Goal: Check status: Check status

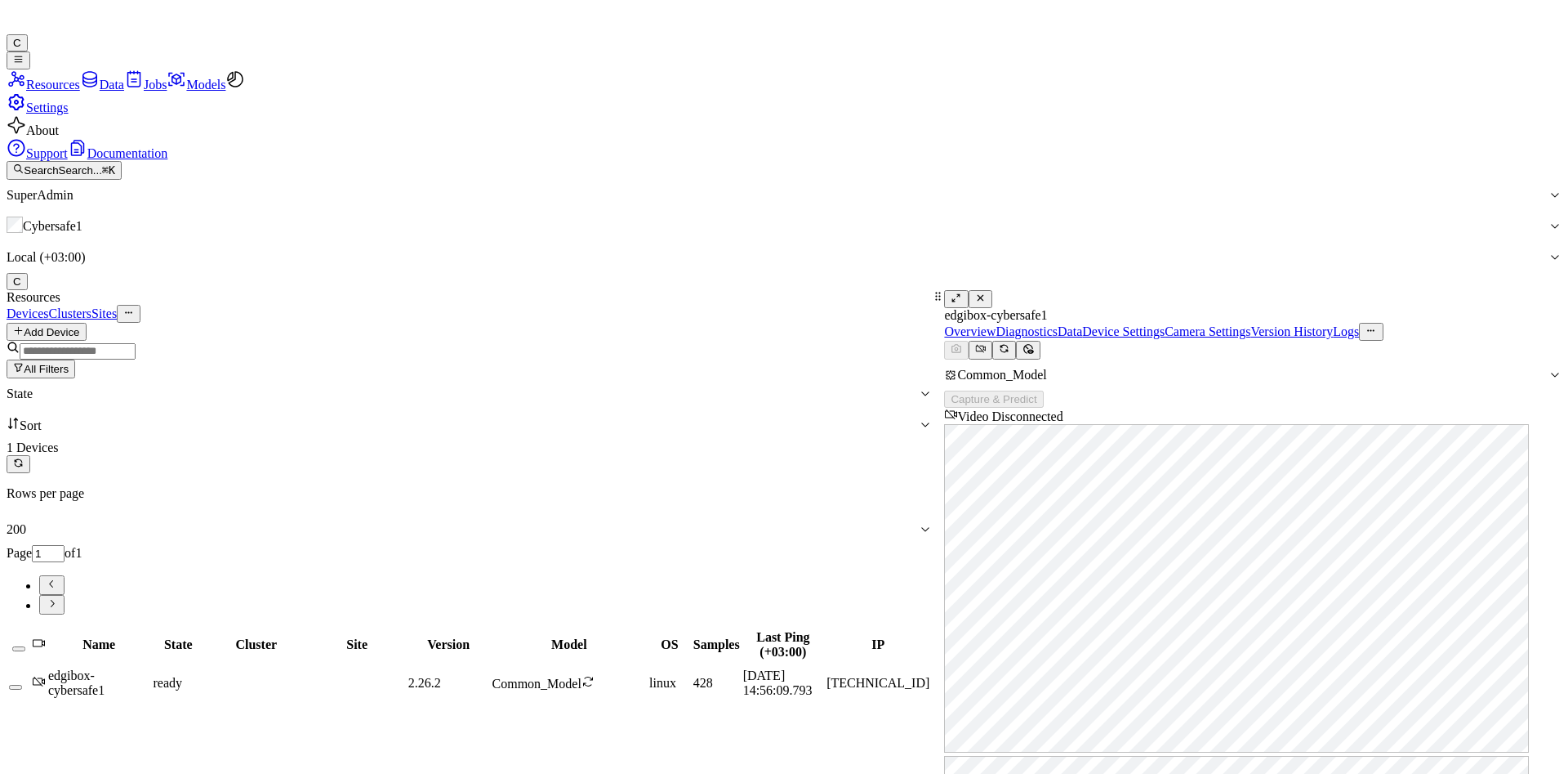
click at [1333, 324] on link "Version History" at bounding box center [1292, 331] width 82 height 14
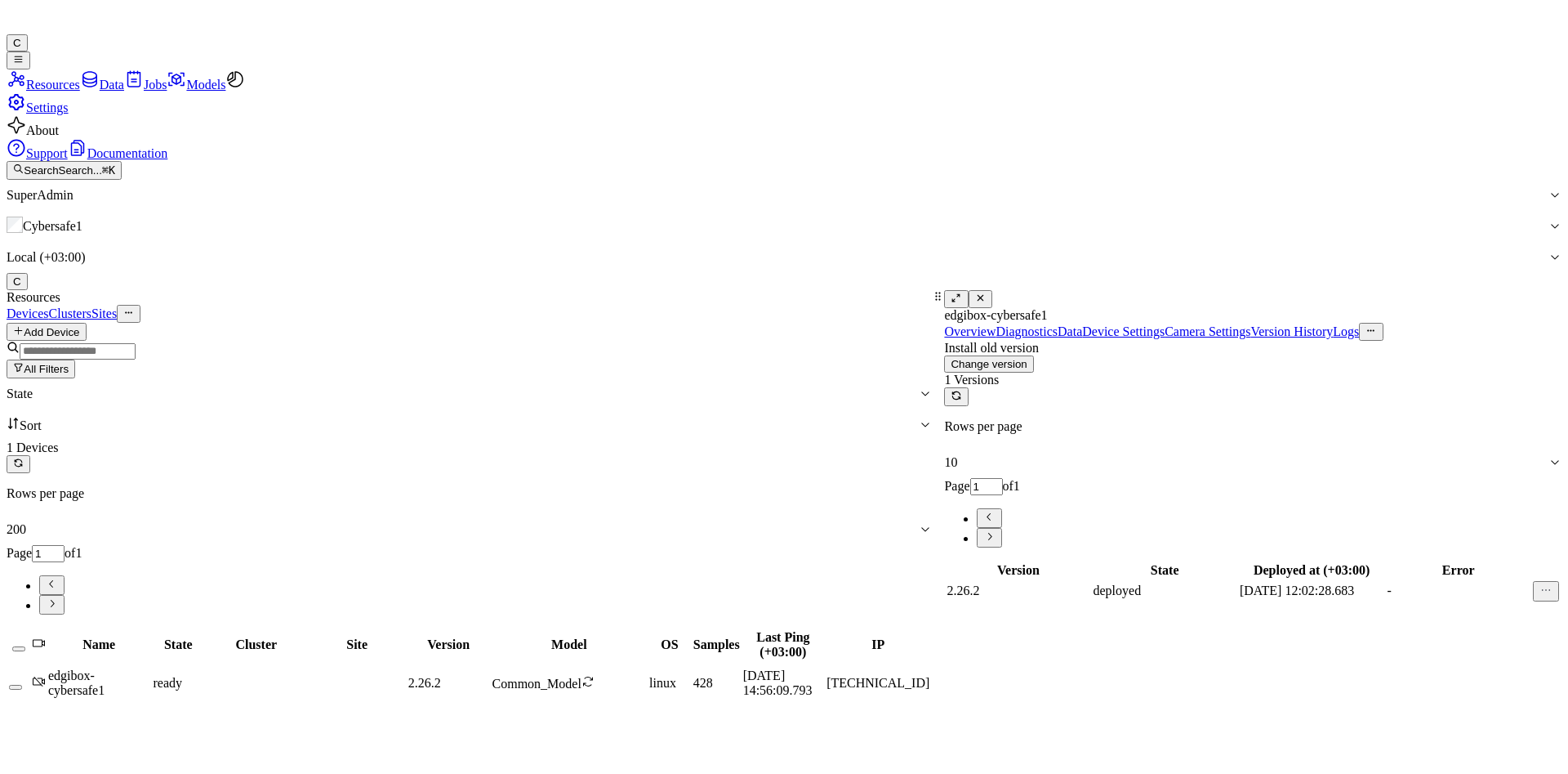
click at [1487, 323] on div "Overview Diagnostics Data Device Settings Camera Settings Version History Logs" at bounding box center [1253, 332] width 618 height 18
click at [1147, 583] on div "deployed" at bounding box center [1164, 590] width 143 height 15
click at [1173, 583] on div "deployed" at bounding box center [1164, 590] width 143 height 15
click at [1401, 583] on div "-" at bounding box center [1457, 590] width 143 height 15
click at [1396, 583] on div "-" at bounding box center [1457, 590] width 143 height 15
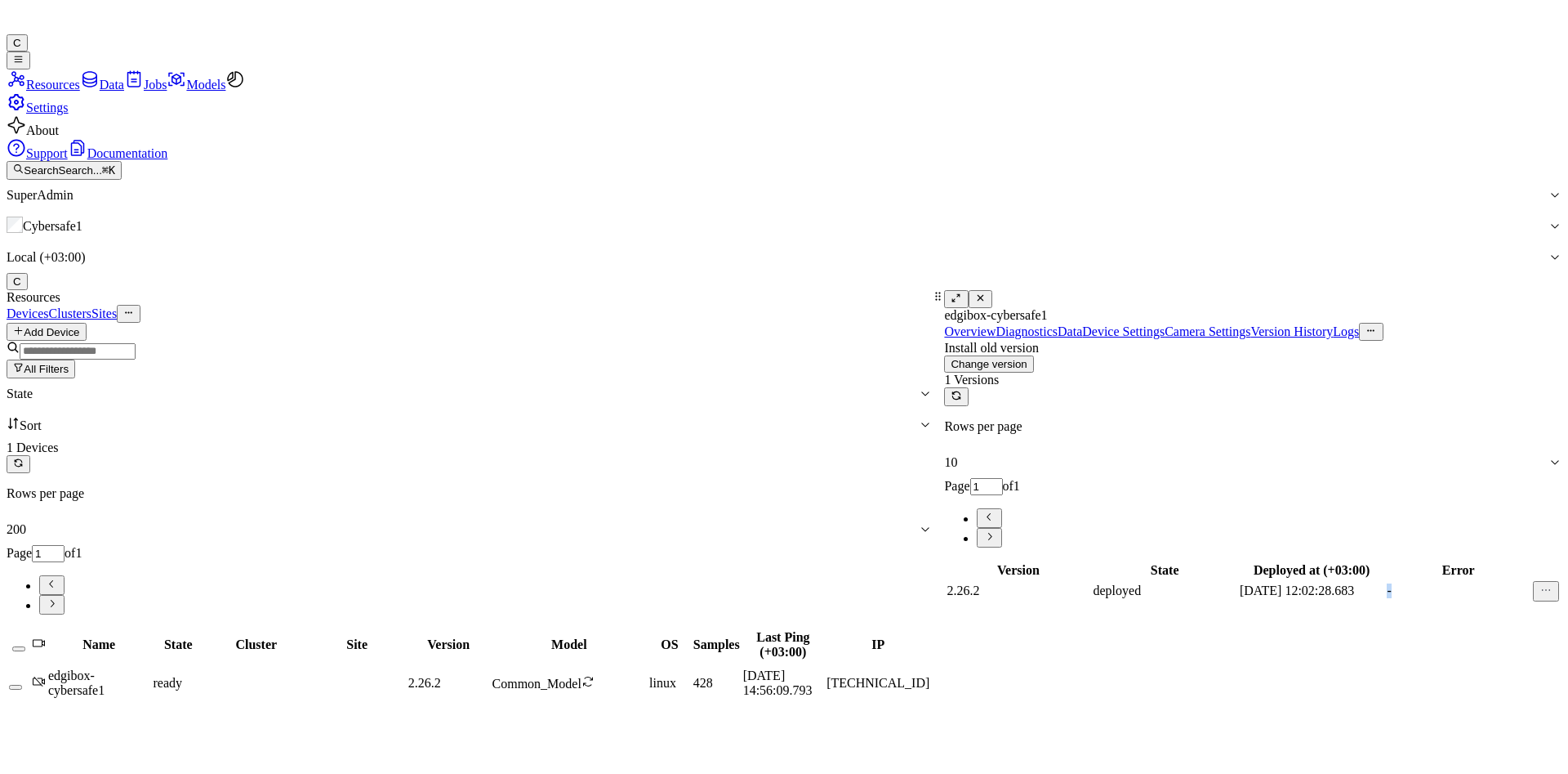
drag, startPoint x: 1396, startPoint y: 297, endPoint x: 1373, endPoint y: 290, distance: 24.0
click at [1394, 583] on div "-" at bounding box center [1457, 590] width 143 height 15
drag, startPoint x: 1373, startPoint y: 290, endPoint x: 1382, endPoint y: 319, distance: 30.4
click at [1382, 561] on div "Version State Deployed at (+03:00) Error 2.26.2 deployed [DATE] 12:02:28.683 -" at bounding box center [1253, 582] width 618 height 44
click at [1390, 580] on td "-" at bounding box center [1458, 591] width 144 height 22
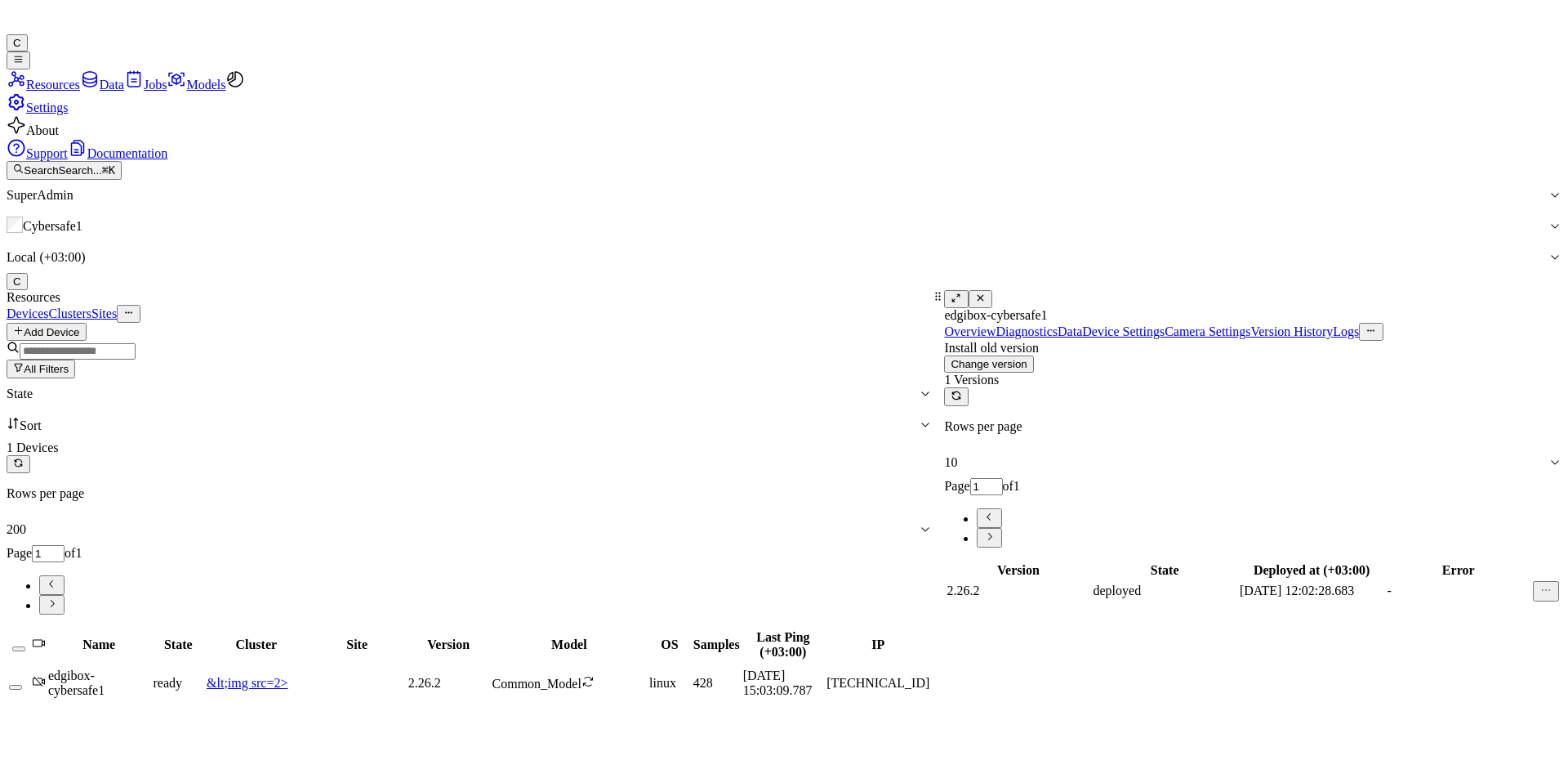
click at [23, 21] on icon at bounding box center [16, 18] width 17 height 24
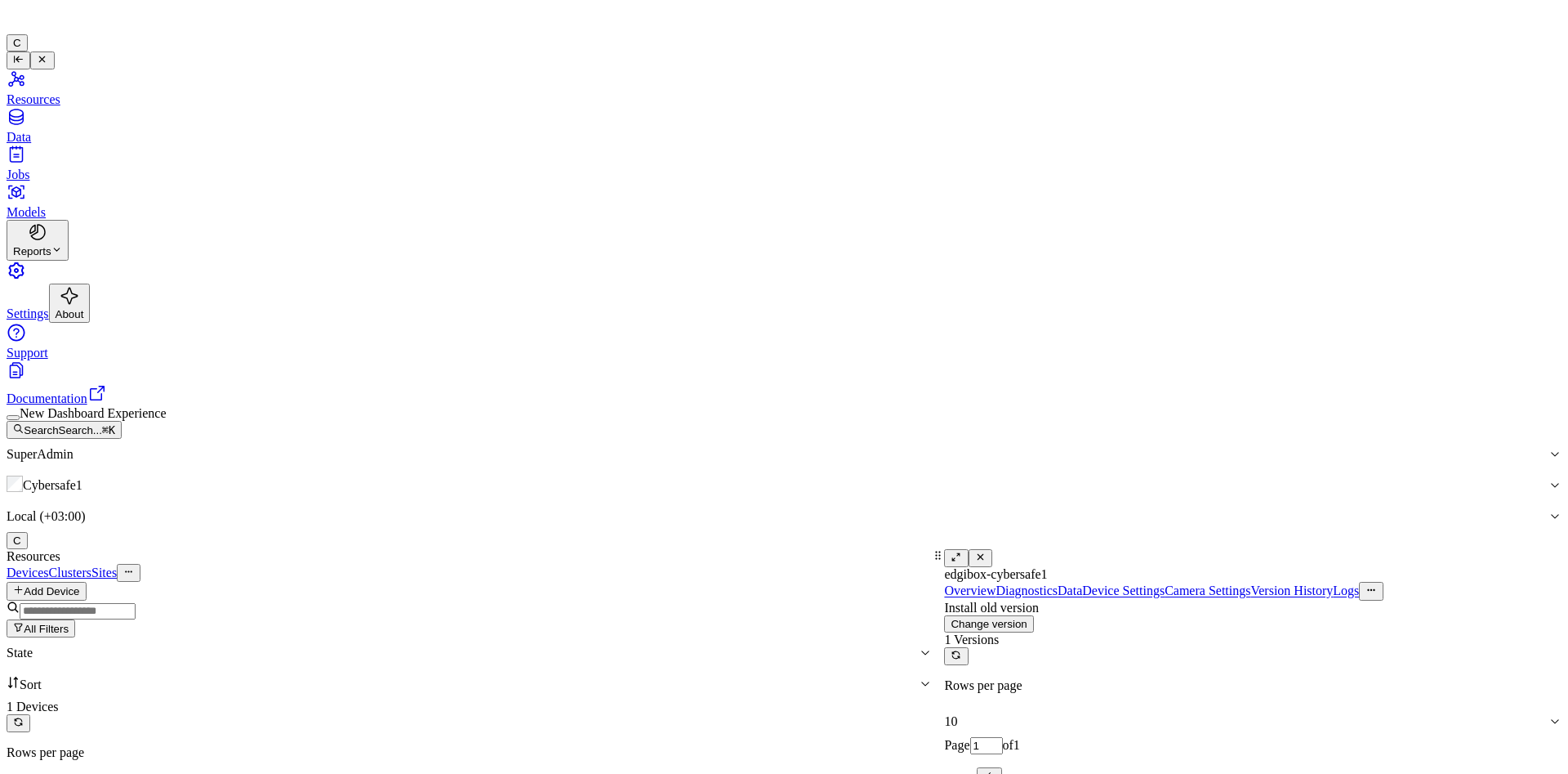
click at [19, 420] on button "button" at bounding box center [13, 417] width 13 height 5
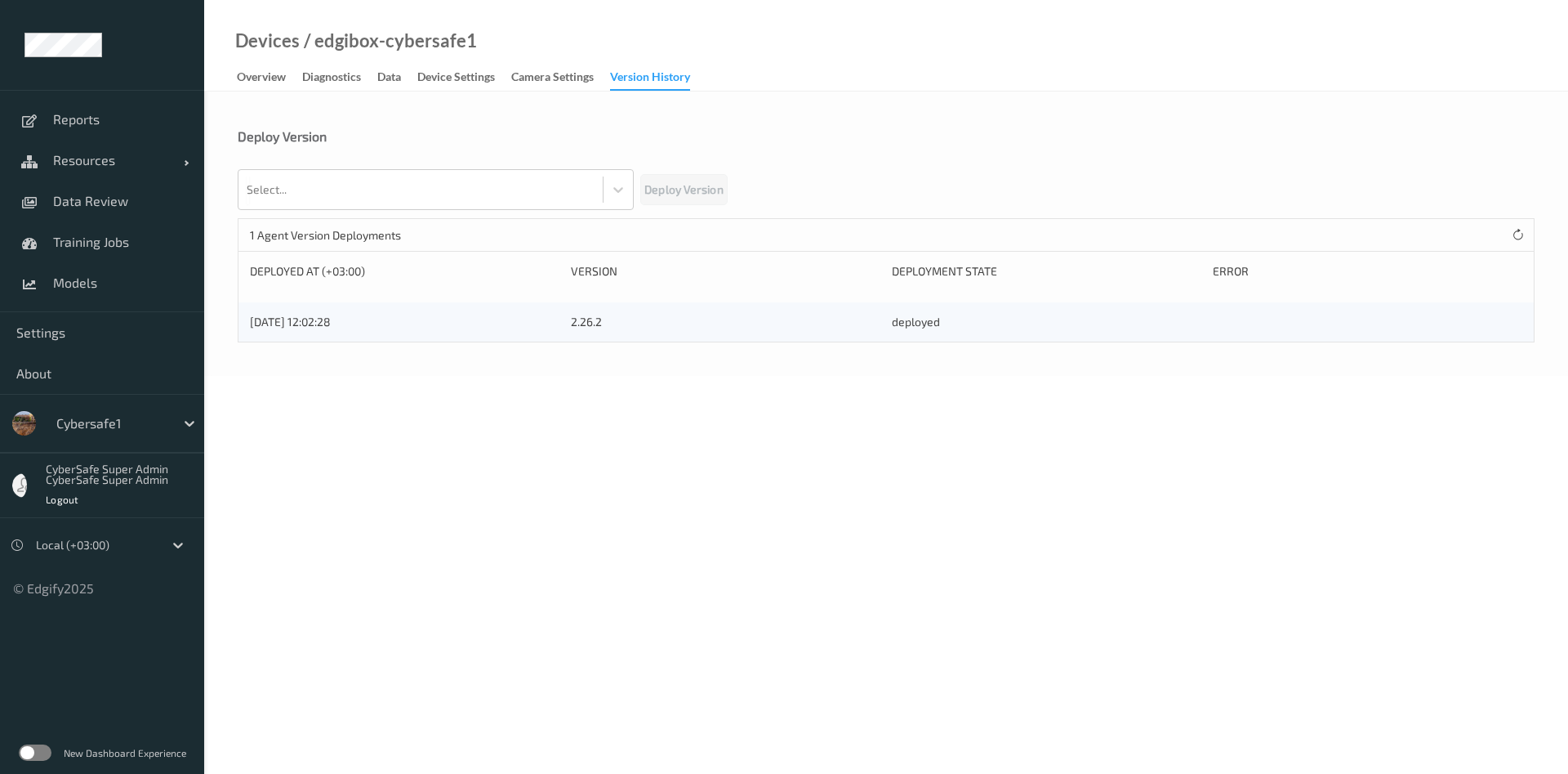
click at [61, 597] on ul "Reports Resources Devices Clusters Sites Data Review Training Jobs Models Setti…" at bounding box center [102, 387] width 205 height 774
click at [64, 594] on div "© Edgify 2025" at bounding box center [102, 581] width 205 height 31
click at [96, 614] on ul "Reports Resources Devices Clusters Sites Data Review Training Jobs Models Setti…" at bounding box center [102, 387] width 205 height 774
click at [92, 239] on span "Training Jobs" at bounding box center [120, 242] width 135 height 16
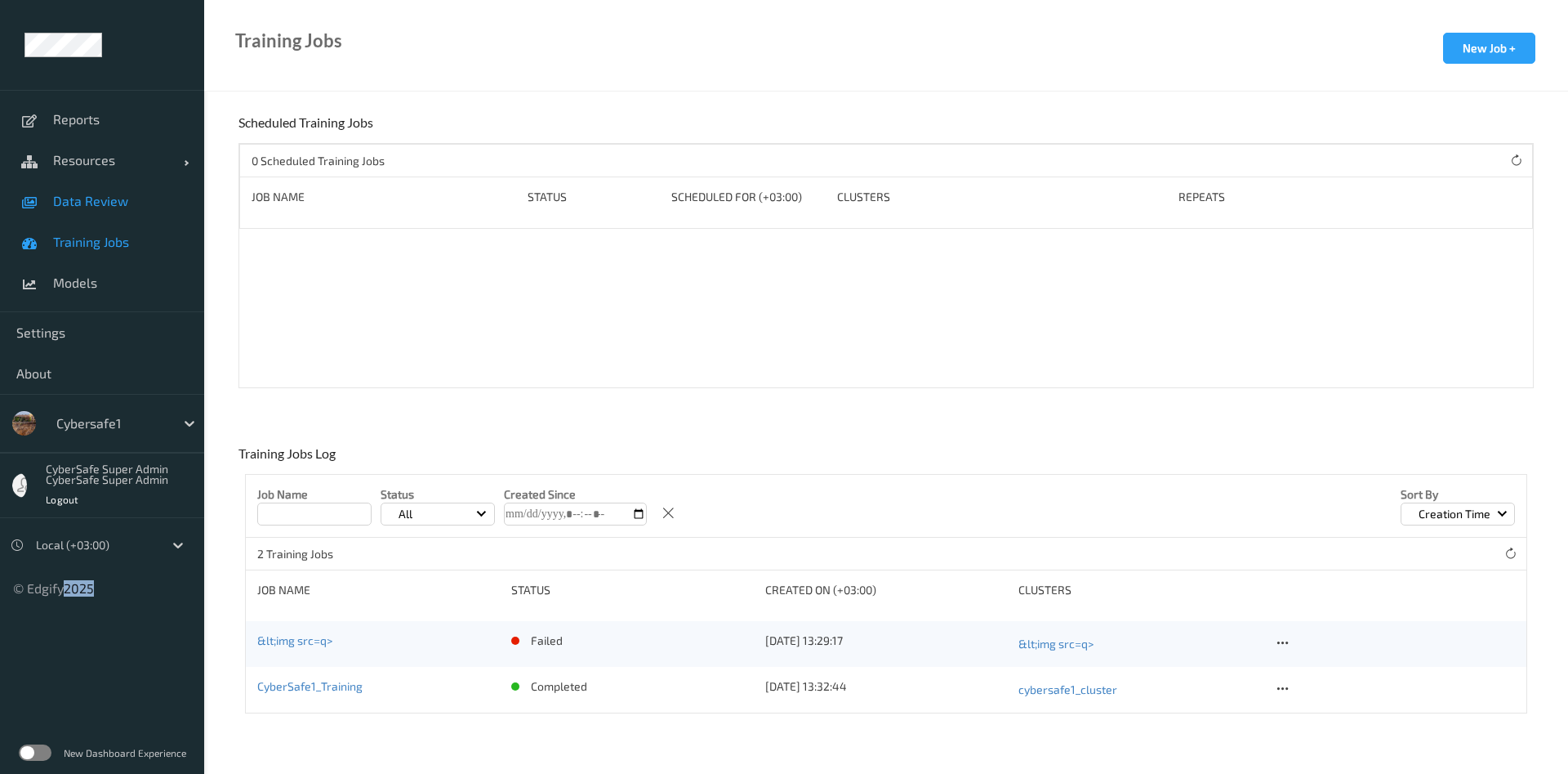
click at [96, 202] on span "Data Review" at bounding box center [120, 201] width 135 height 16
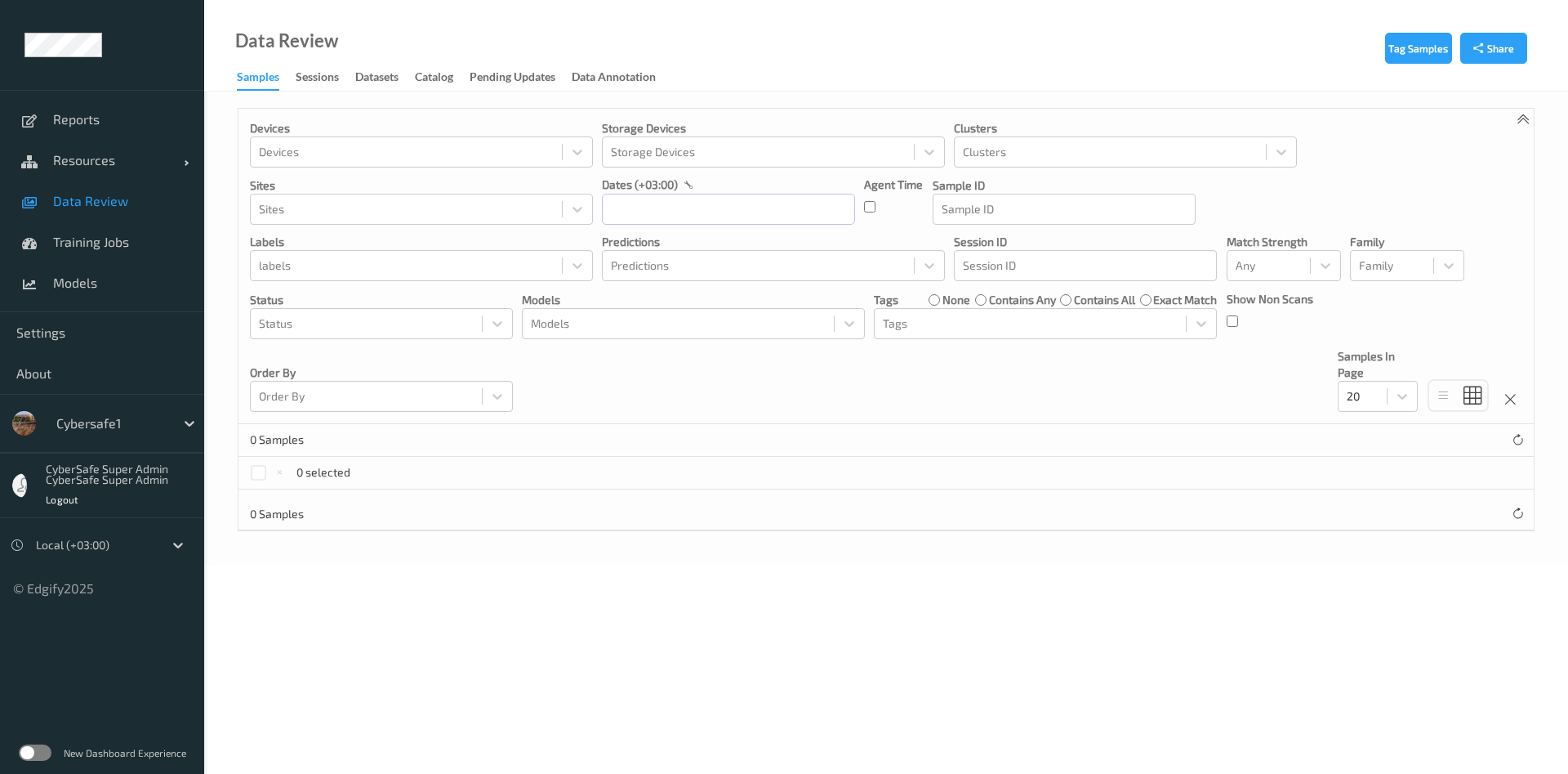
click at [41, 753] on label at bounding box center [35, 752] width 33 height 16
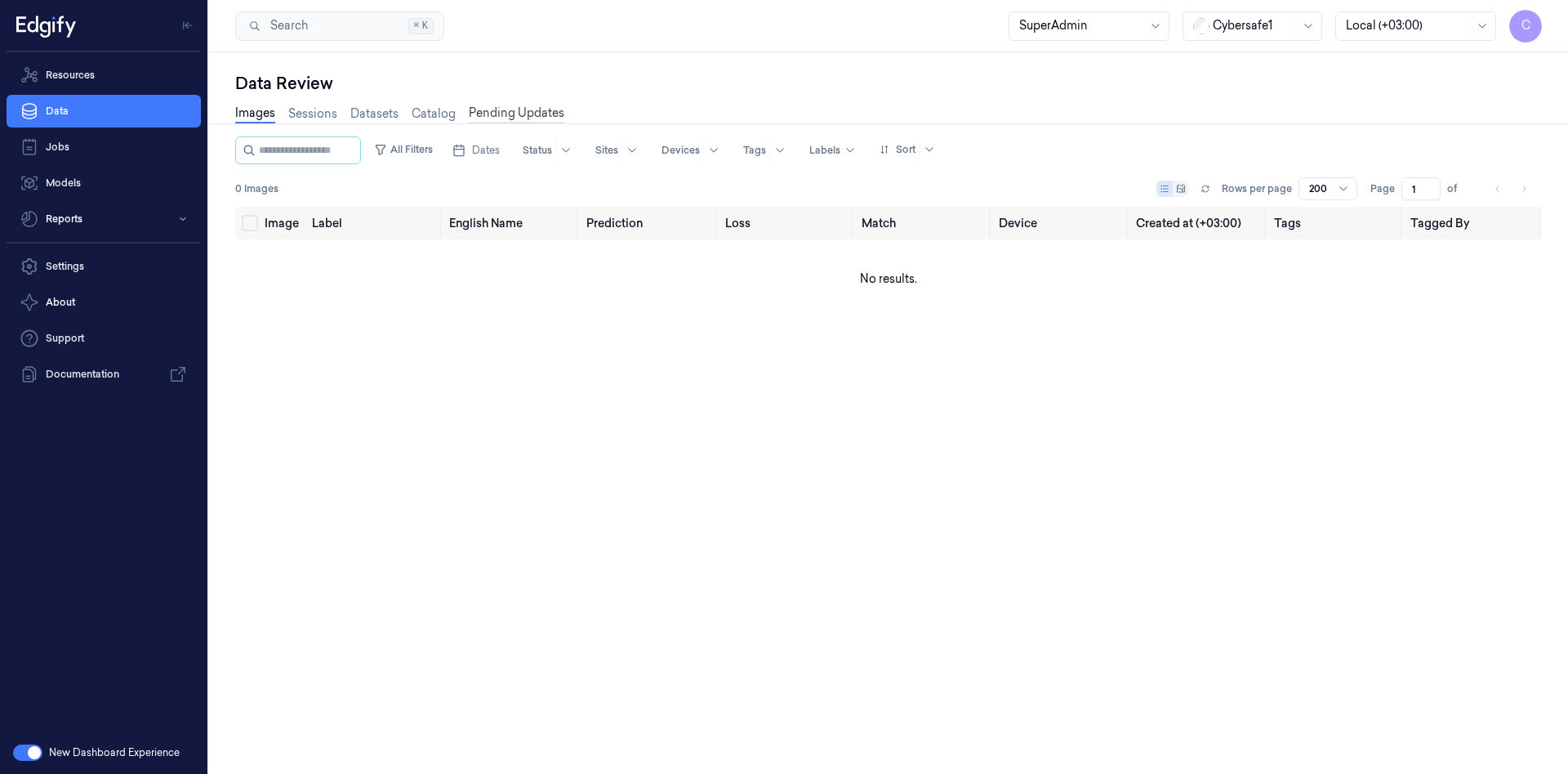
click at [510, 110] on link "Pending Updates" at bounding box center [517, 113] width 96 height 18
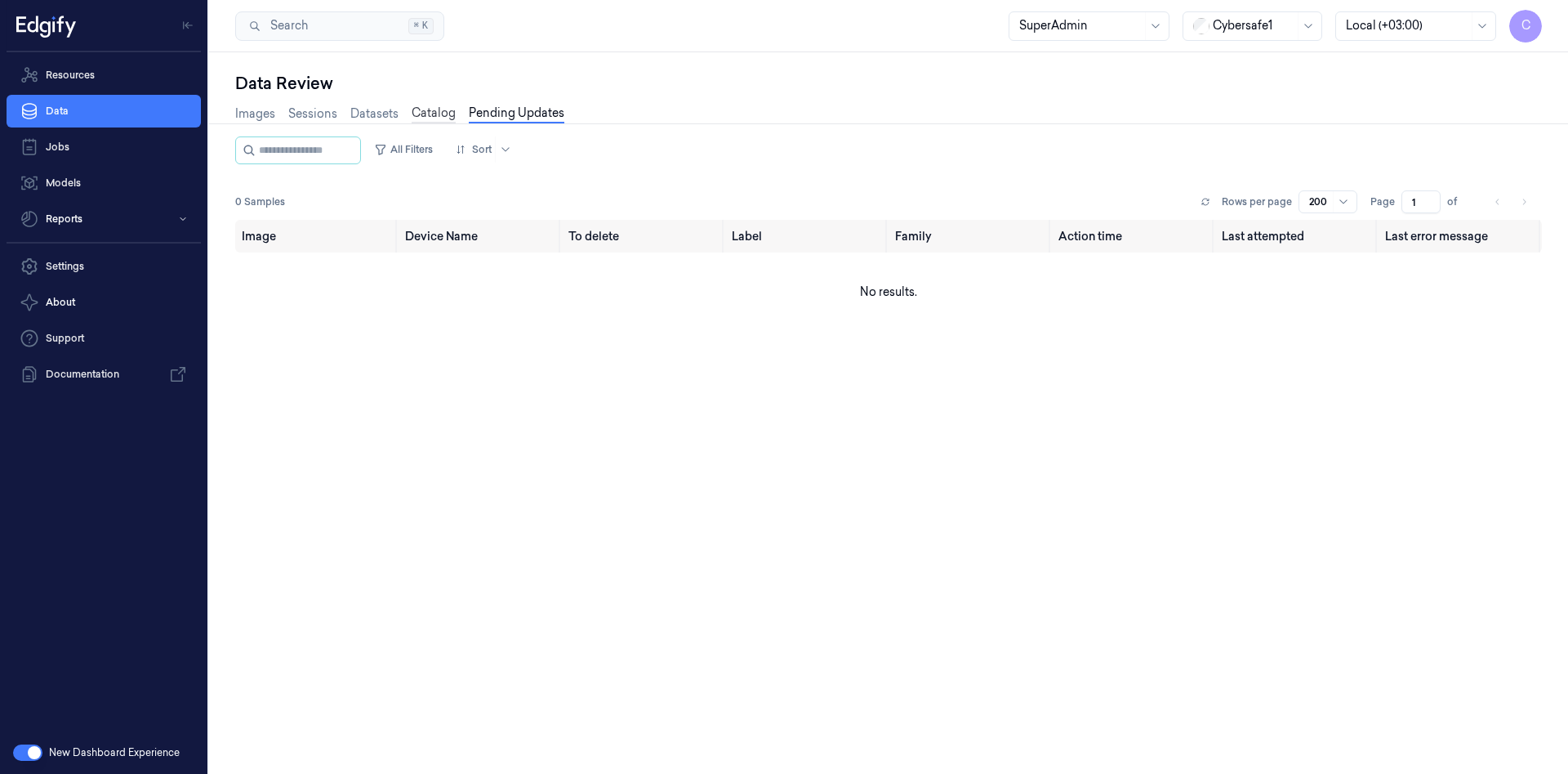
click at [437, 107] on link "Catalog" at bounding box center [433, 113] width 44 height 18
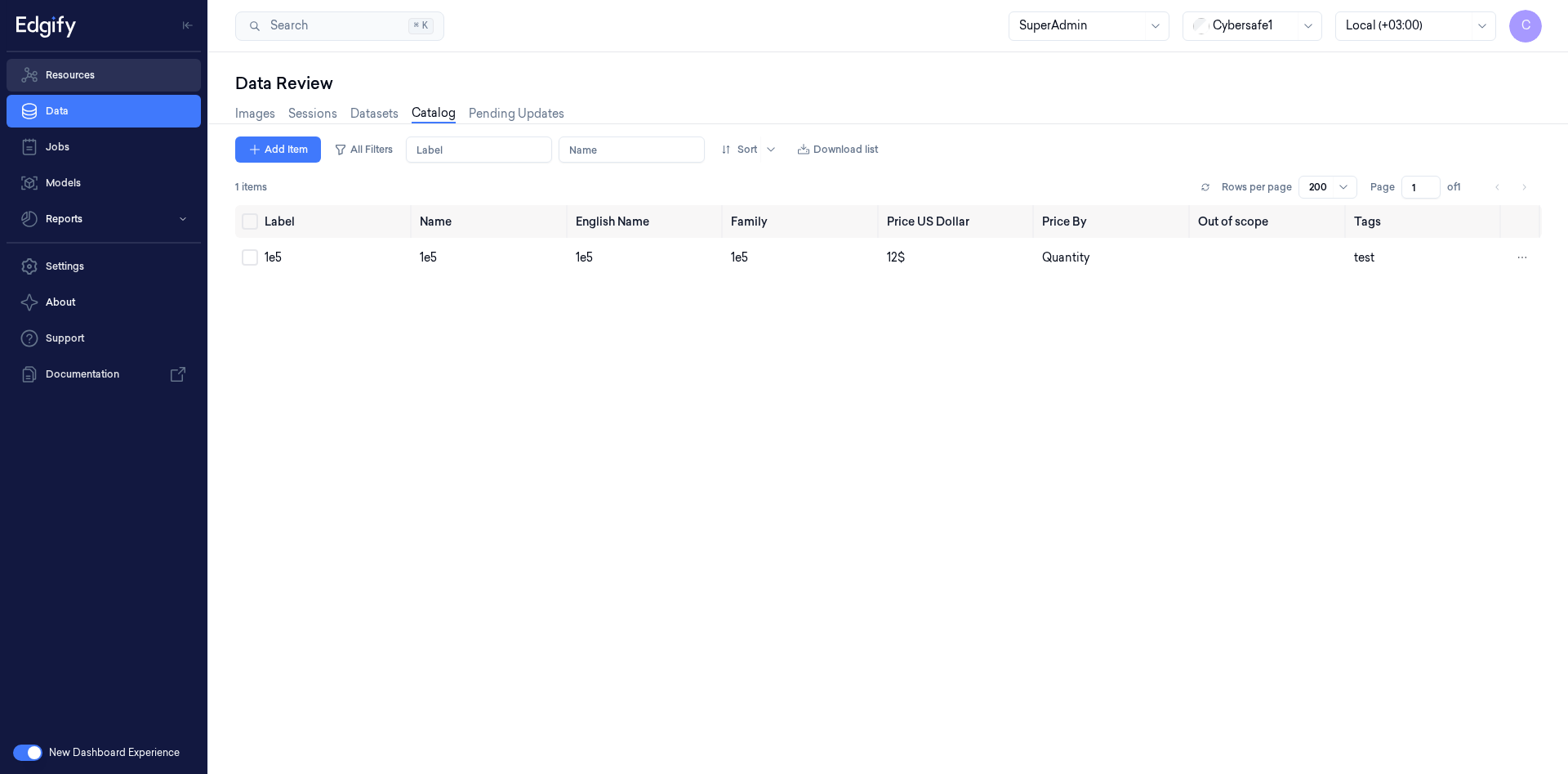
click at [54, 76] on link "Resources" at bounding box center [104, 76] width 194 height 33
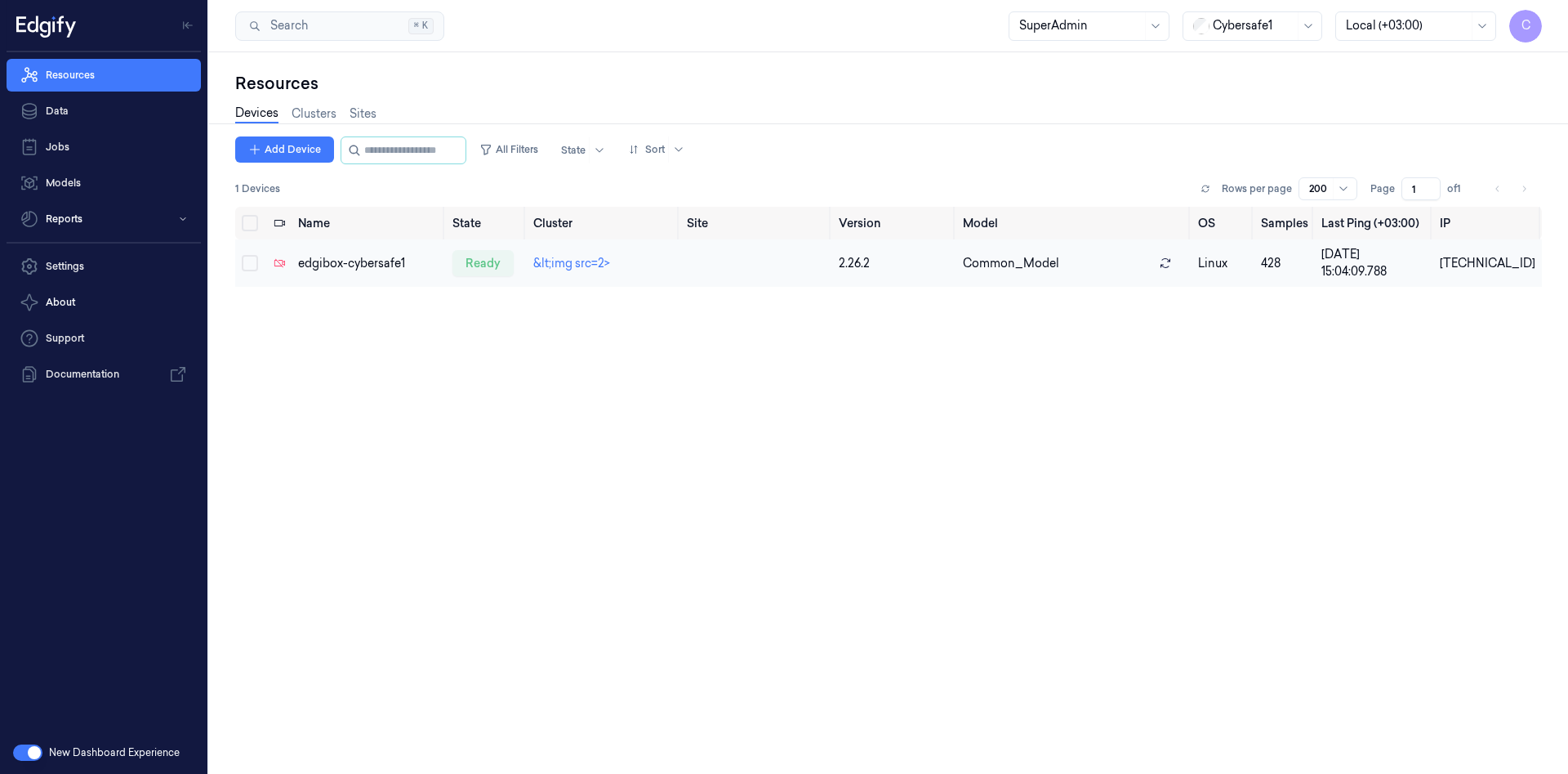
click at [752, 267] on td at bounding box center [756, 263] width 152 height 48
click at [572, 266] on link "&lt;img src=2>" at bounding box center [571, 263] width 77 height 15
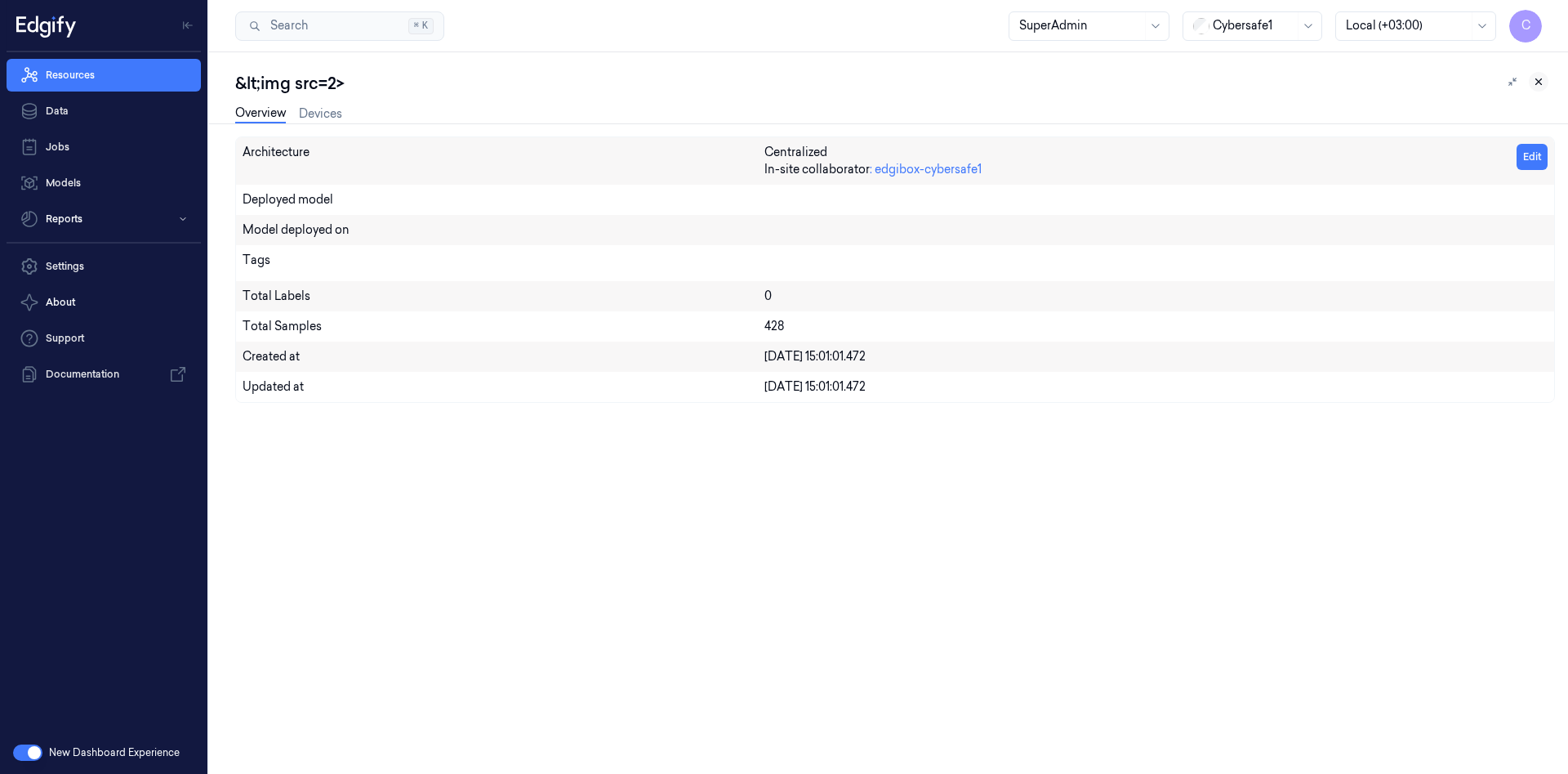
click at [1538, 81] on icon at bounding box center [1539, 81] width 12 height 12
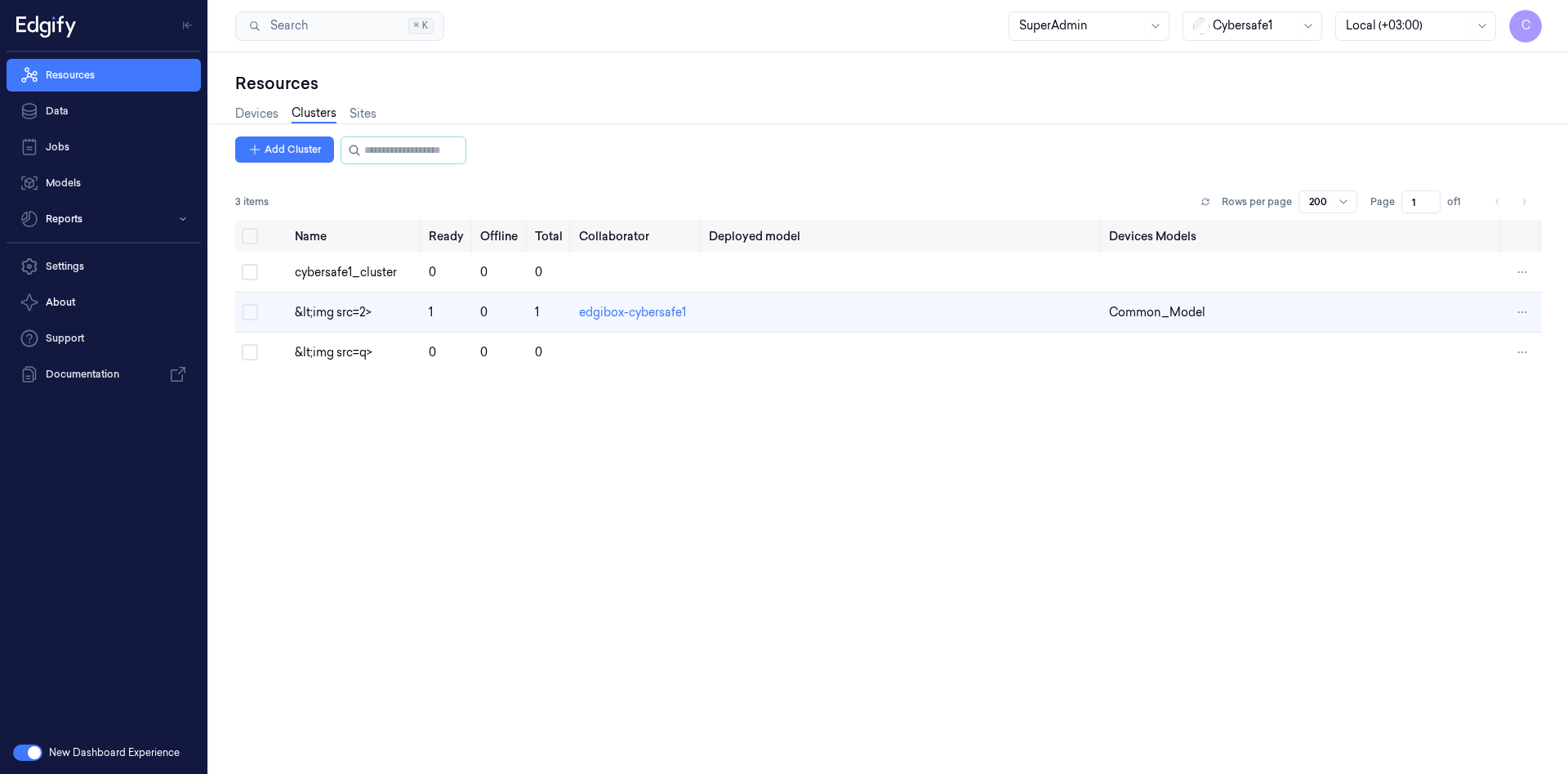
scroll to position [0, 7]
click at [351, 114] on link "Sites" at bounding box center [357, 113] width 27 height 18
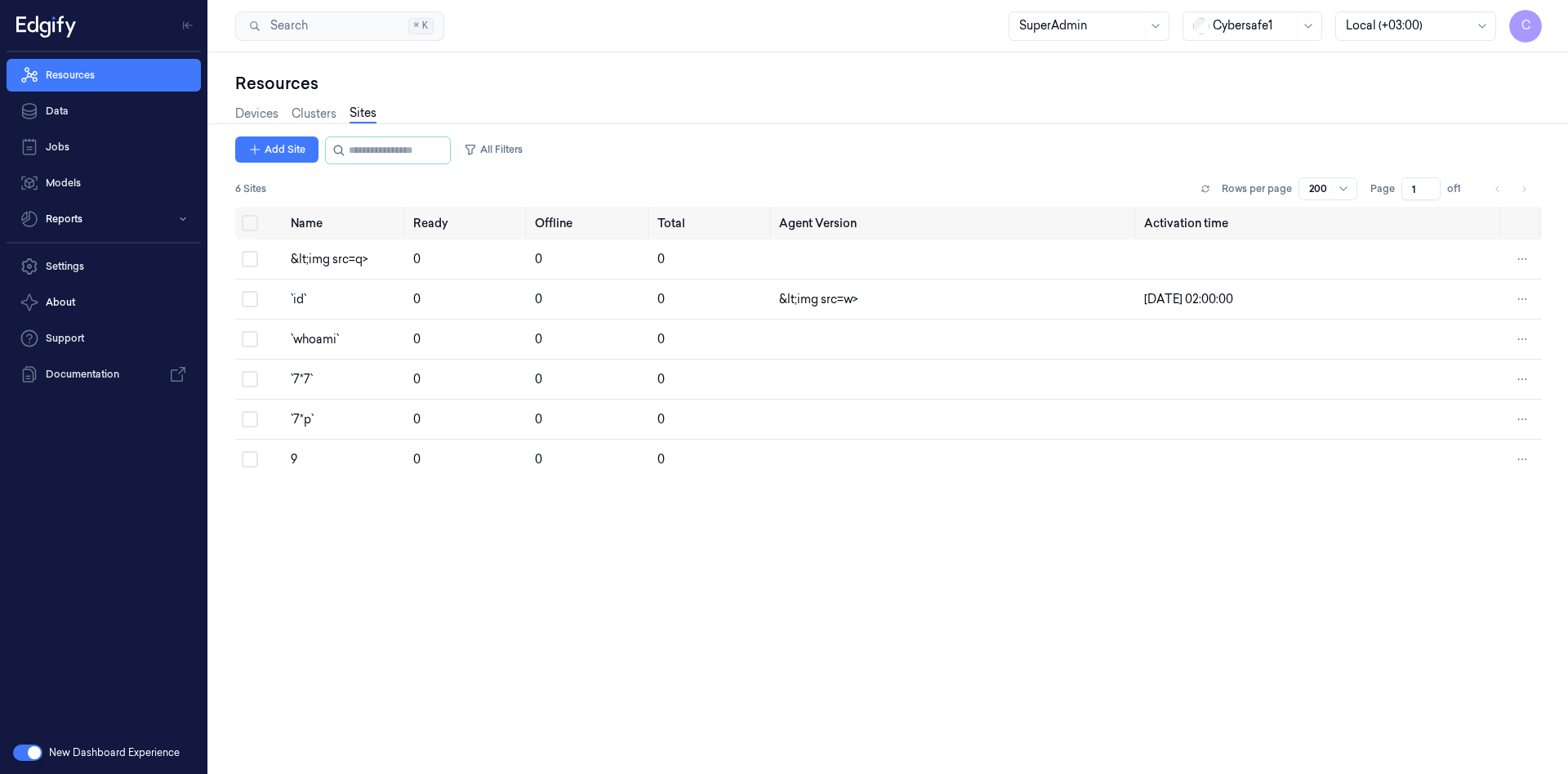
click at [250, 124] on div "Devices Clusters Sites" at bounding box center [306, 115] width 142 height 42
click at [253, 115] on link "Devices" at bounding box center [257, 113] width 44 height 18
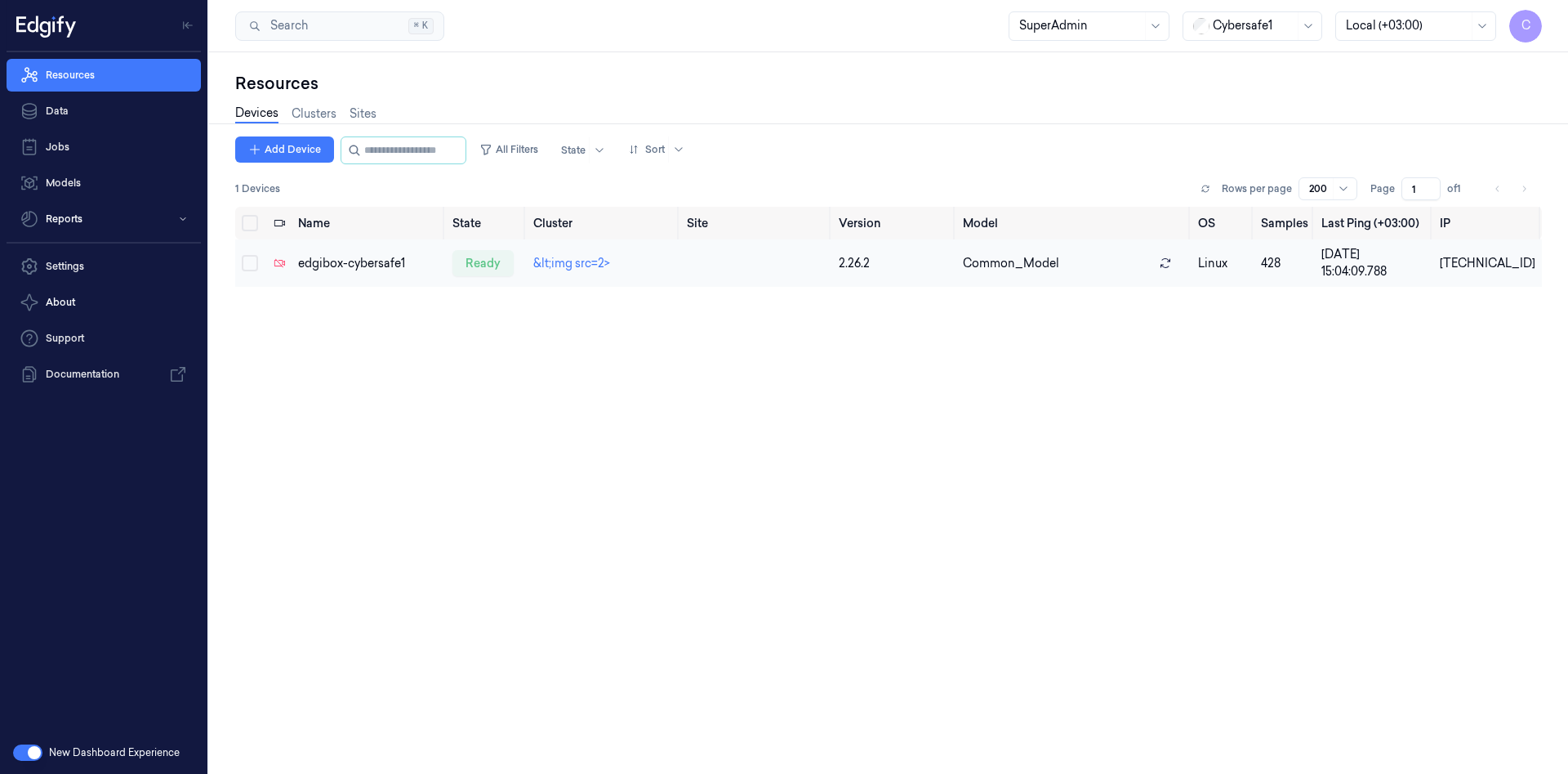
click at [694, 257] on td at bounding box center [756, 263] width 152 height 48
click at [600, 255] on td "&lt;img src=2>" at bounding box center [603, 263] width 153 height 48
click at [595, 258] on link "&lt;img src=2>" at bounding box center [571, 263] width 77 height 15
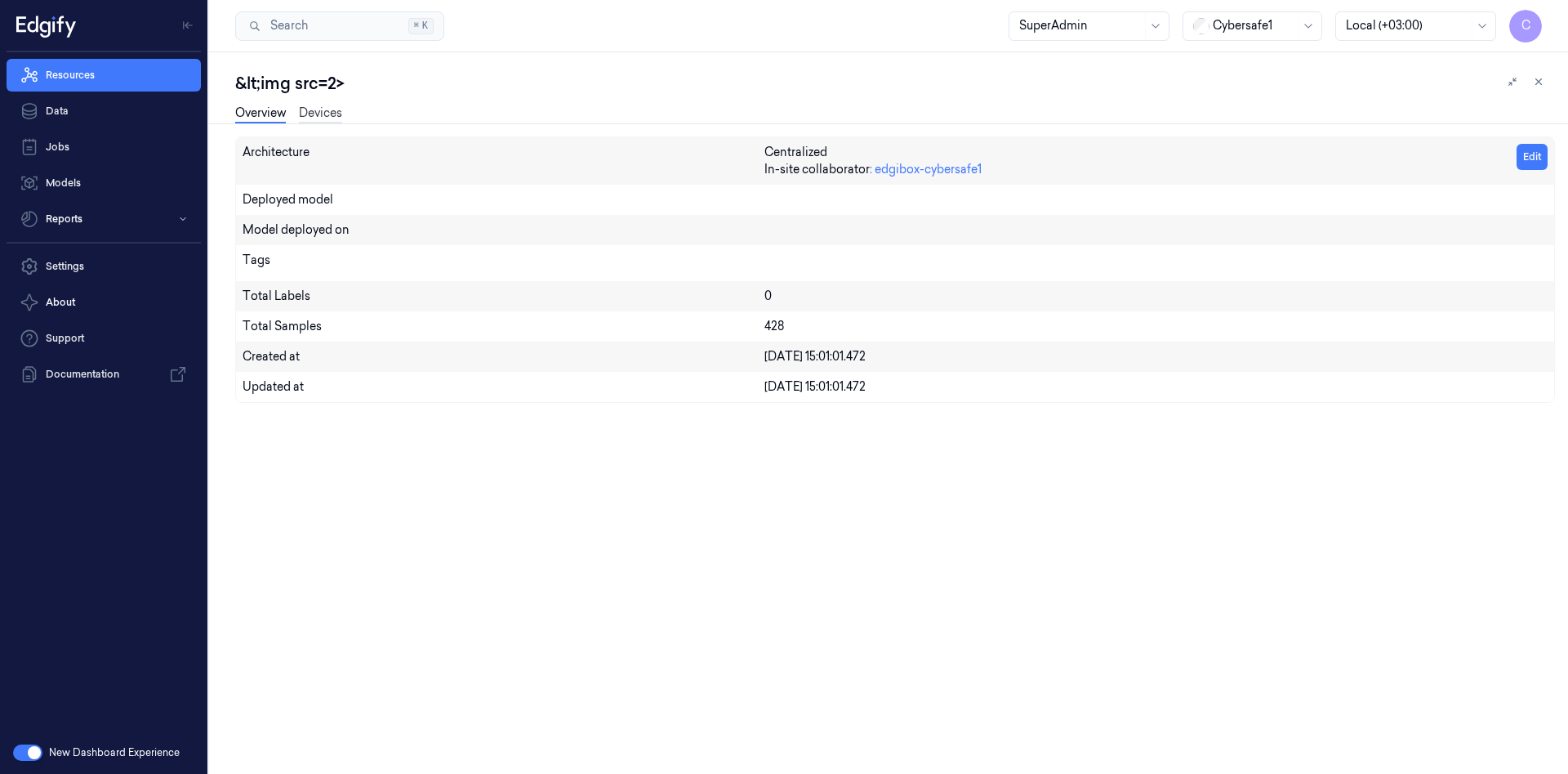
click at [311, 107] on link "Devices" at bounding box center [320, 113] width 44 height 18
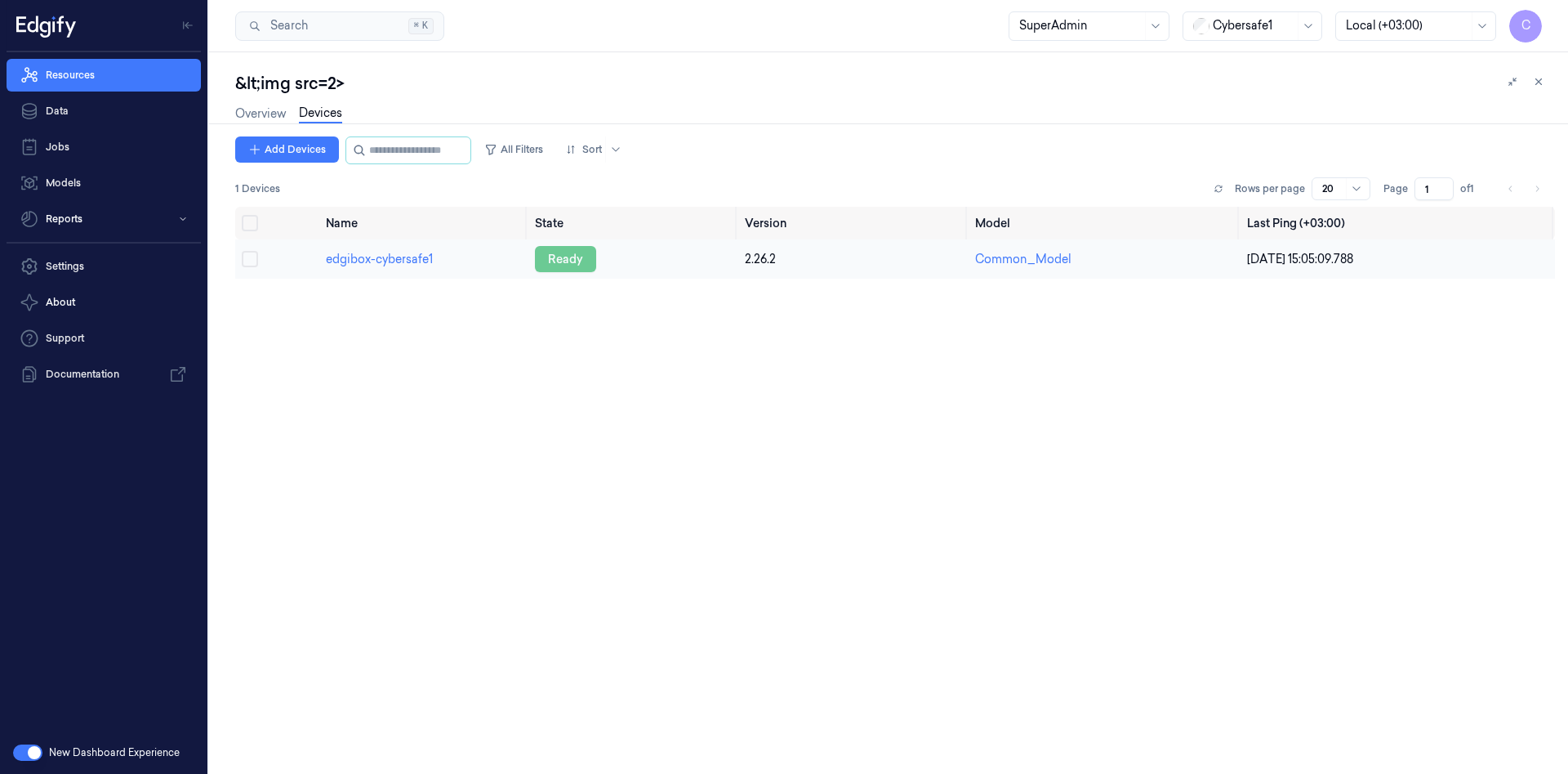
click at [573, 262] on div "ready" at bounding box center [565, 259] width 61 height 26
click at [437, 263] on td "edgibox-cybersafe1" at bounding box center [424, 259] width 209 height 39
click at [402, 262] on link "edgibox-cybersafe1" at bounding box center [379, 258] width 107 height 15
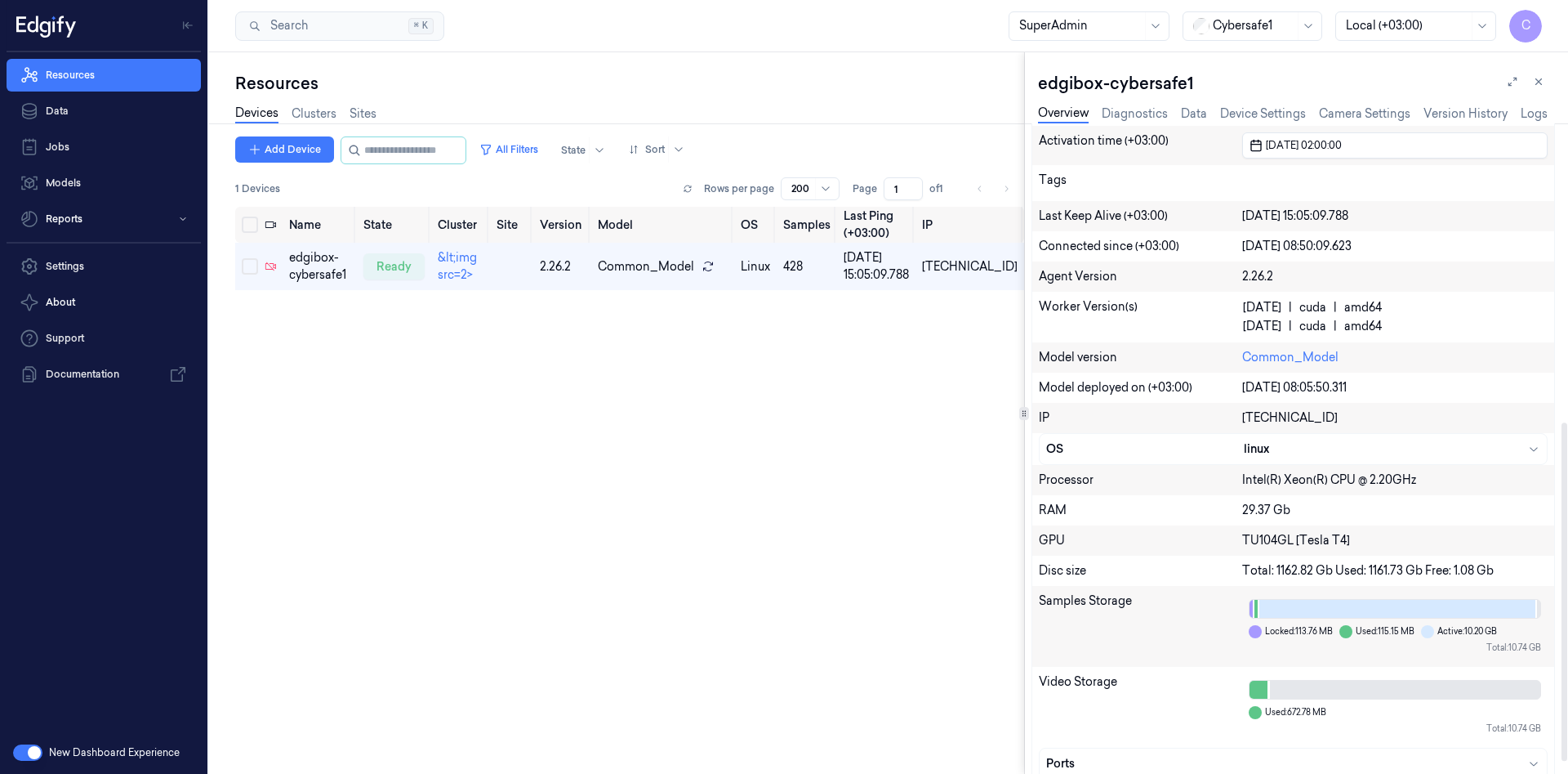
scroll to position [597, 0]
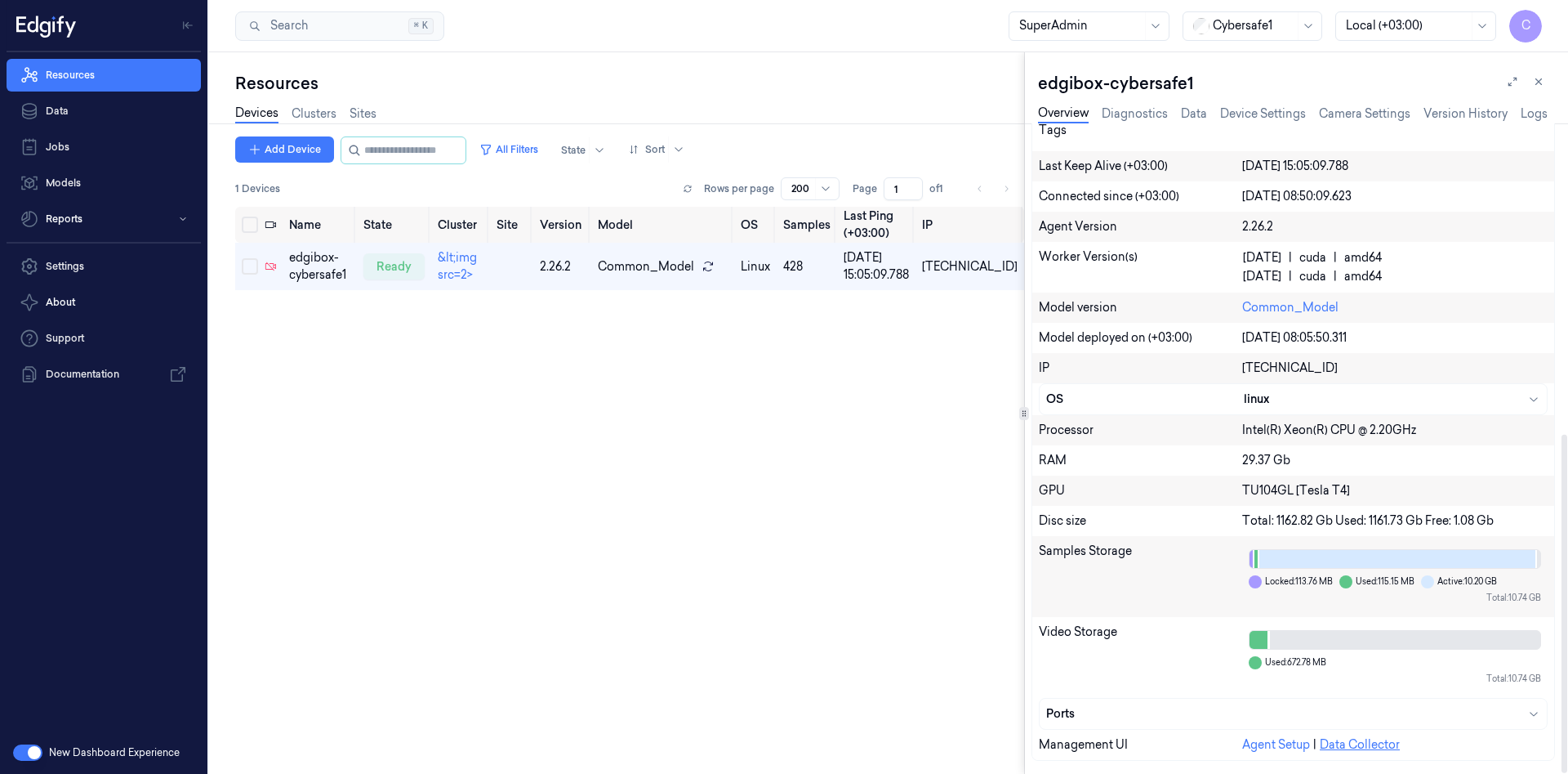
click at [1340, 748] on link "Data Collector" at bounding box center [1360, 744] width 80 height 15
click at [1263, 744] on link "Agent Setup" at bounding box center [1276, 744] width 68 height 15
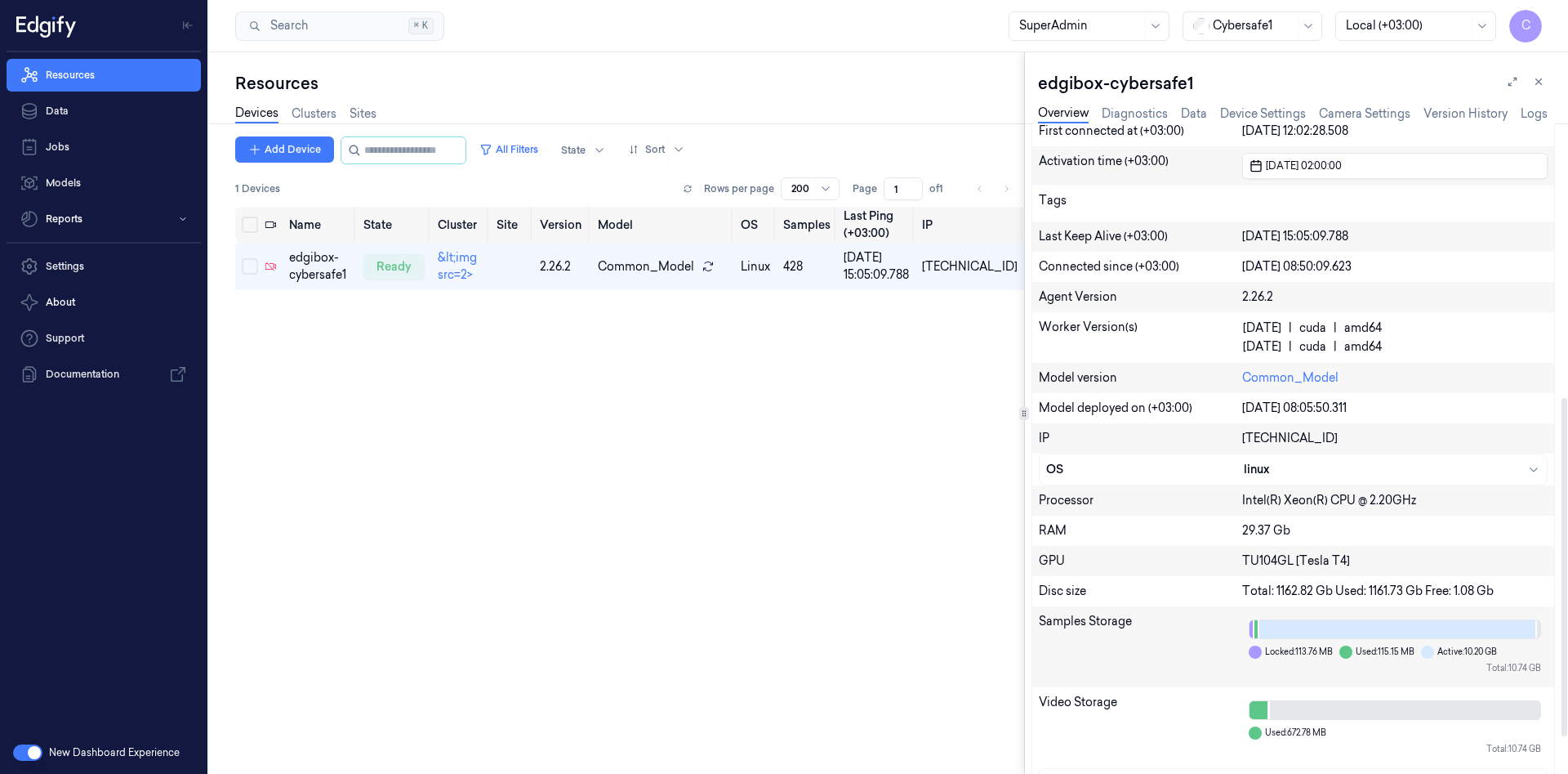
scroll to position [243, 0]
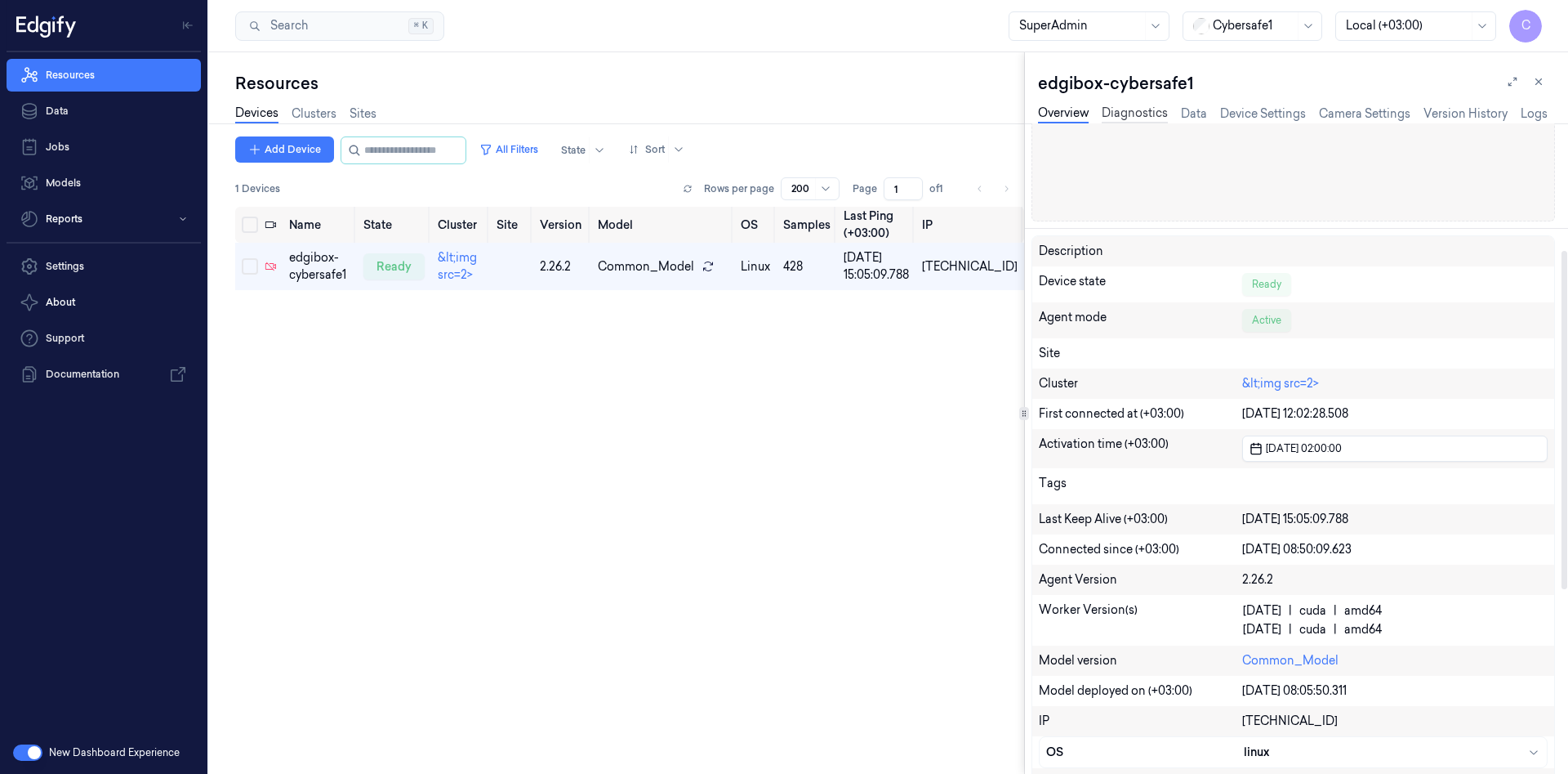
click at [1139, 117] on link "Diagnostics" at bounding box center [1135, 113] width 66 height 18
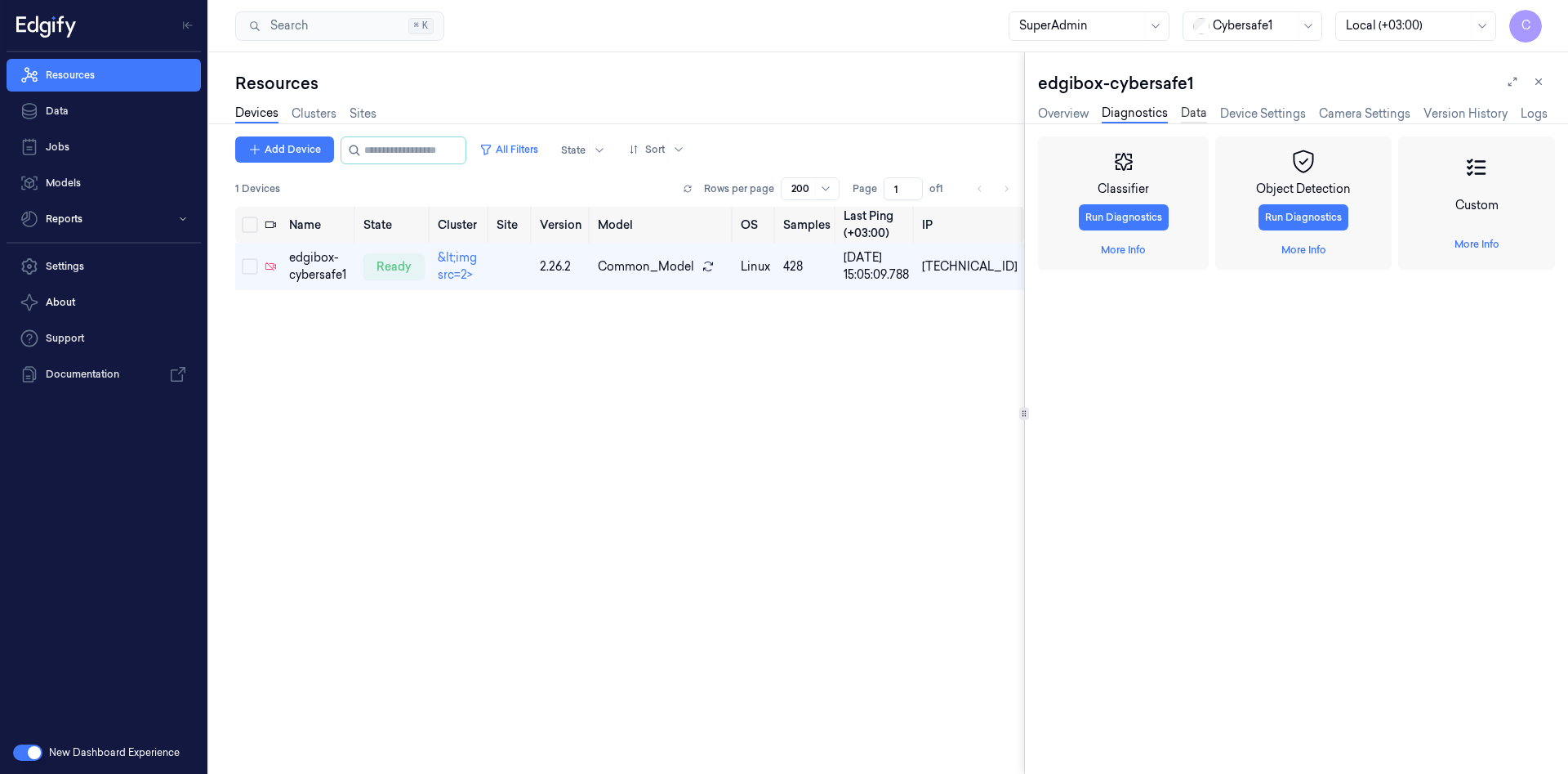
click at [1182, 116] on link "Data" at bounding box center [1194, 113] width 26 height 18
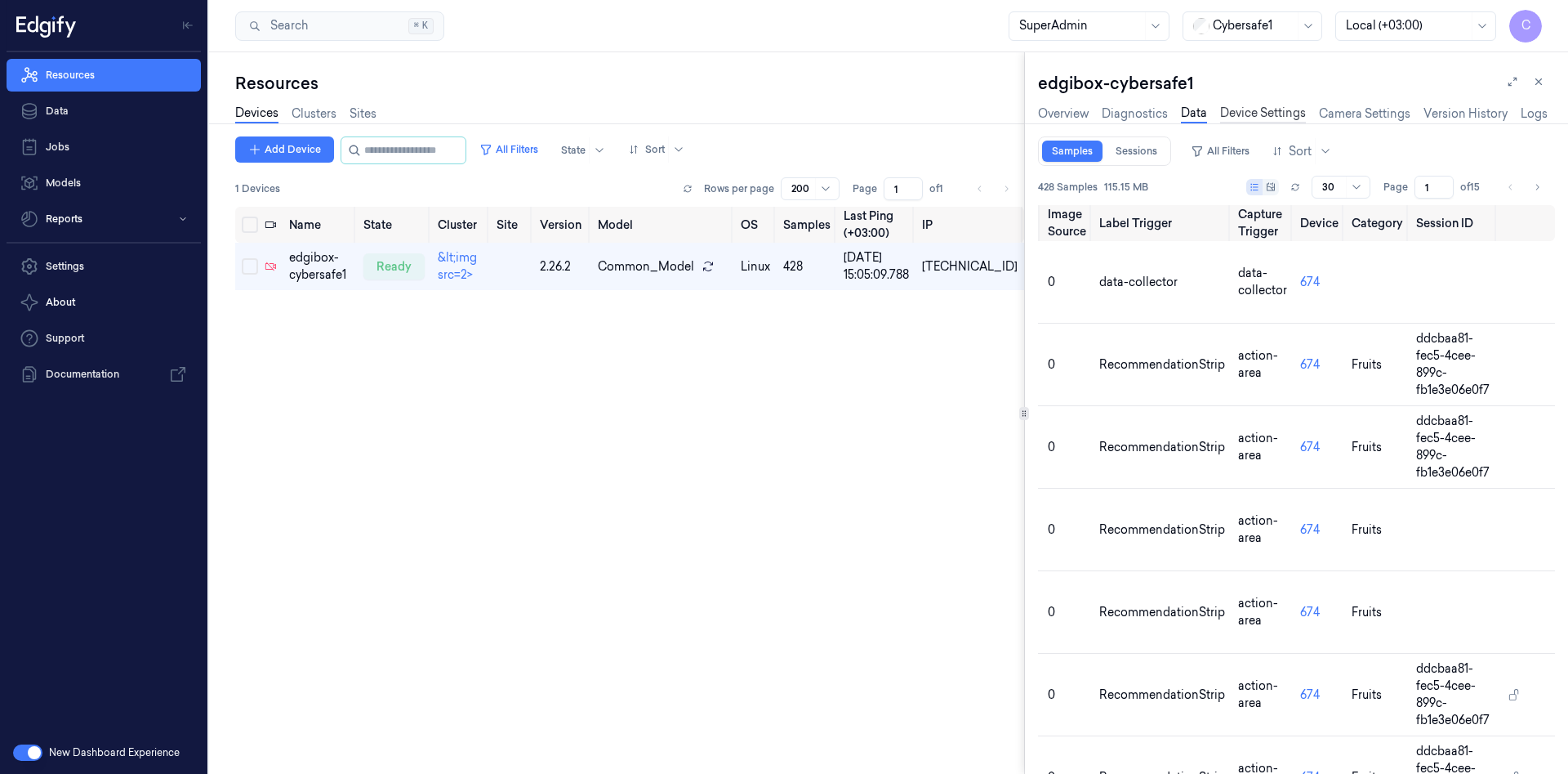
click at [1249, 116] on link "Device Settings" at bounding box center [1264, 113] width 85 height 18
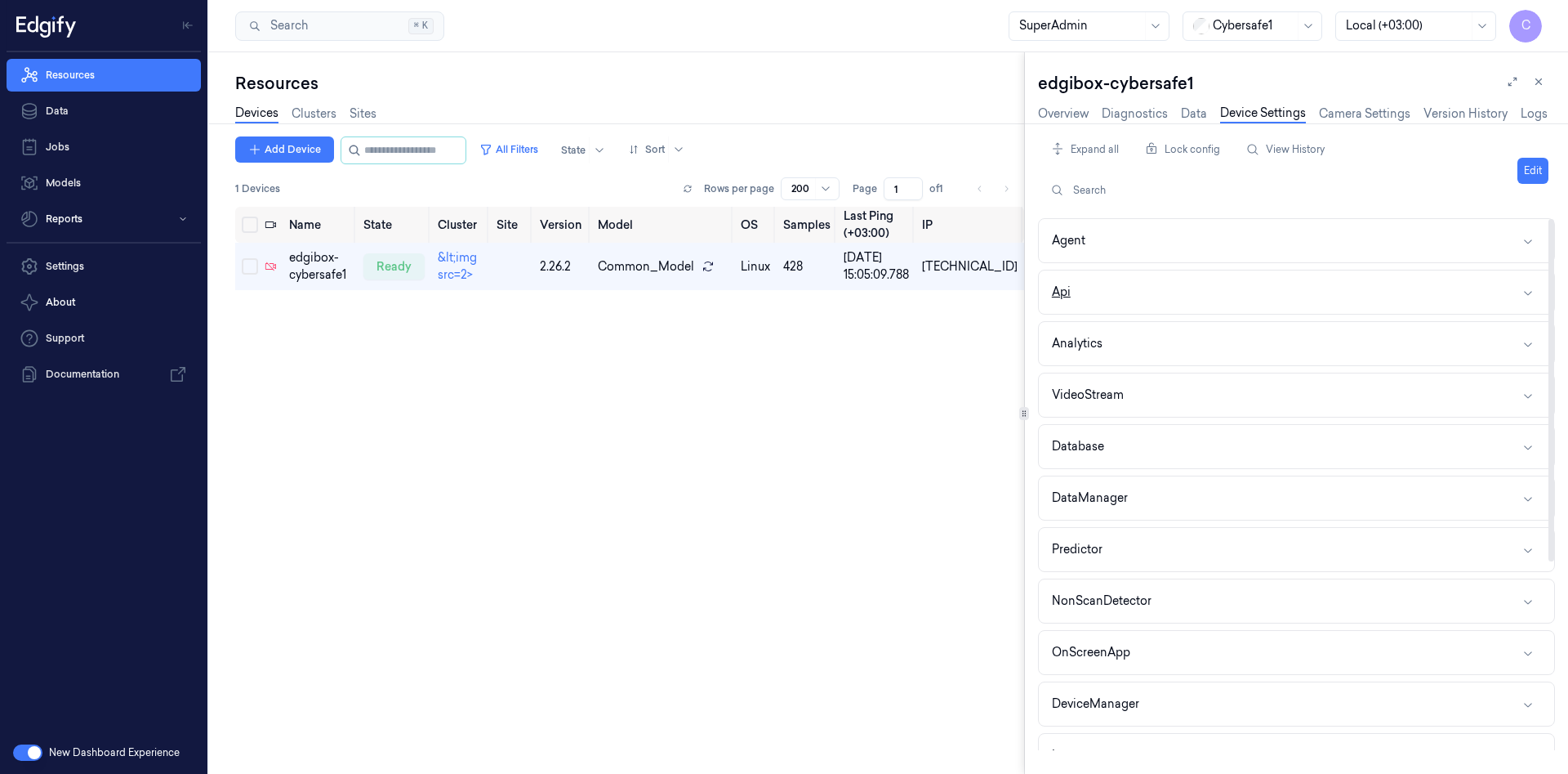
click at [1084, 298] on button "Api" at bounding box center [1297, 292] width 516 height 44
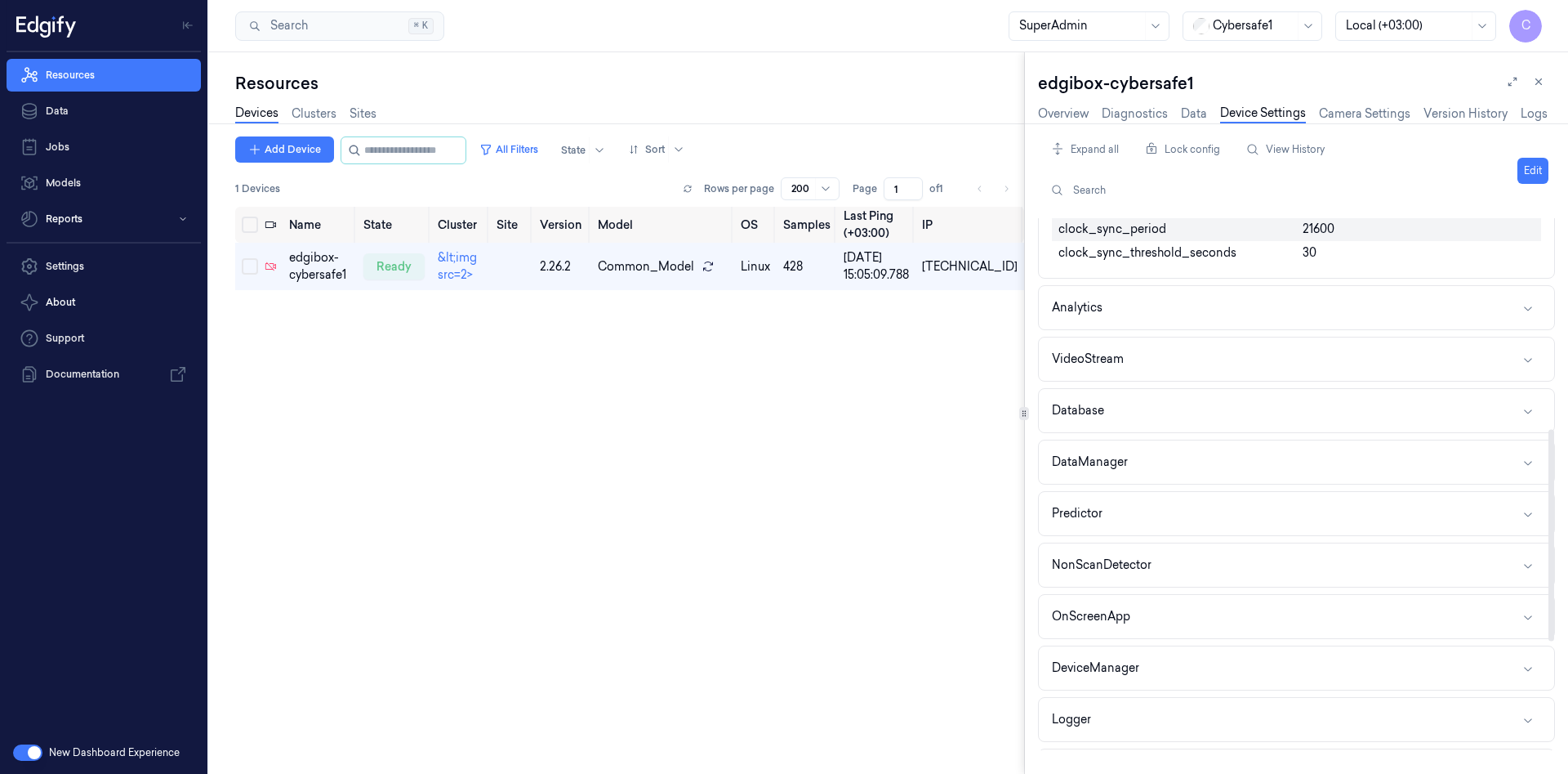
scroll to position [802, 0]
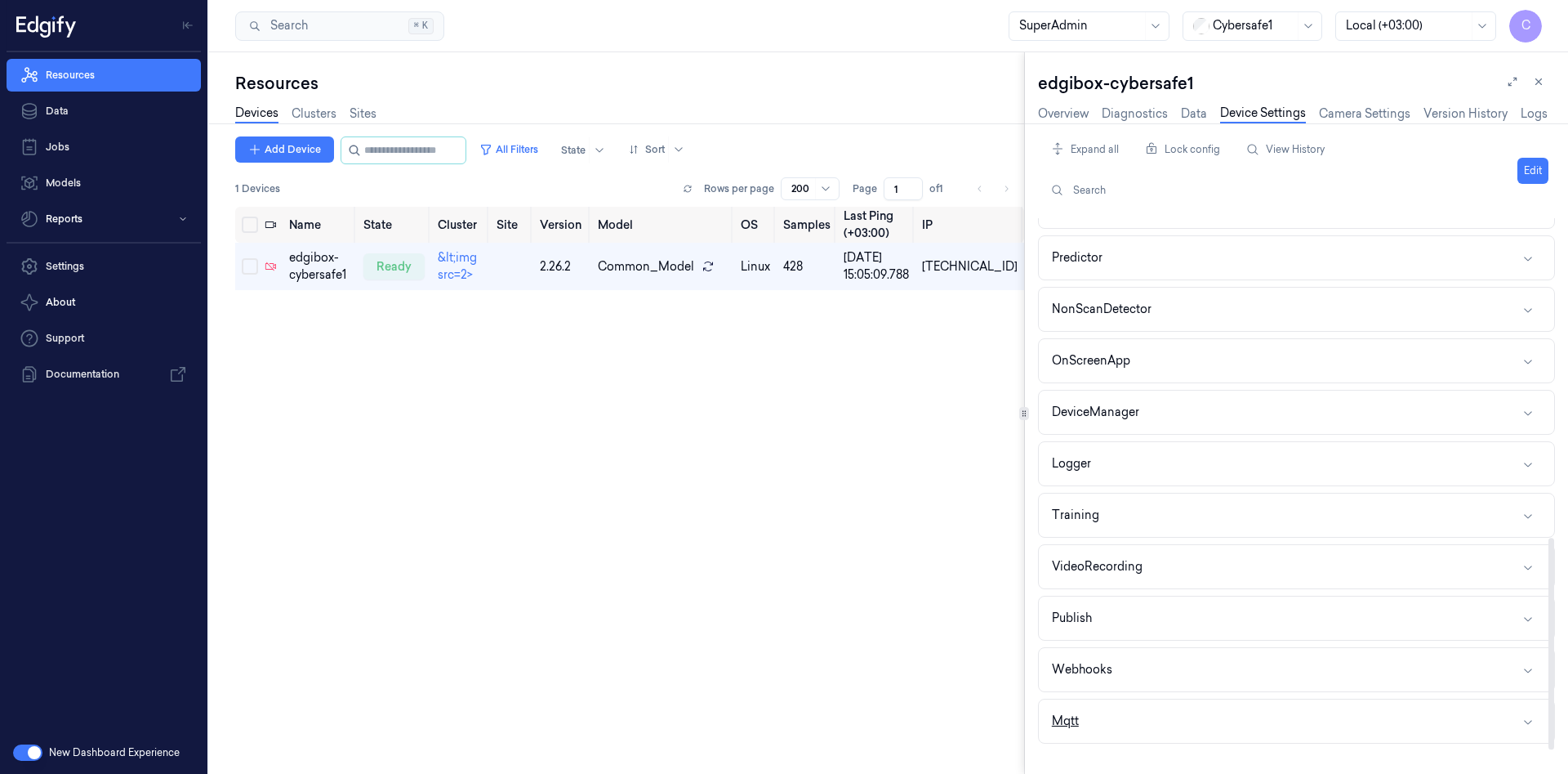
click at [1112, 726] on button "Mqtt" at bounding box center [1297, 721] width 516 height 44
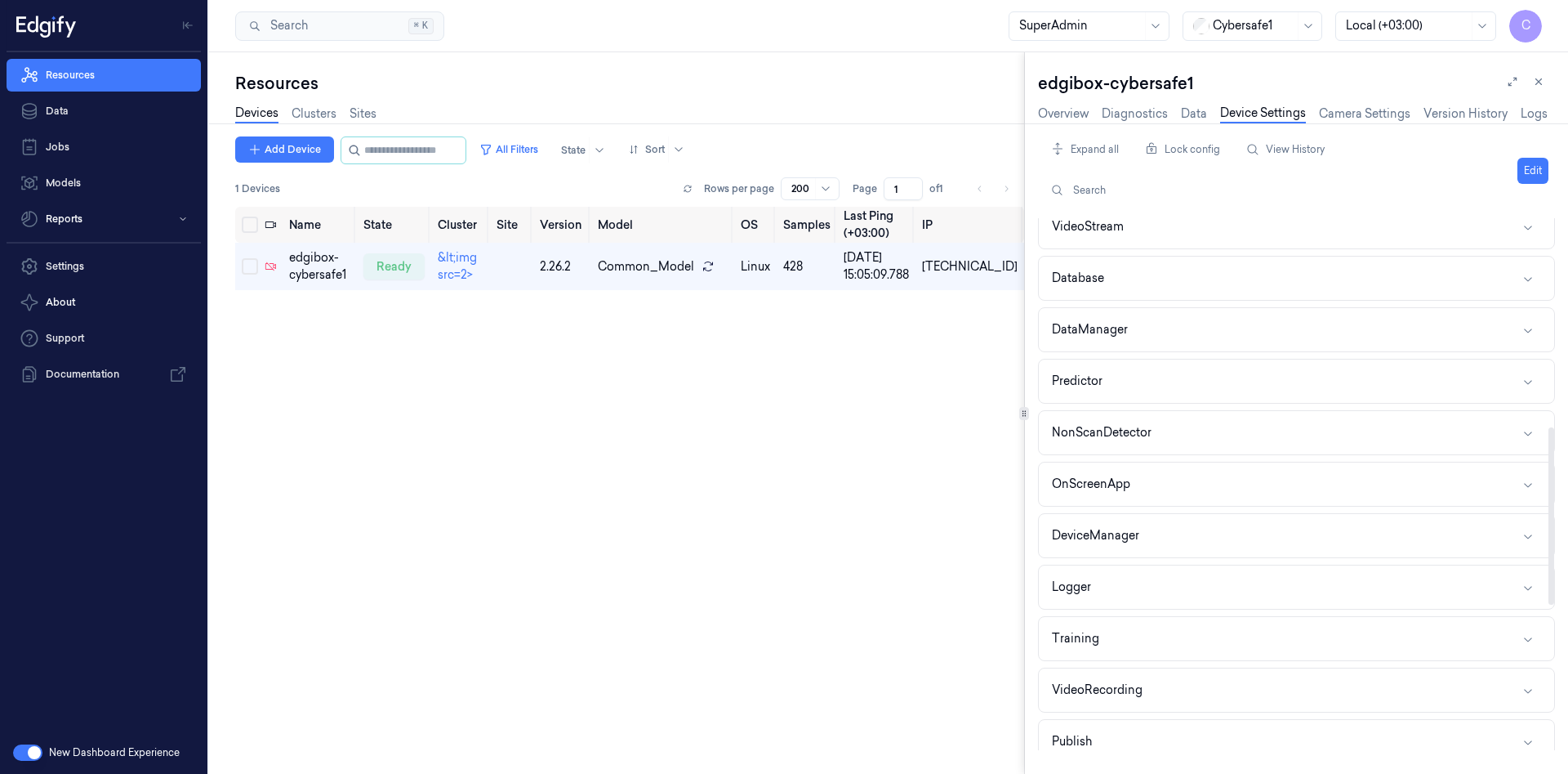
scroll to position [618, 0]
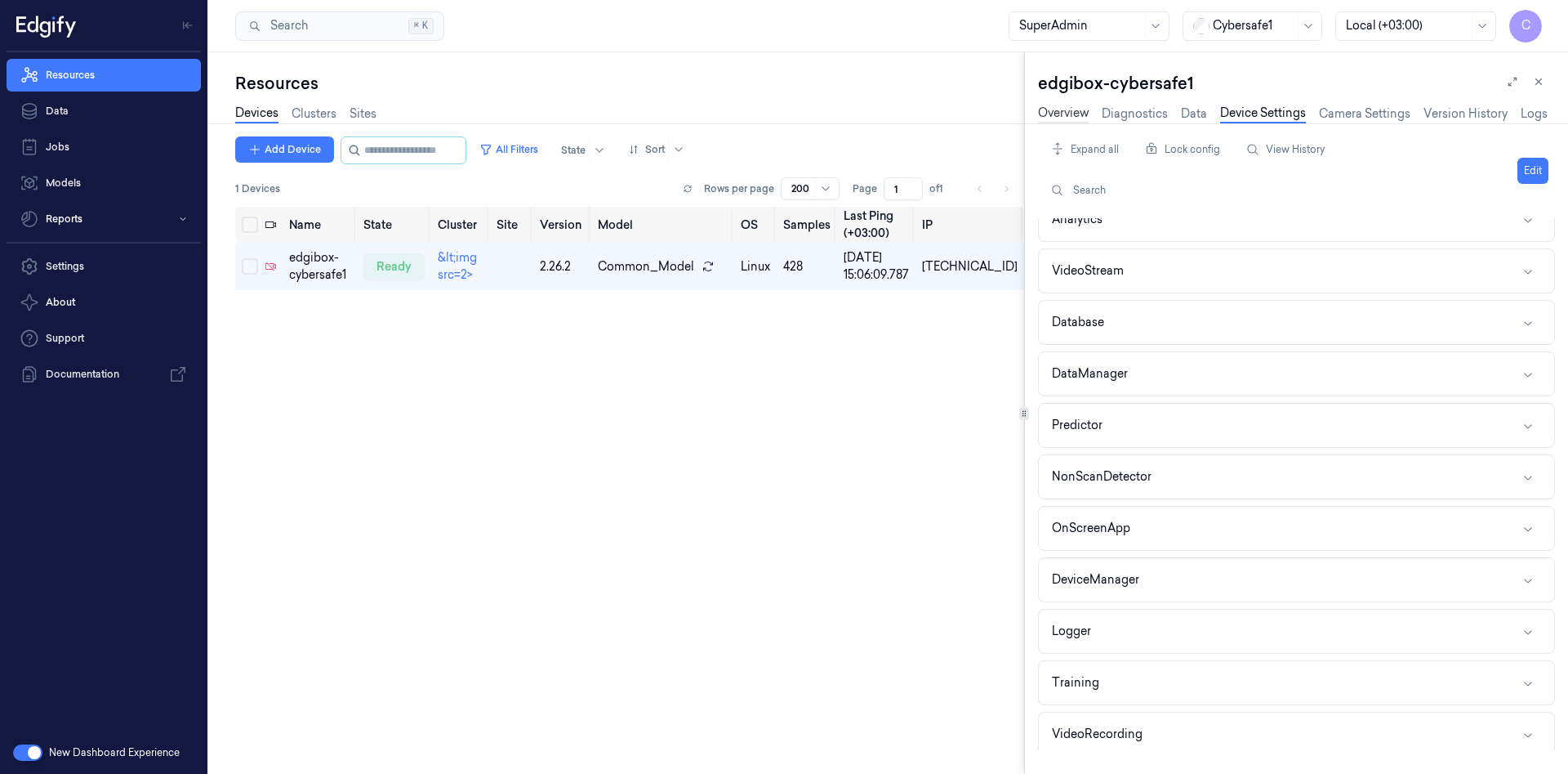
click at [1063, 116] on link "Overview" at bounding box center [1064, 113] width 50 height 18
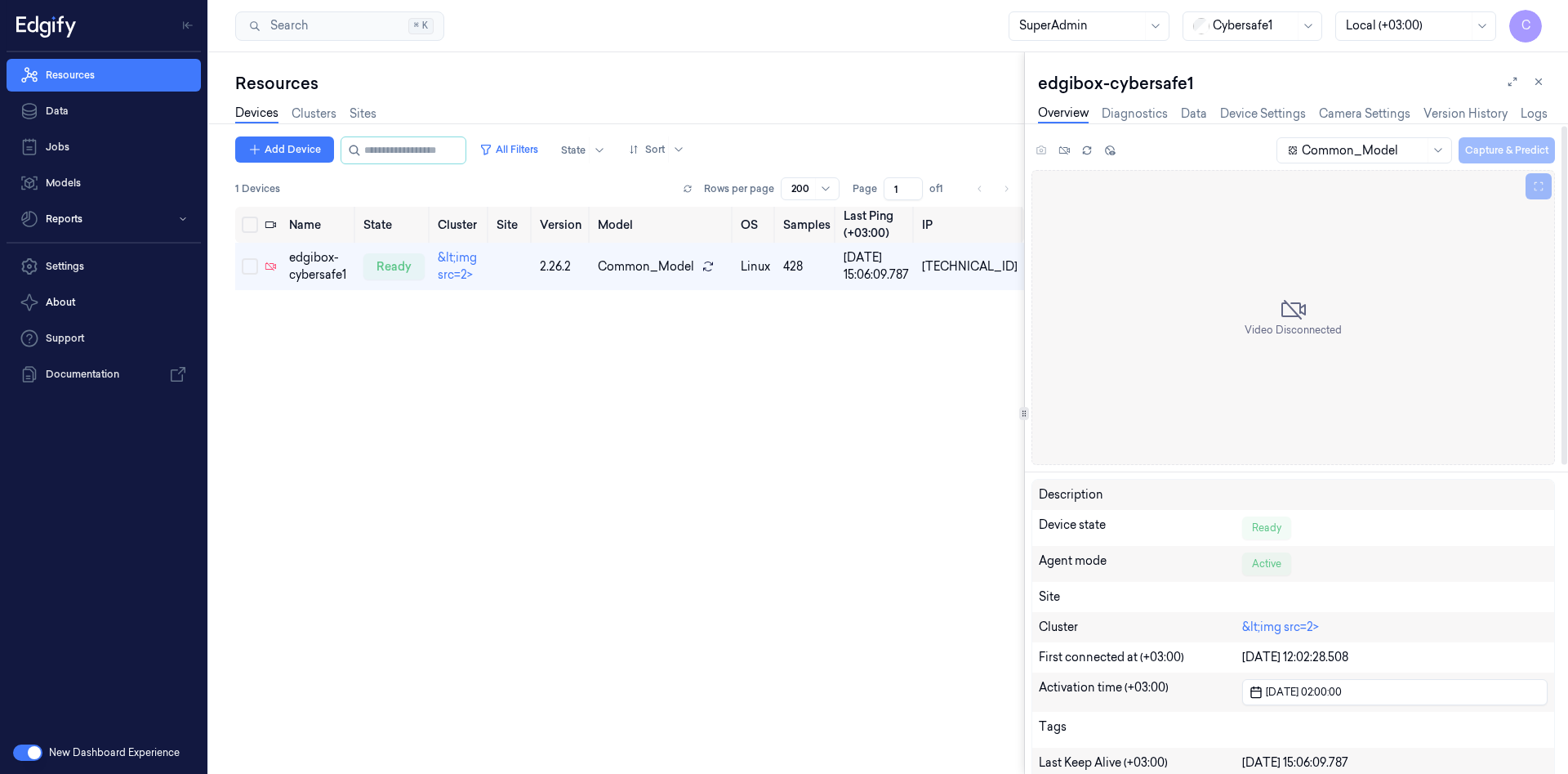
scroll to position [597, 0]
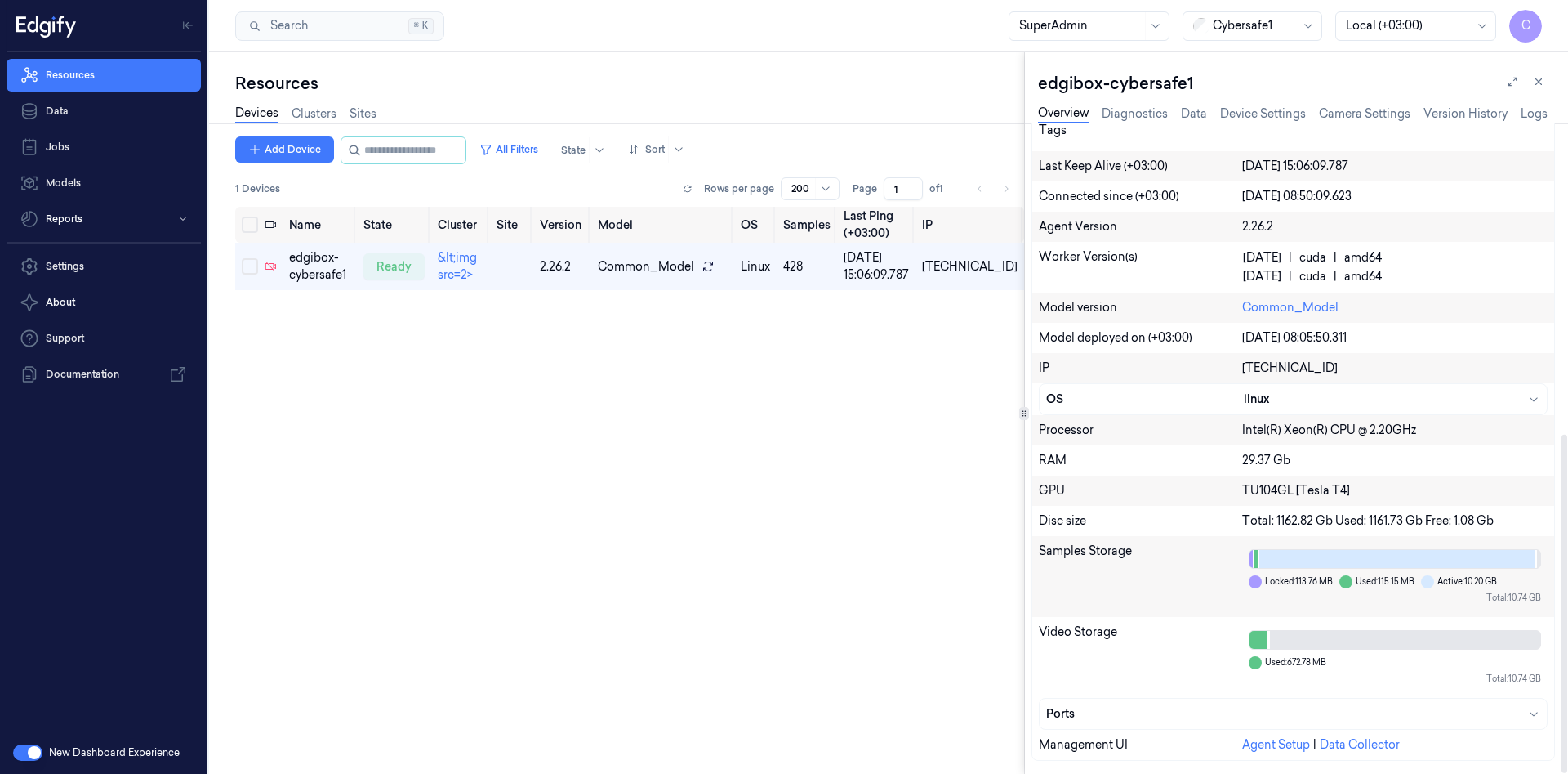
click at [1262, 645] on div at bounding box center [1259, 639] width 18 height 18
click at [1259, 661] on div at bounding box center [1255, 661] width 13 height 13
click at [1253, 661] on div at bounding box center [1255, 661] width 13 height 13
click at [1252, 671] on div "Used: 672.78 MB Total: 10.74 GB" at bounding box center [1394, 658] width 305 height 68
click at [1255, 649] on div at bounding box center [1395, 639] width 293 height 19
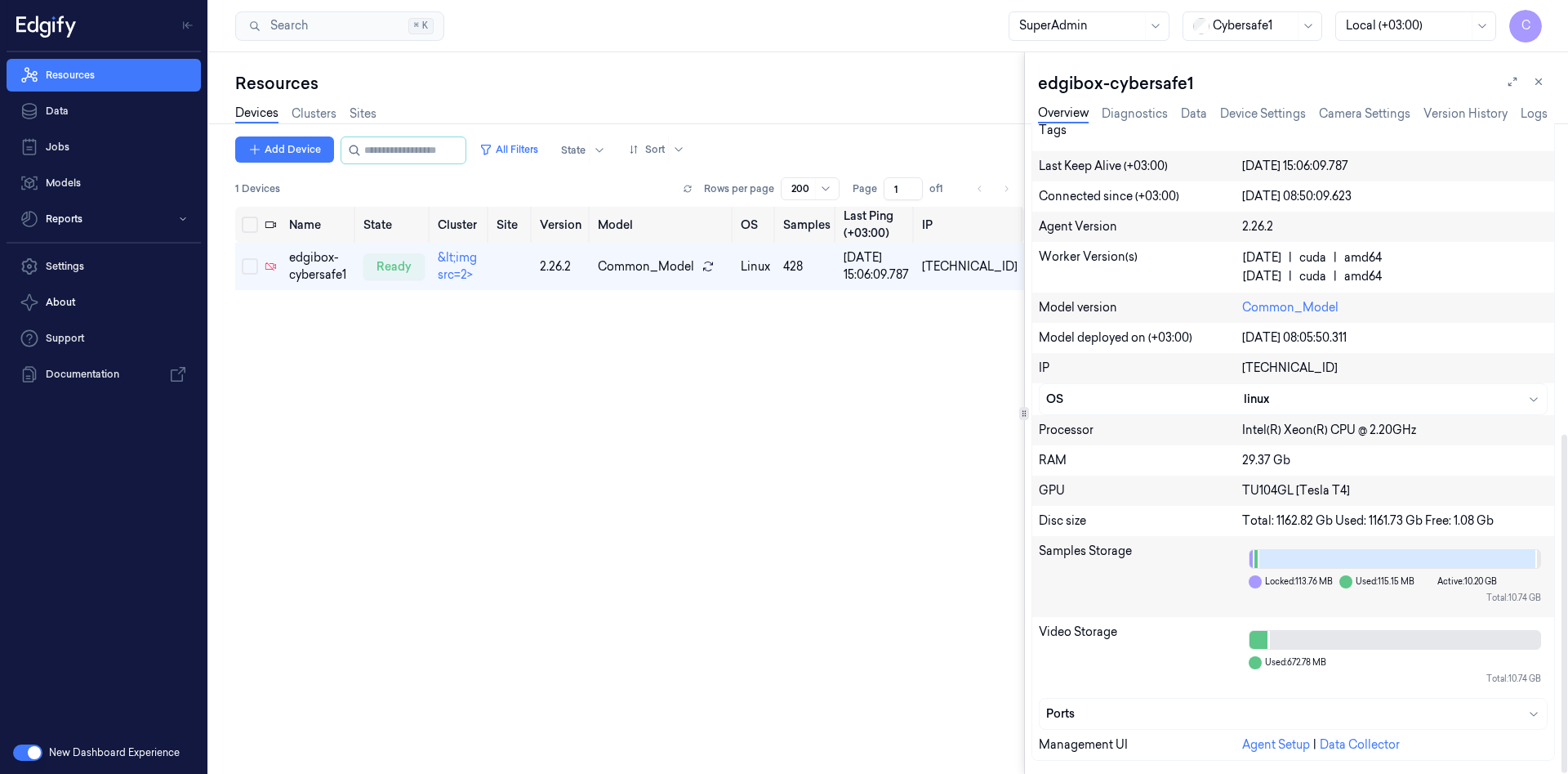
click at [1428, 582] on div at bounding box center [1427, 581] width 13 height 13
click at [1455, 563] on div at bounding box center [1392, 559] width 286 height 18
click at [1527, 575] on div "Locked: 113.76 MB Used: 115.15 MB Active: 10.20 GB Total: 10.74 GB" at bounding box center [1394, 576] width 305 height 68
click at [1303, 573] on div "Locked: 113.76 MB Used: 115.15 MB Active: 10.20 GB Total: 10.74 GB" at bounding box center [1394, 576] width 305 height 68
click at [1221, 716] on div "Ports" at bounding box center [1294, 714] width 495 height 17
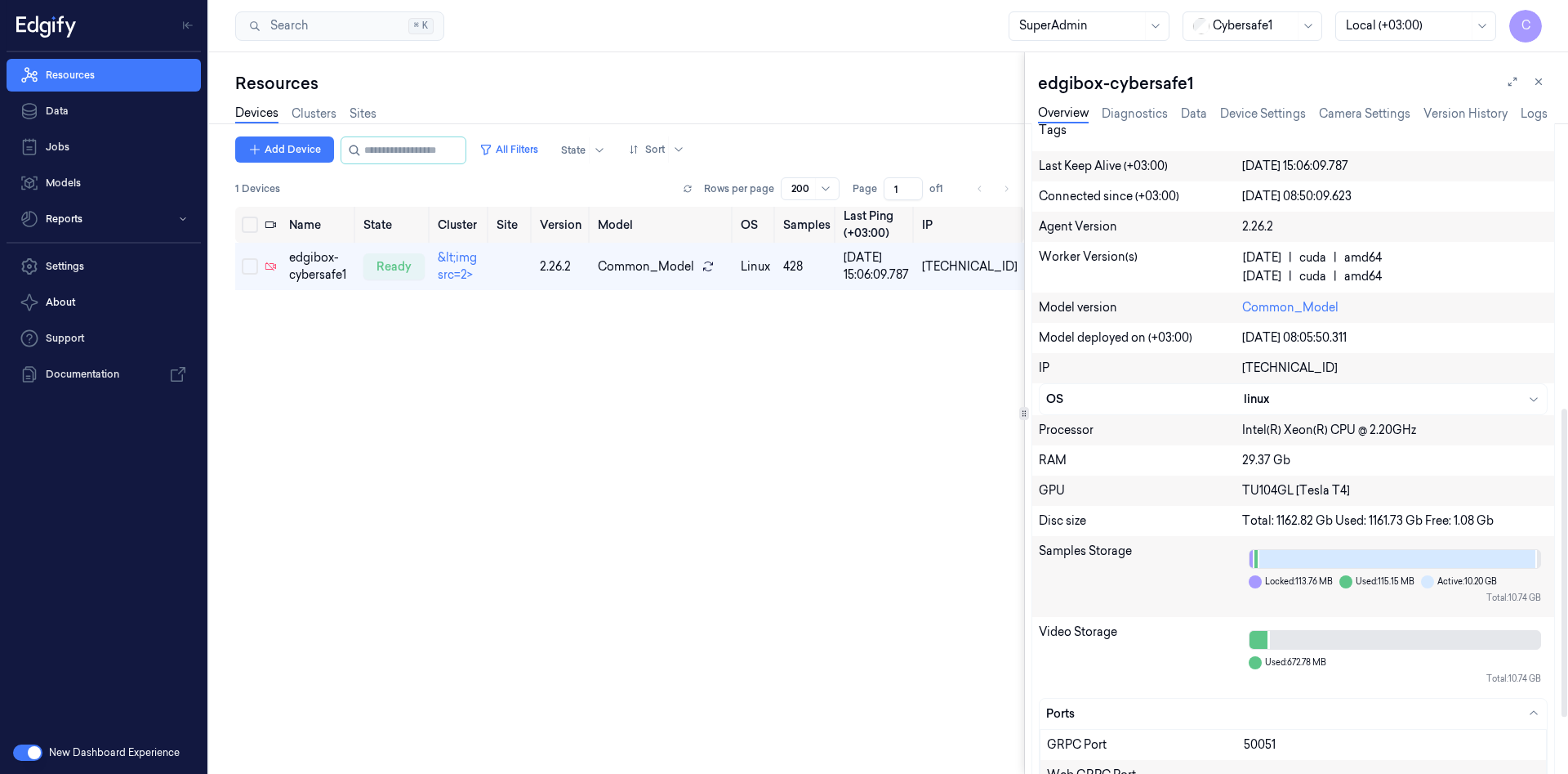
scroll to position [719, 0]
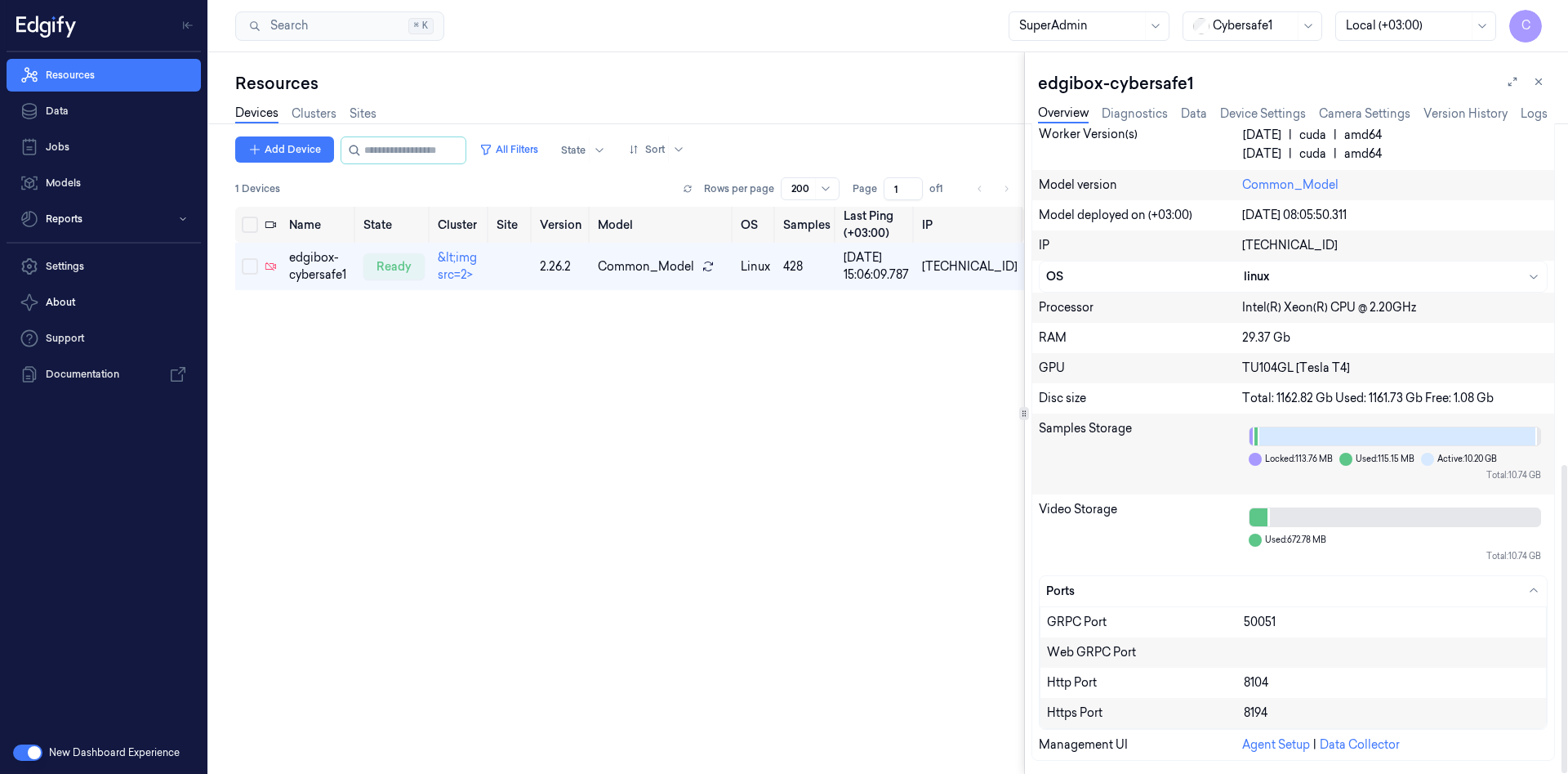
click at [805, 508] on div "Name State Cluster Site Version Model OS Samples Last Ping (+03:00) IP edgibox-…" at bounding box center [630, 483] width 789 height 554
click at [1528, 113] on link "Logs" at bounding box center [1535, 113] width 27 height 18
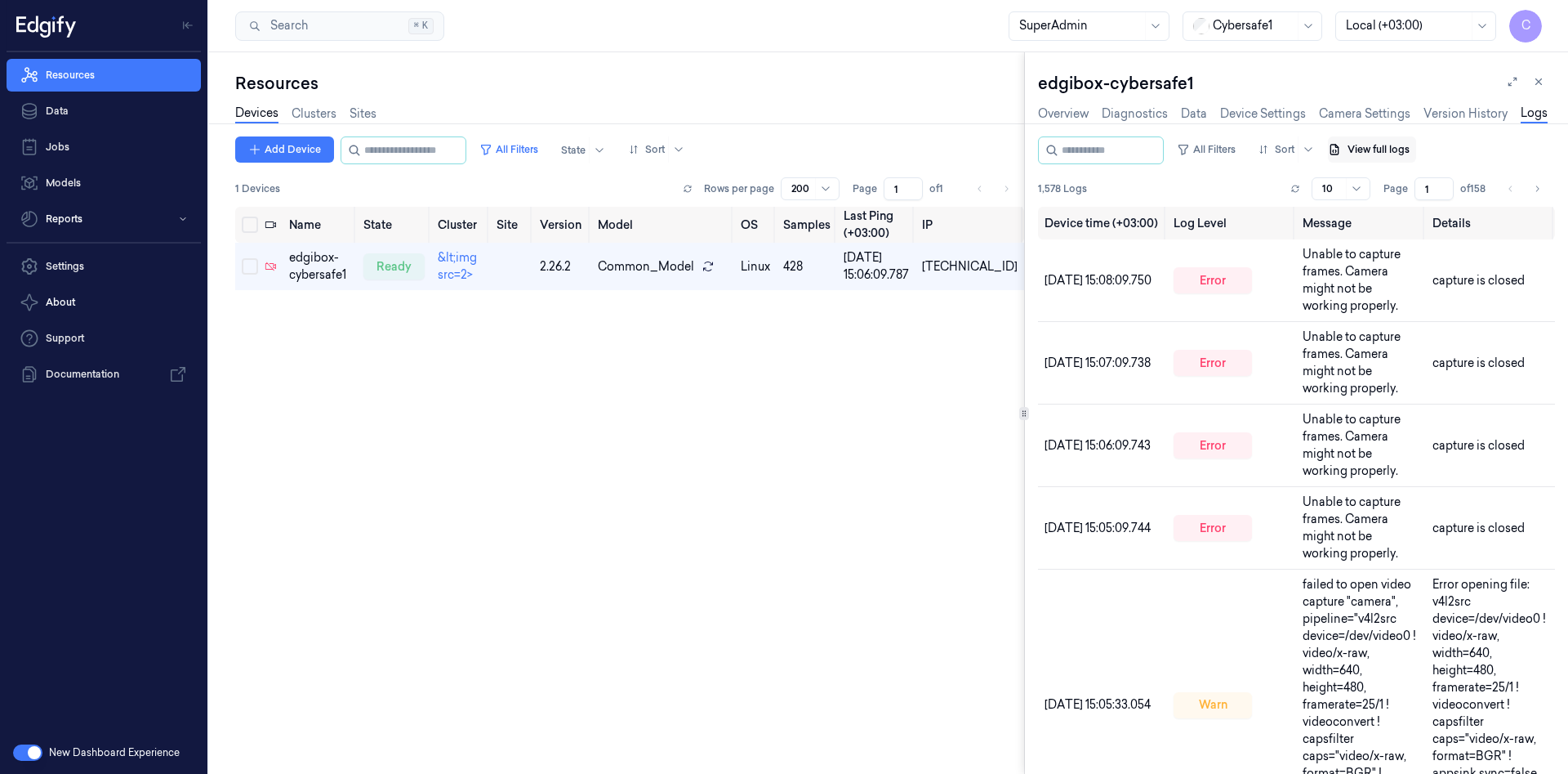
click at [1399, 152] on button "View full logs" at bounding box center [1372, 149] width 88 height 26
click at [1399, 276] on link "Open Kibana" at bounding box center [1456, 277] width 198 height 17
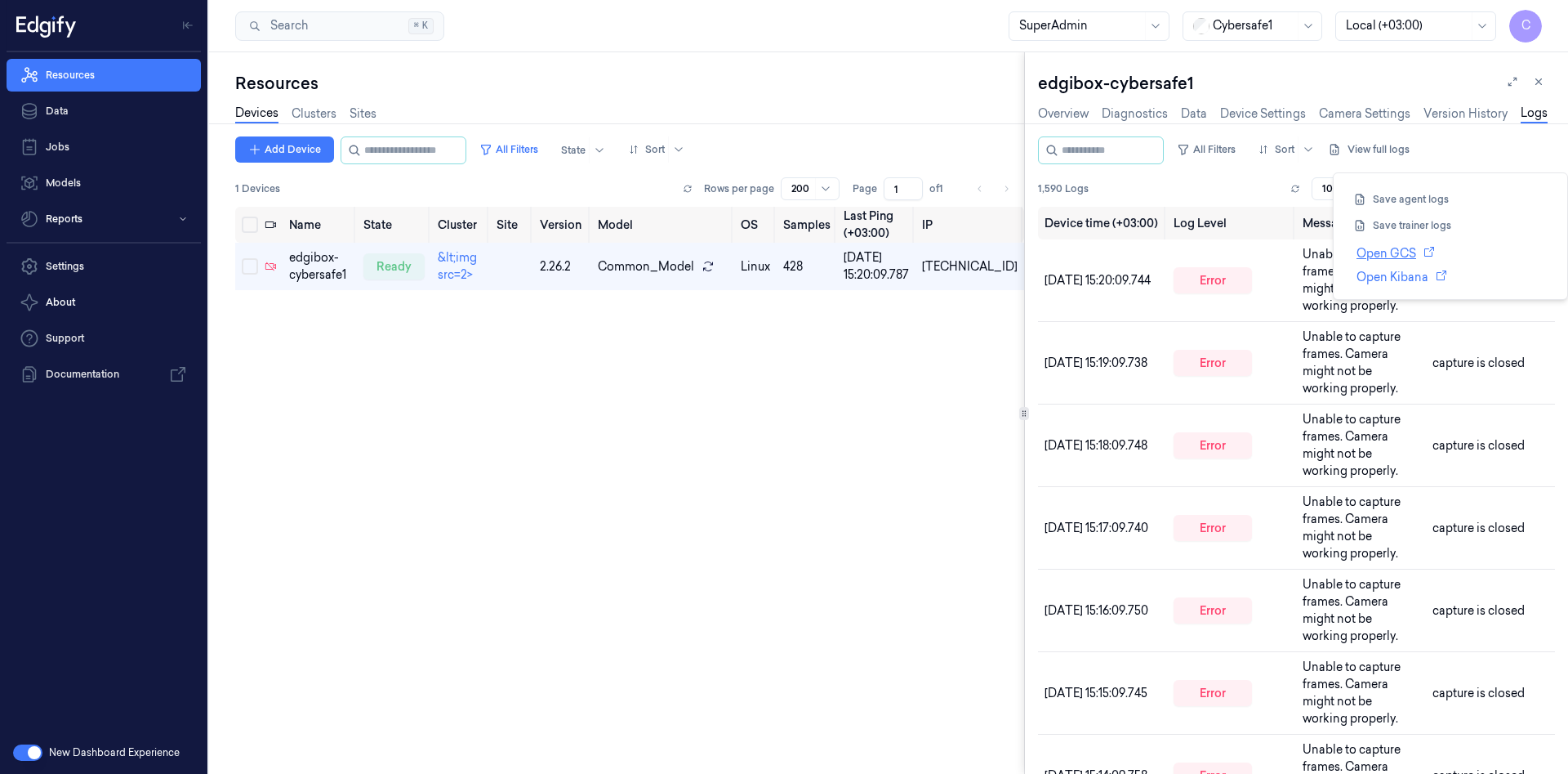
click at [1407, 253] on link "Open GCS" at bounding box center [1456, 254] width 198 height 17
click at [1401, 146] on button "View full logs" at bounding box center [1372, 149] width 88 height 26
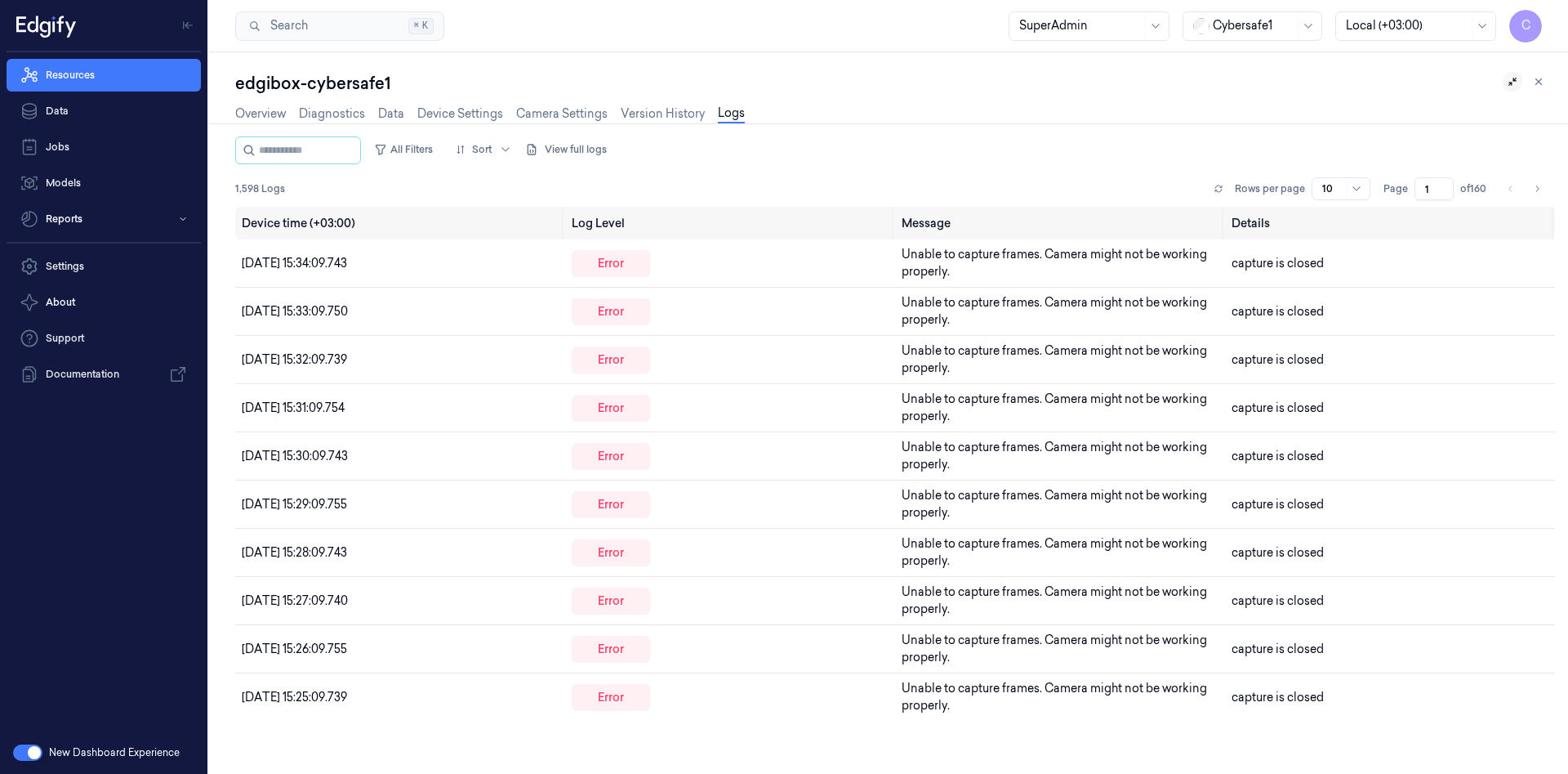
click at [1510, 81] on icon at bounding box center [1513, 81] width 12 height 12
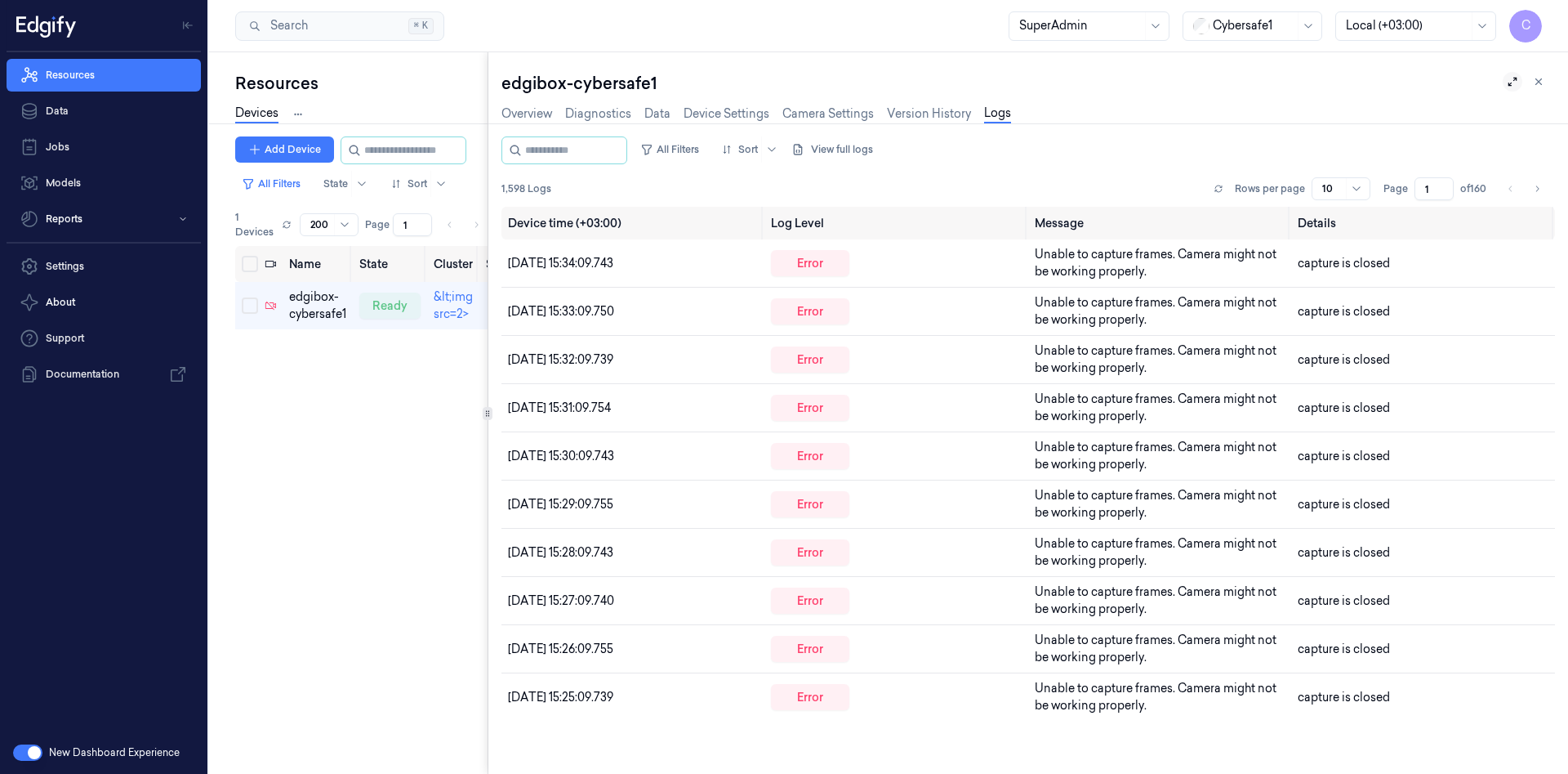
scroll to position [0, 26]
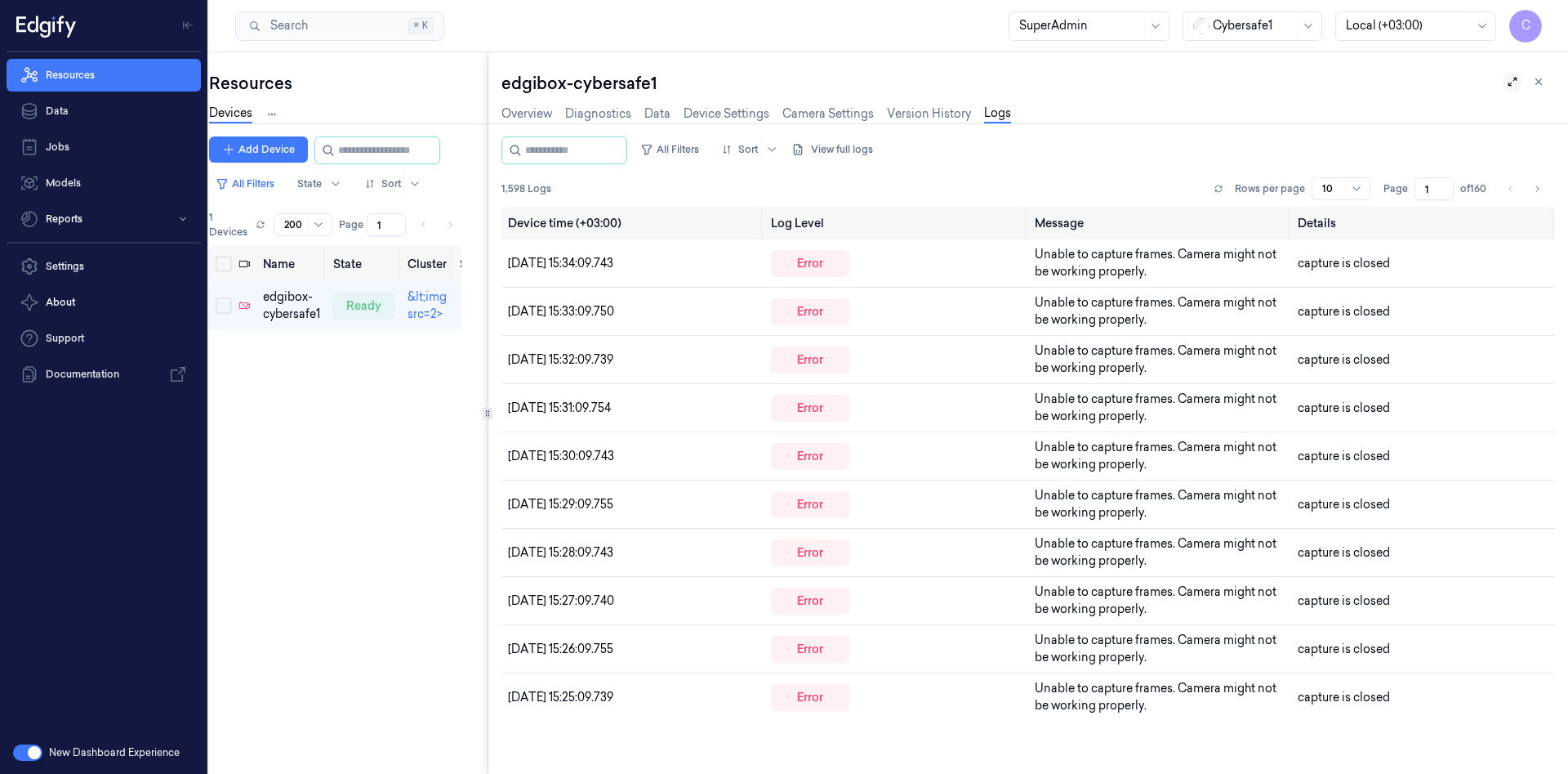
drag, startPoint x: 488, startPoint y: 417, endPoint x: 482, endPoint y: 432, distance: 16.2
click at [485, 439] on div "Resources Devices Clusters Sites Add Device All Filters State Sort 1 Devices Ro…" at bounding box center [889, 413] width 1360 height 722
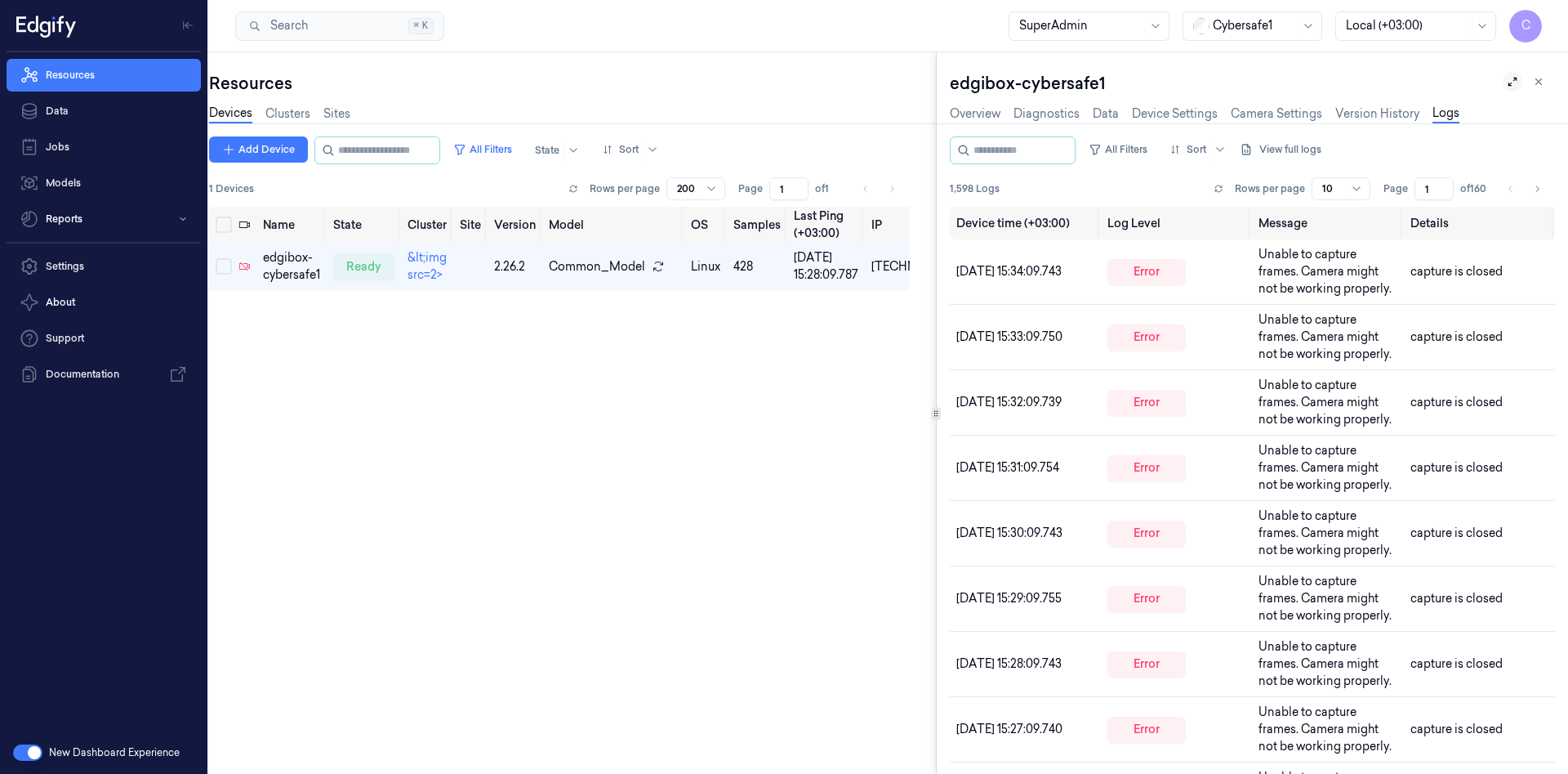
click at [936, 417] on icon at bounding box center [936, 413] width 8 height 8
click at [1360, 121] on link "Version History" at bounding box center [1377, 113] width 84 height 18
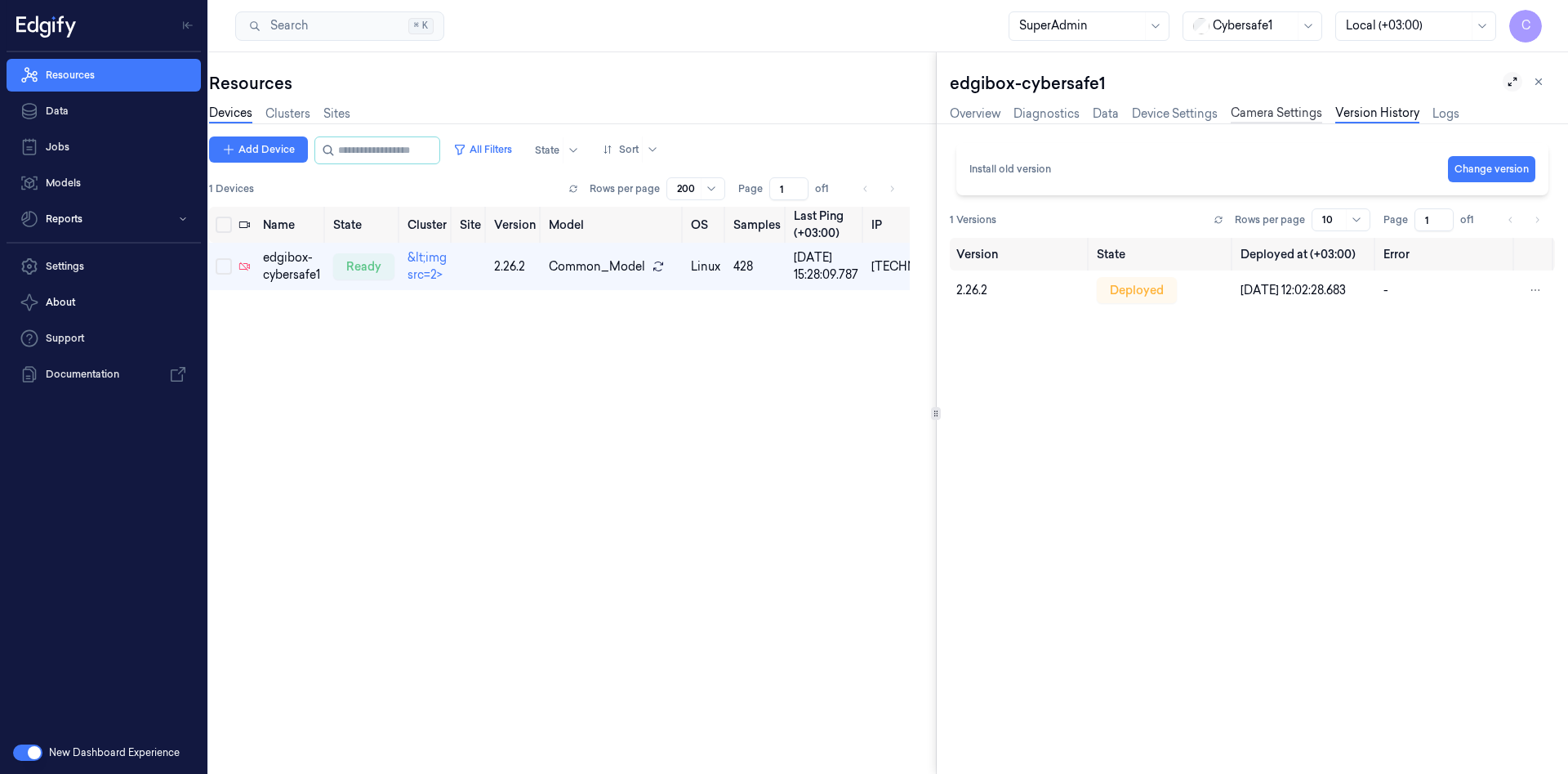
click at [1303, 116] on link "Camera Settings" at bounding box center [1276, 113] width 91 height 18
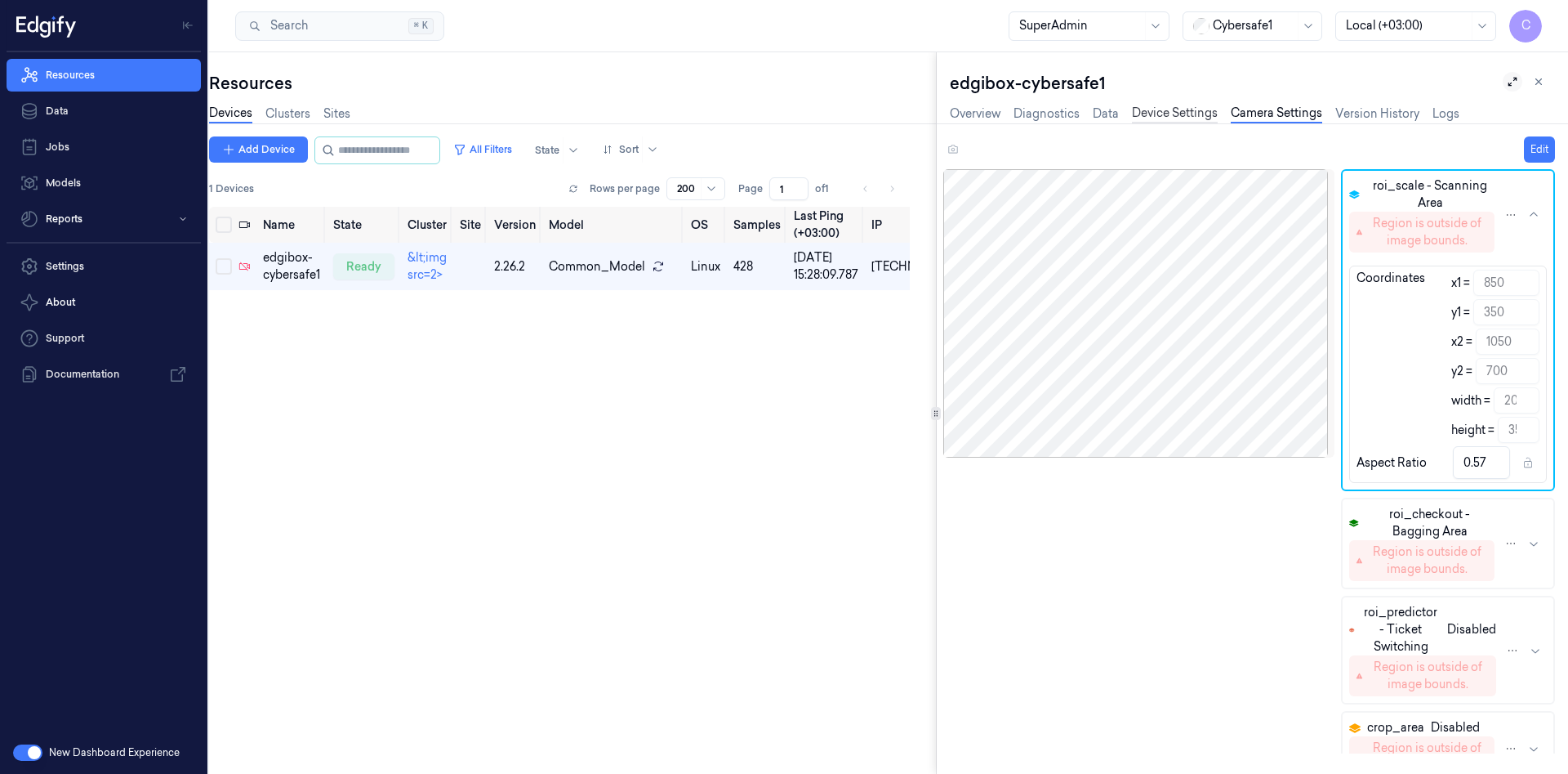
click at [1149, 109] on link "Device Settings" at bounding box center [1175, 113] width 85 height 18
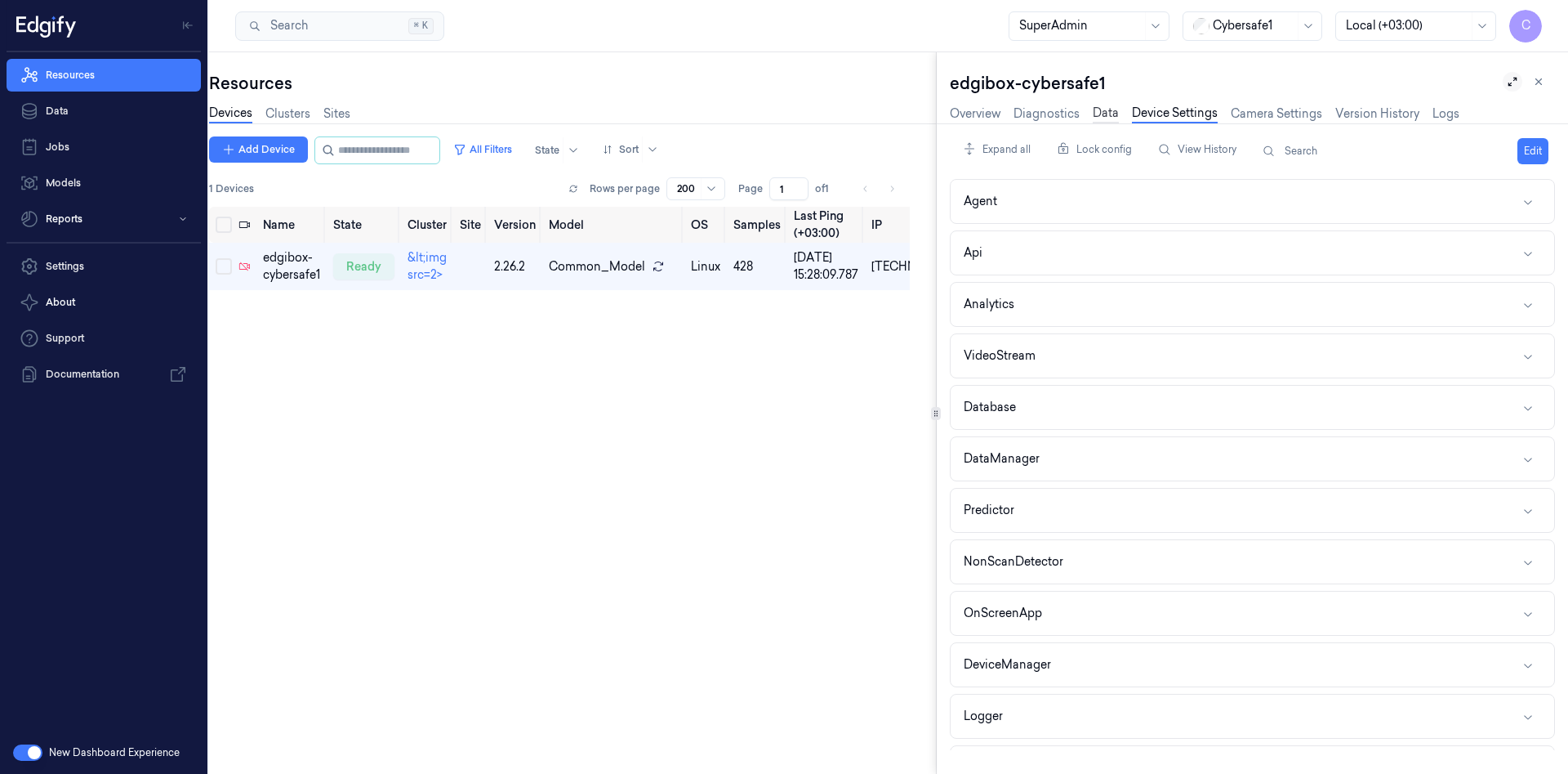
click at [1100, 116] on link "Data" at bounding box center [1105, 113] width 26 height 18
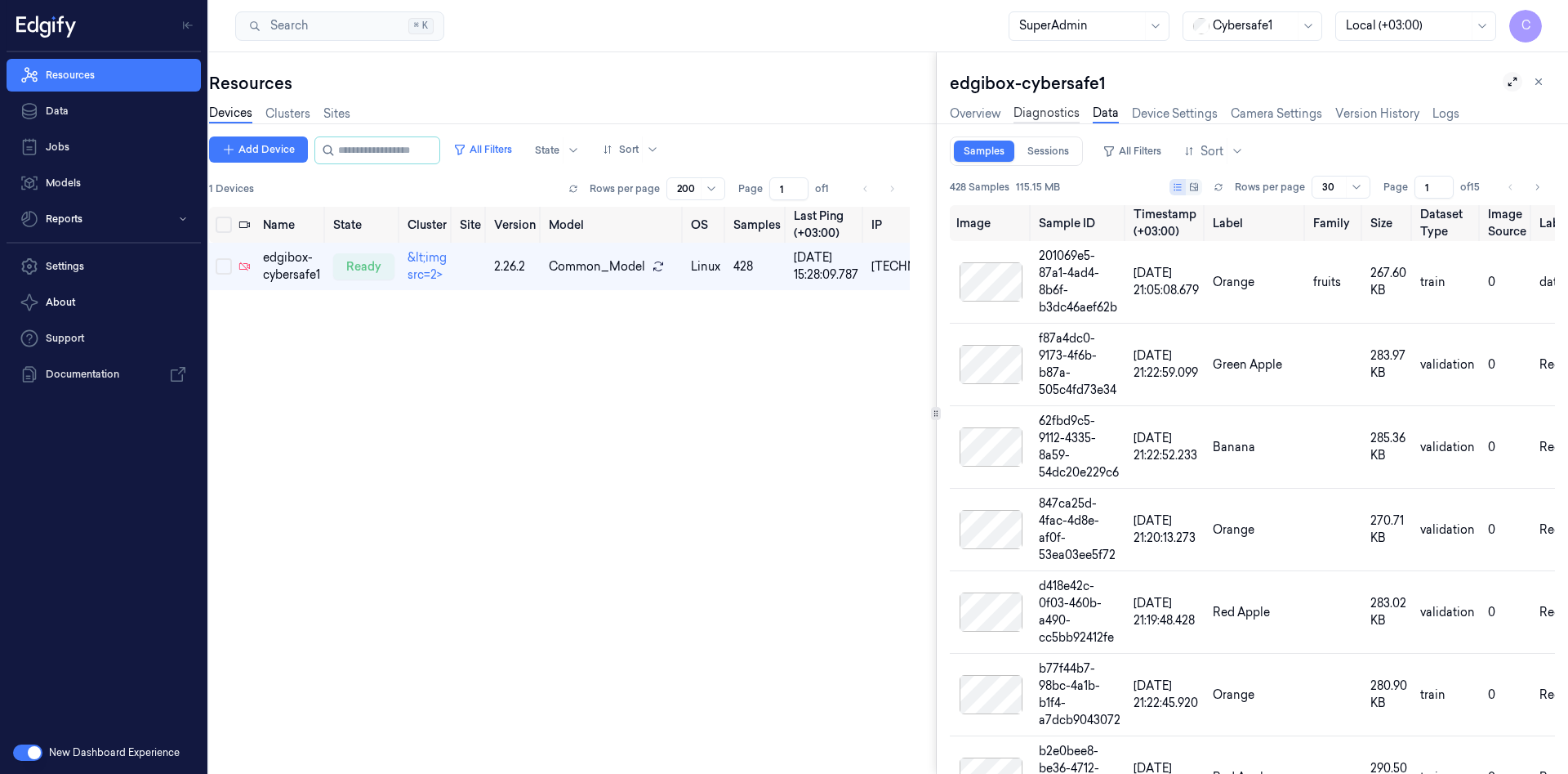
click at [1069, 112] on link "Diagnostics" at bounding box center [1046, 113] width 66 height 18
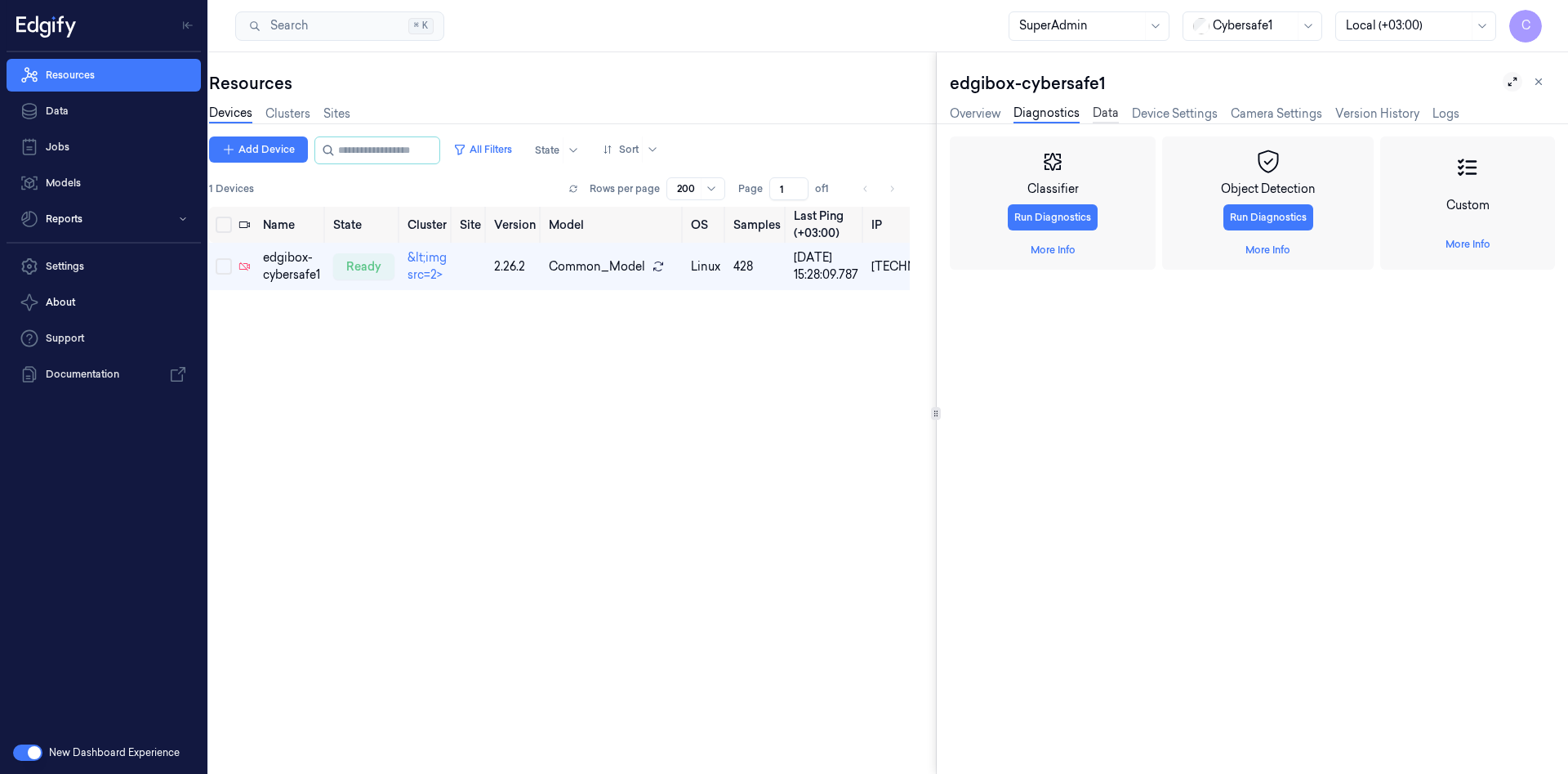
click at [1100, 119] on link "Data" at bounding box center [1105, 113] width 26 height 18
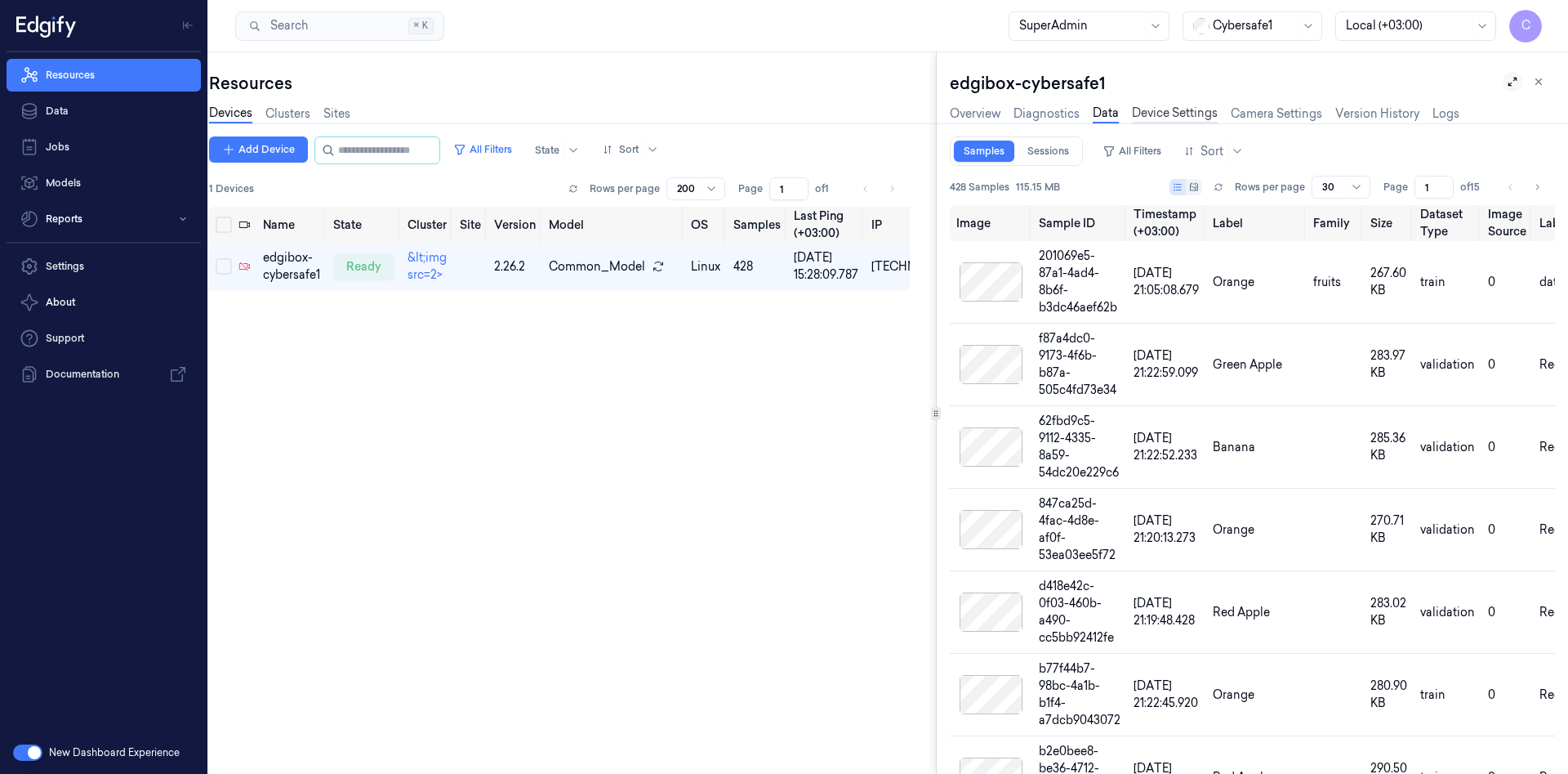
click at [1153, 114] on link "Device Settings" at bounding box center [1175, 113] width 85 height 18
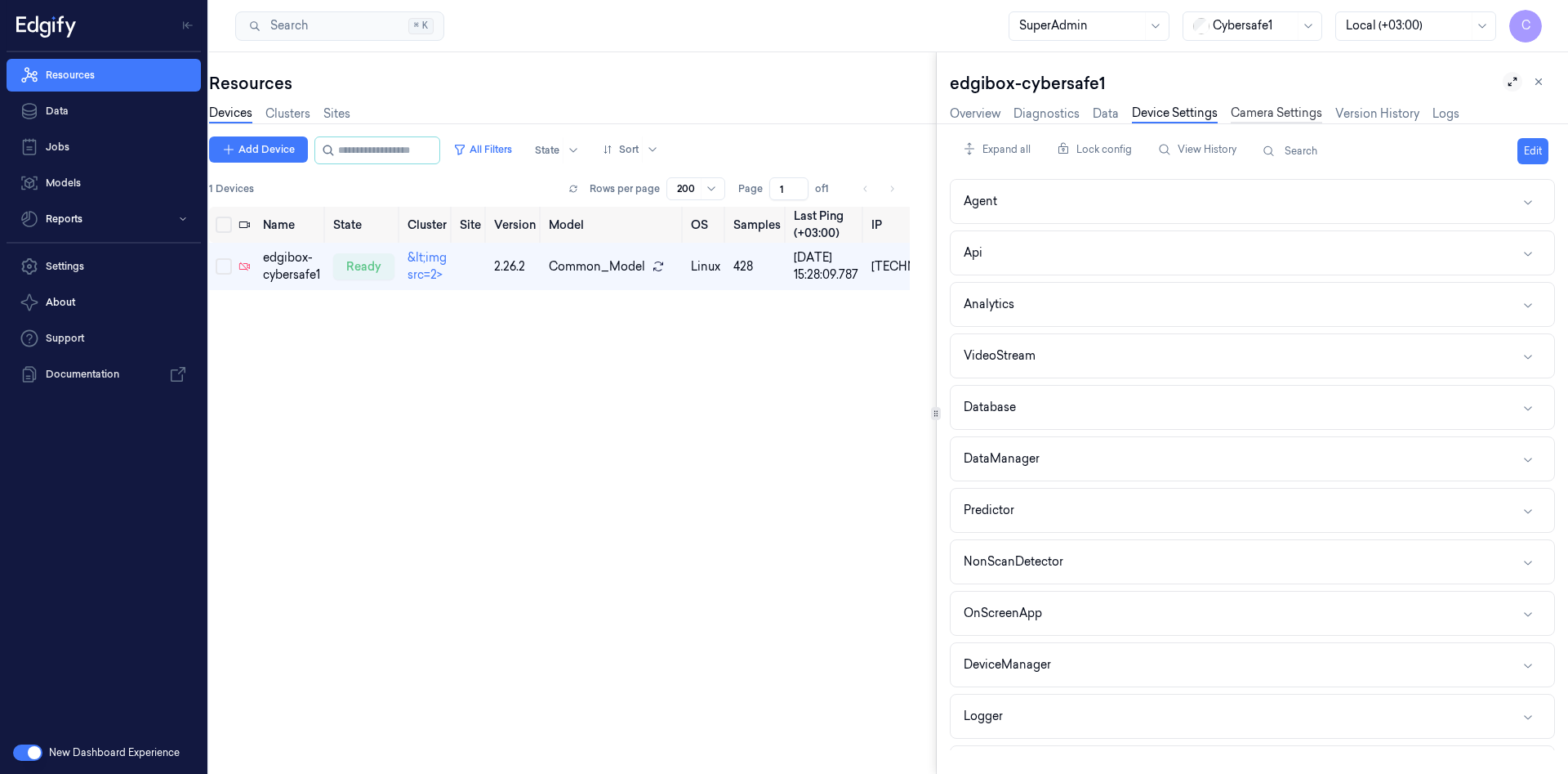
click at [1272, 117] on link "Camera Settings" at bounding box center [1276, 113] width 91 height 18
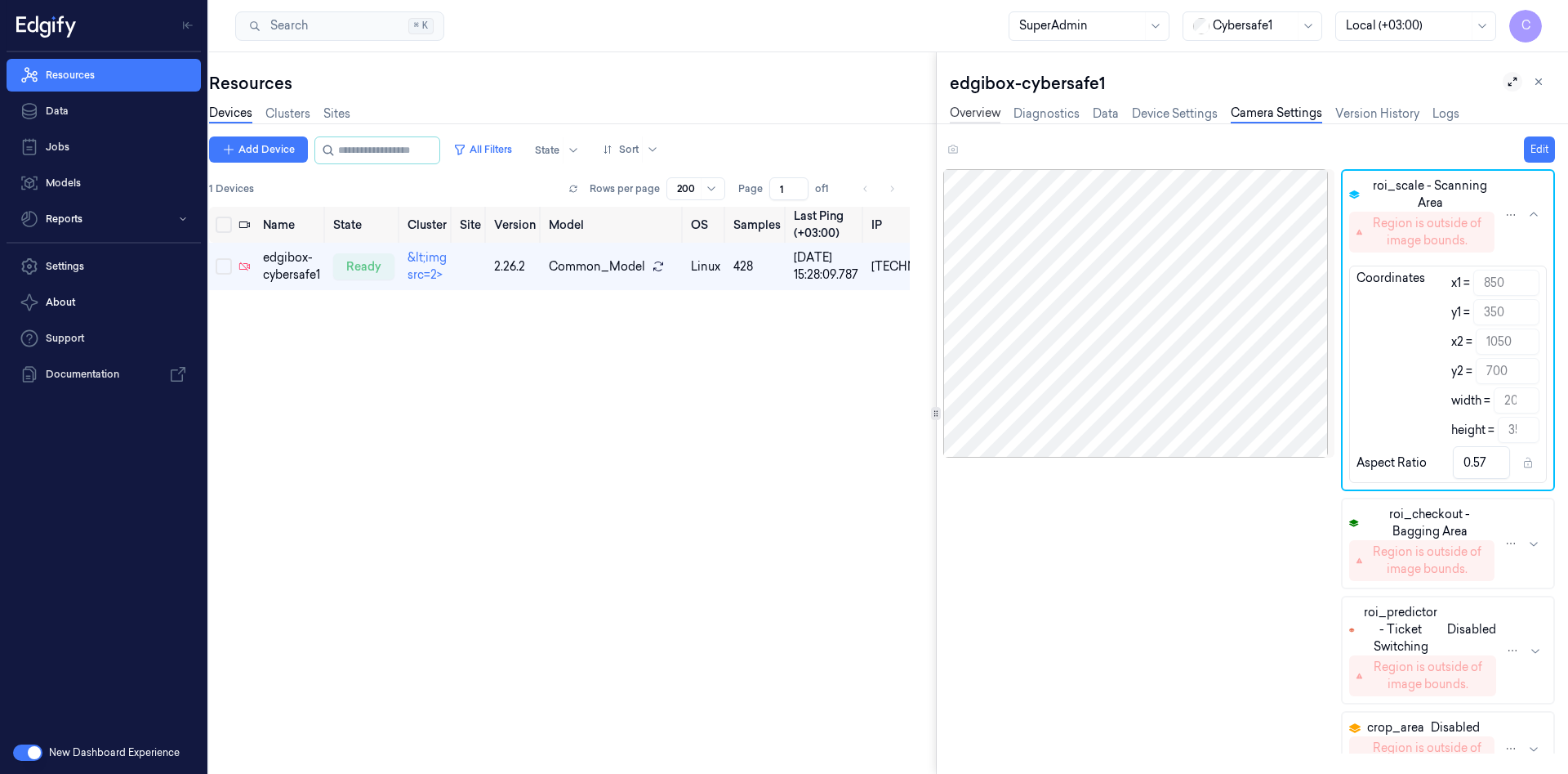
click at [972, 114] on link "Overview" at bounding box center [976, 113] width 50 height 18
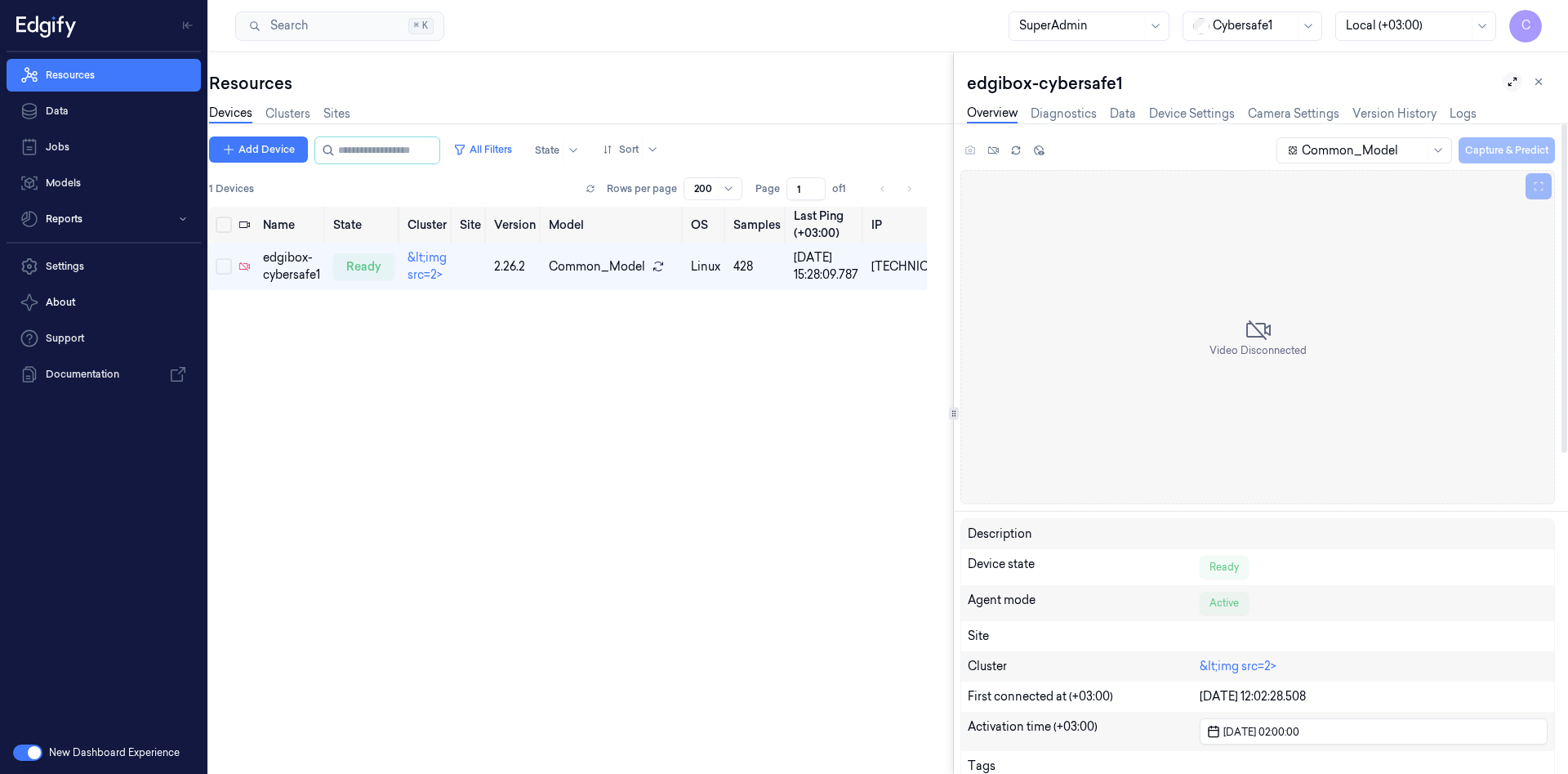
click at [972, 402] on div "Resources Devices Clusters Sites Add Device All Filters State Sort 1 Devices Ro…" at bounding box center [889, 413] width 1360 height 722
click at [972, 385] on div "Resources Devices Clusters Sites Add Device All Filters State Sort 1 Devices Ro…" at bounding box center [889, 413] width 1360 height 722
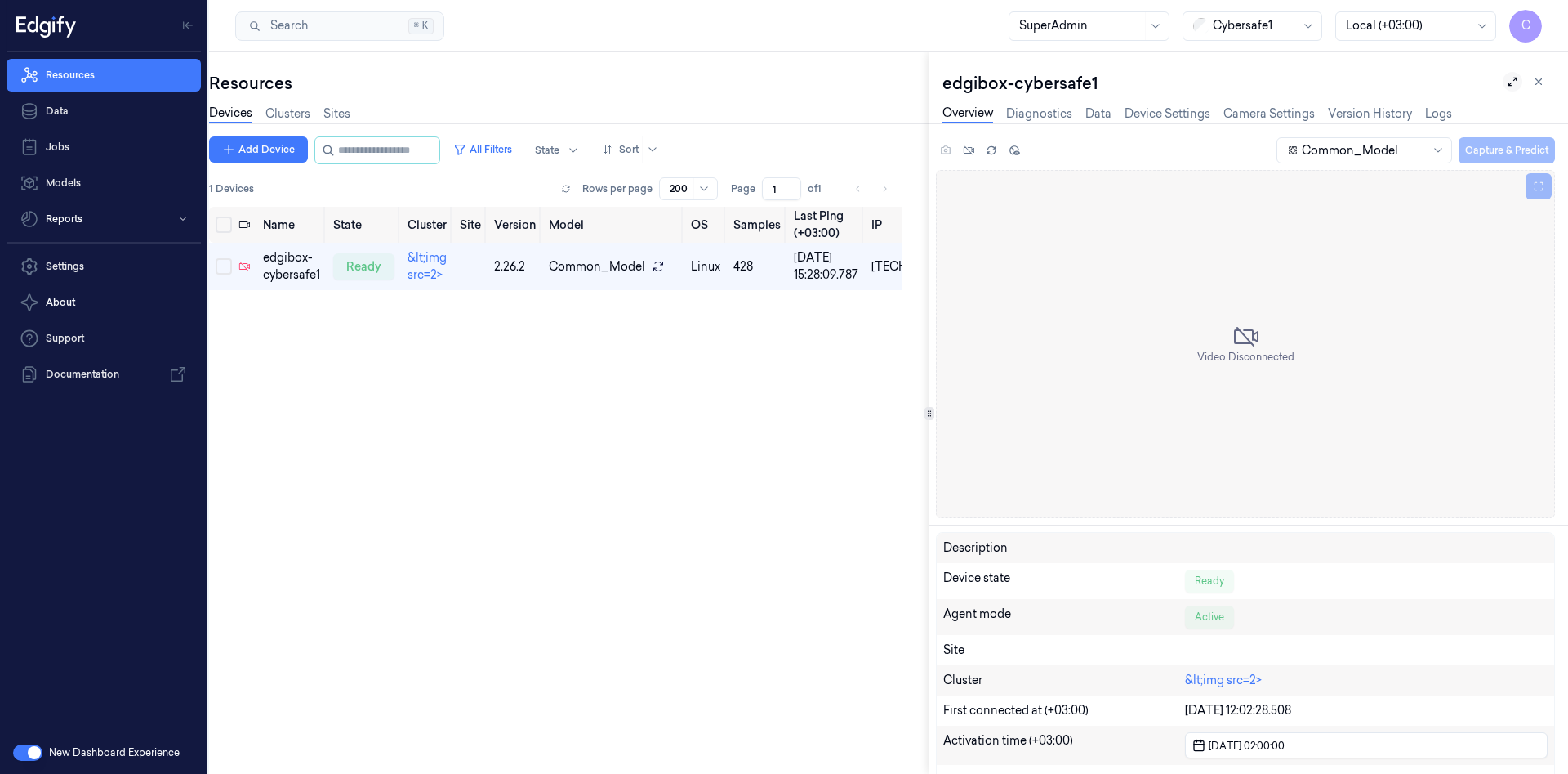
click at [931, 412] on icon at bounding box center [929, 413] width 8 height 8
click at [1263, 108] on link "Camera Settings" at bounding box center [1269, 113] width 91 height 18
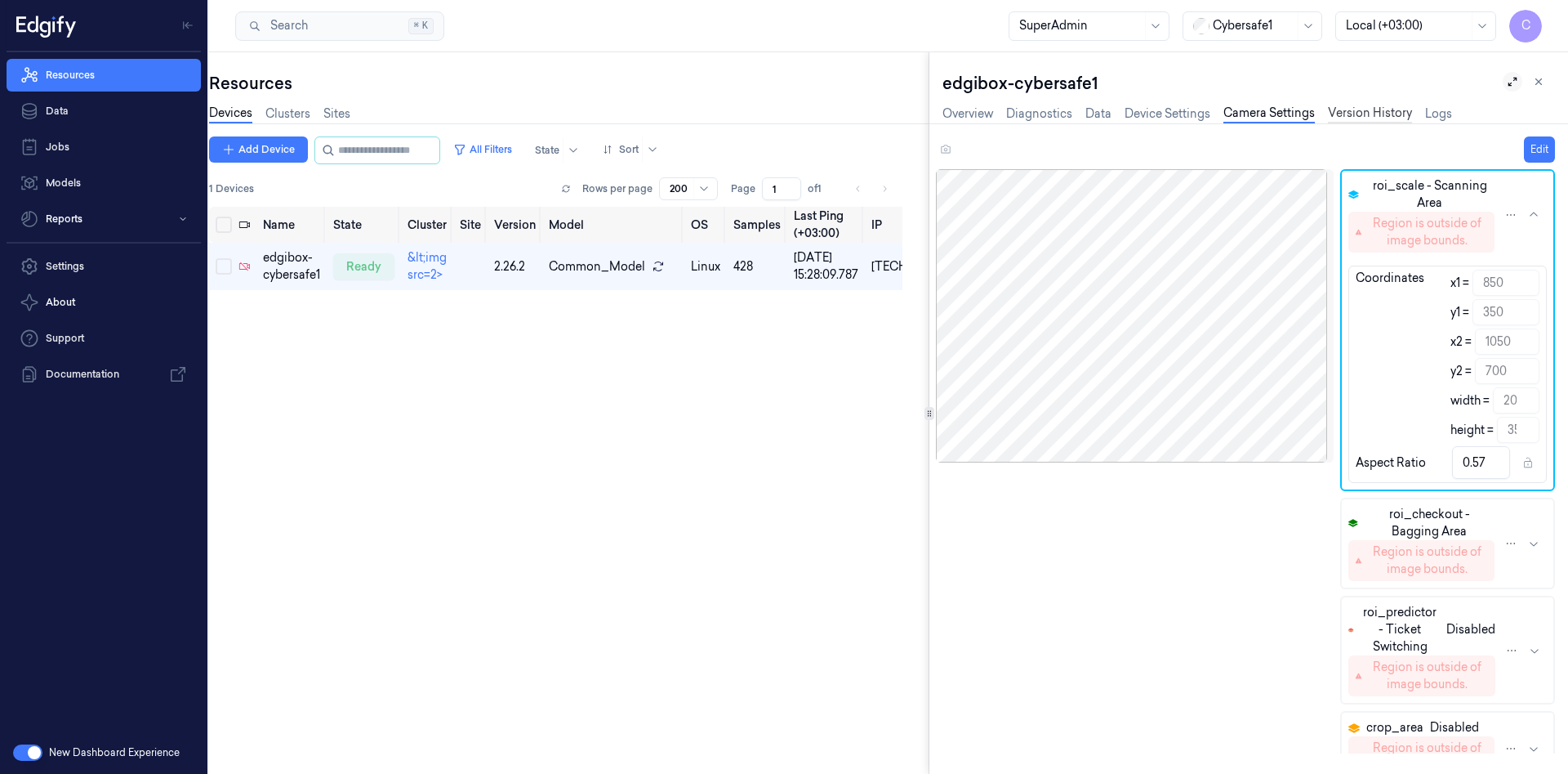
click at [1365, 111] on link "Version History" at bounding box center [1370, 113] width 84 height 18
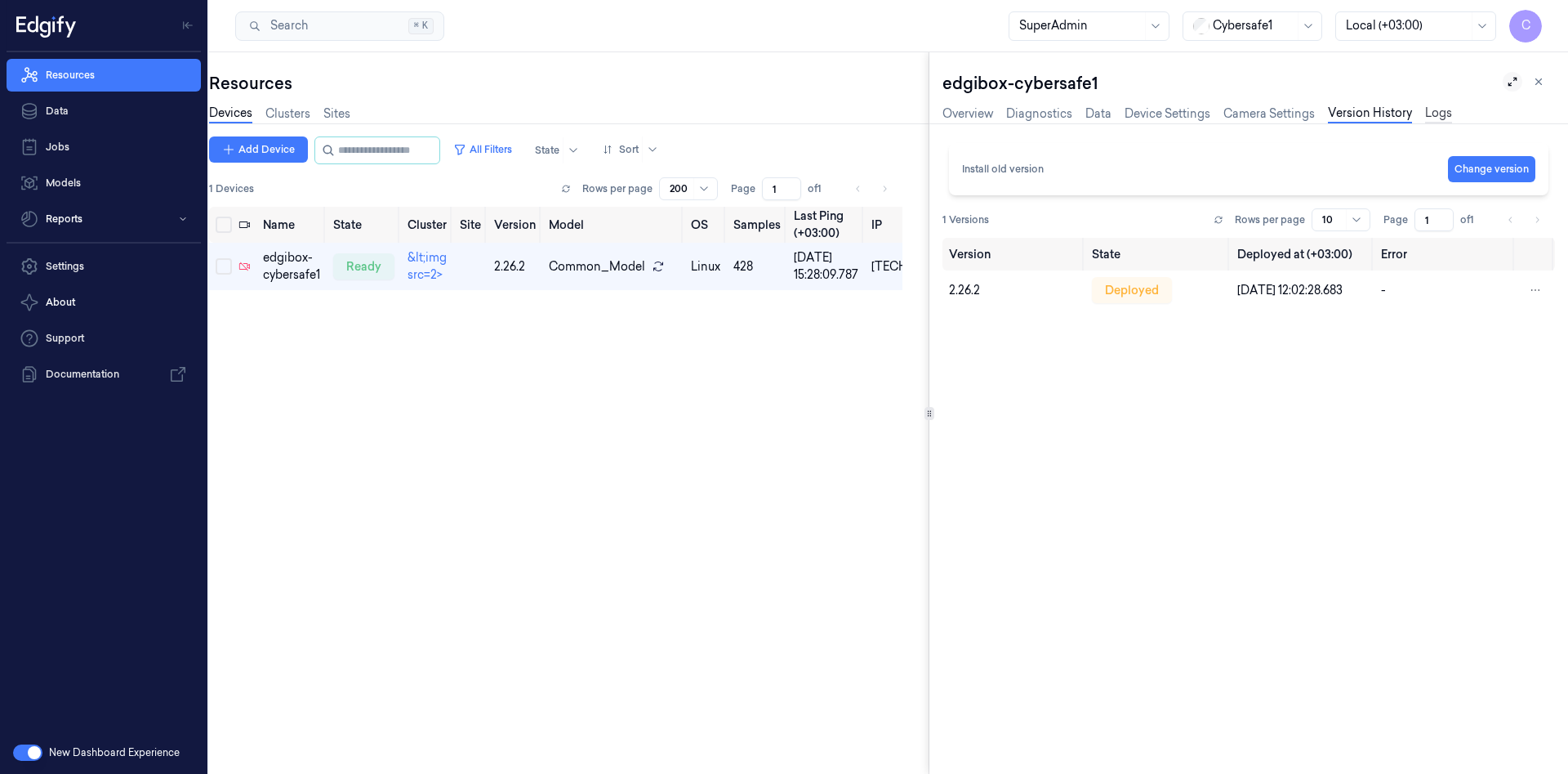
click at [1436, 113] on link "Logs" at bounding box center [1439, 113] width 27 height 18
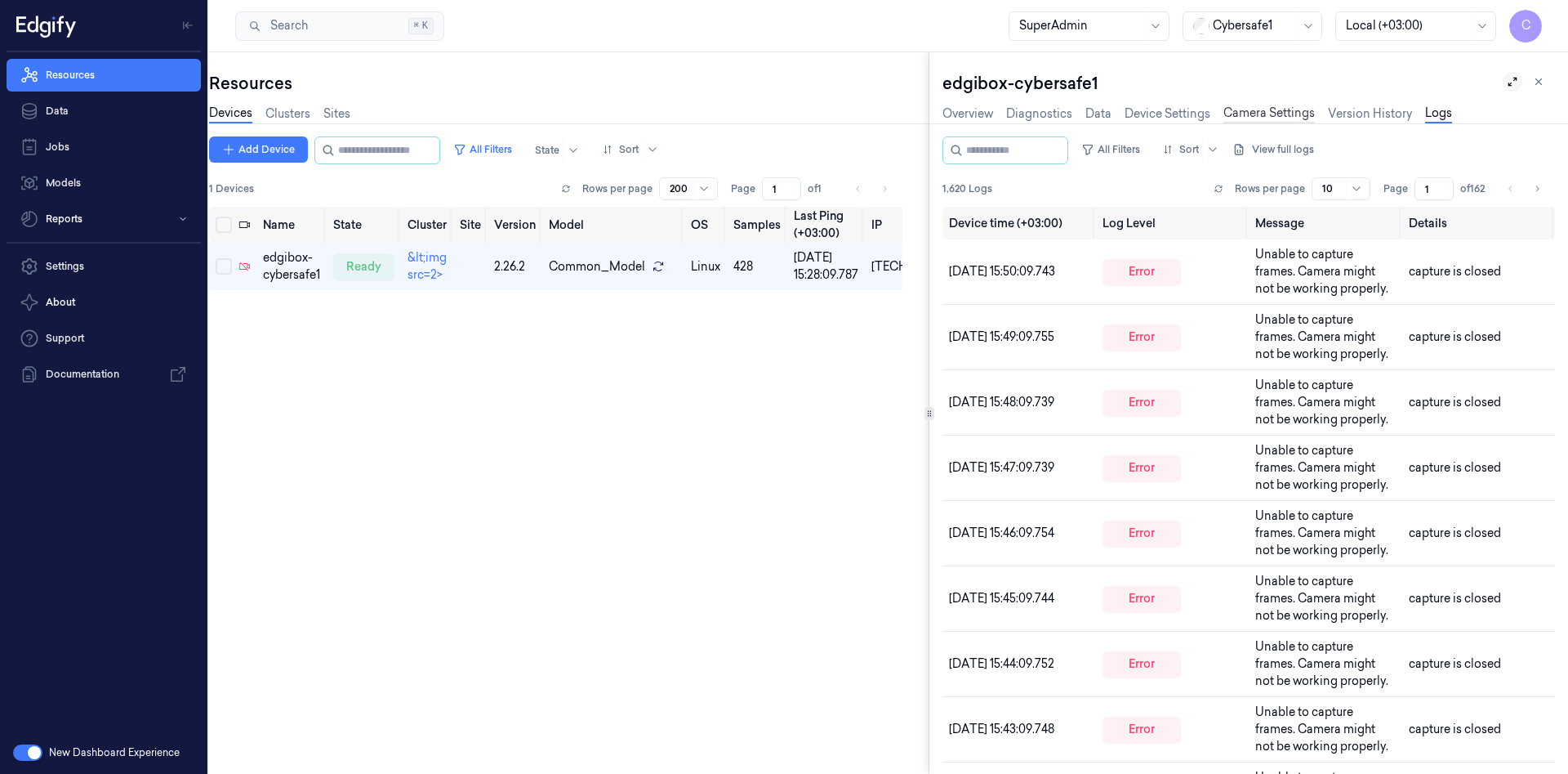
click at [1294, 116] on link "Camera Settings" at bounding box center [1269, 113] width 91 height 18
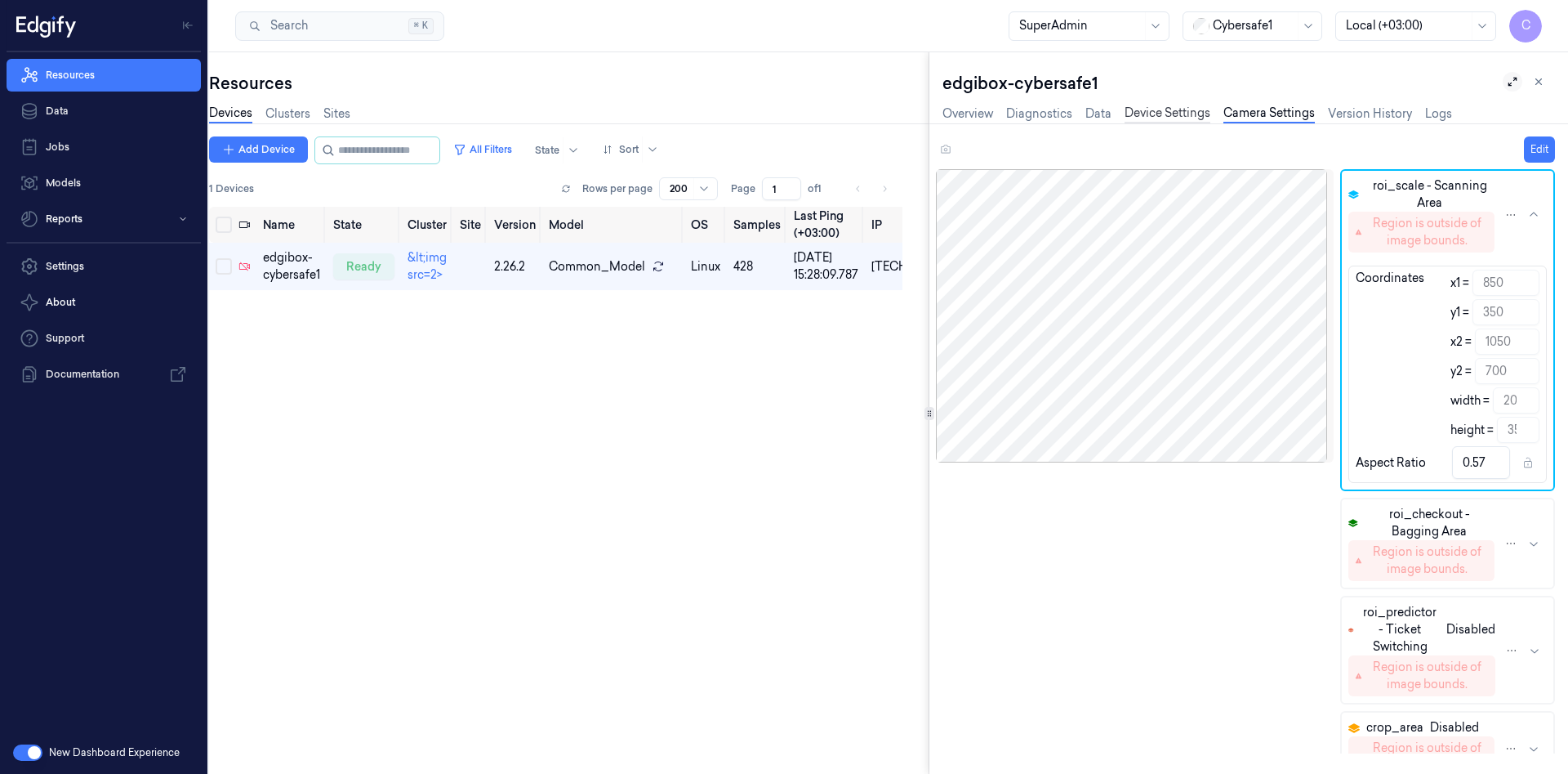
click at [1167, 115] on link "Device Settings" at bounding box center [1168, 113] width 85 height 18
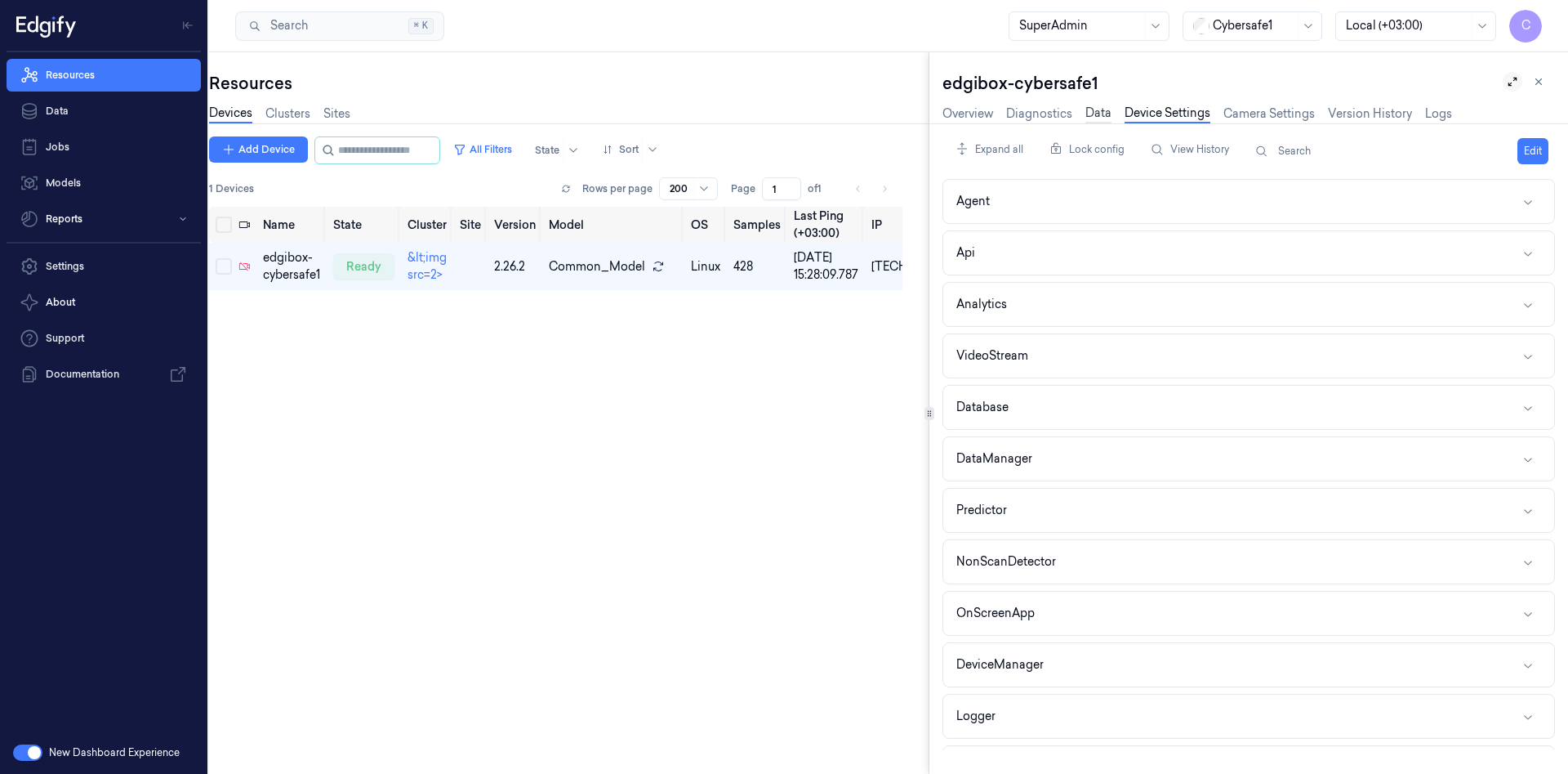
click at [1096, 118] on link "Data" at bounding box center [1099, 113] width 26 height 18
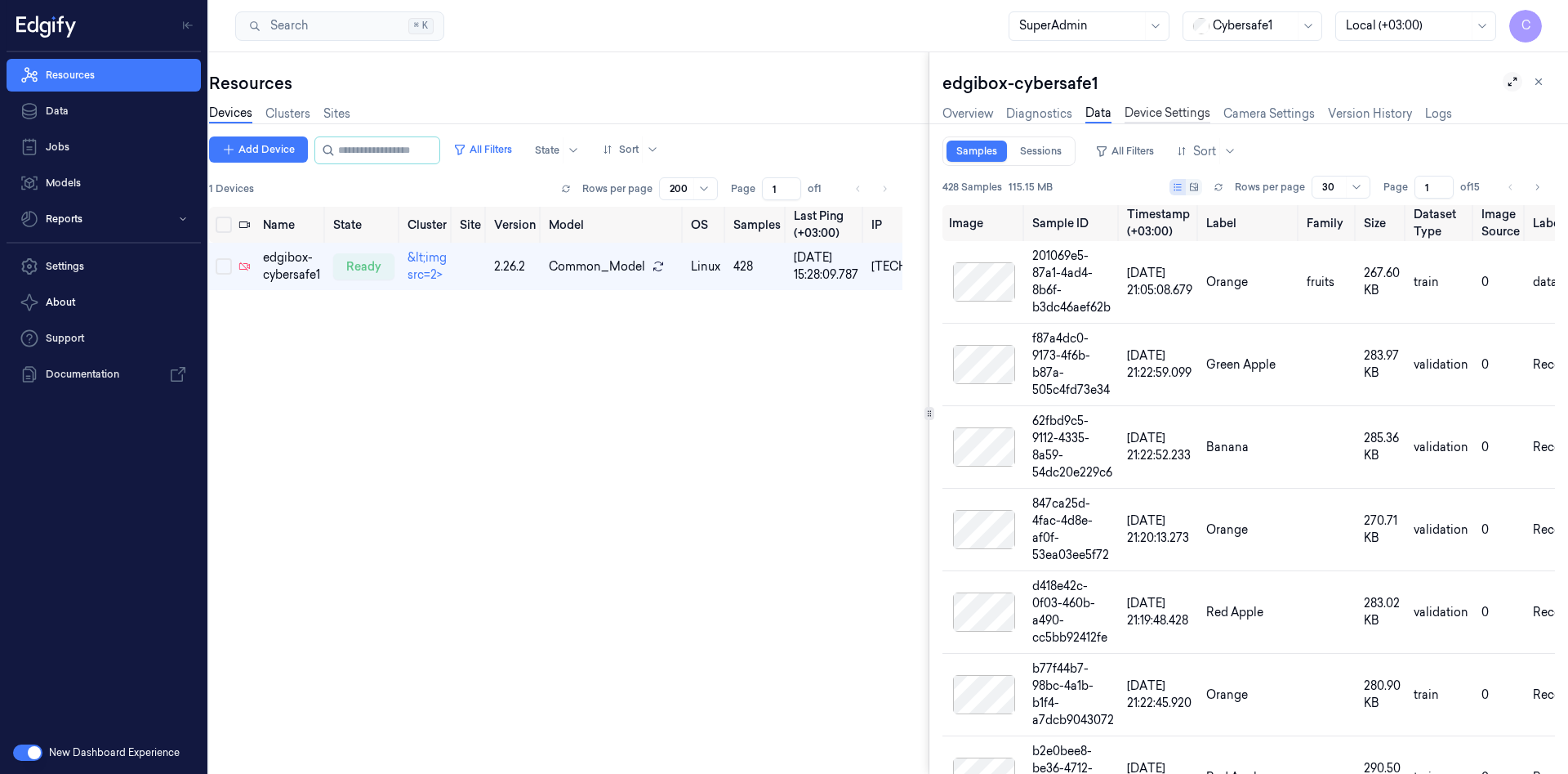
click at [1146, 109] on link "Device Settings" at bounding box center [1168, 113] width 85 height 18
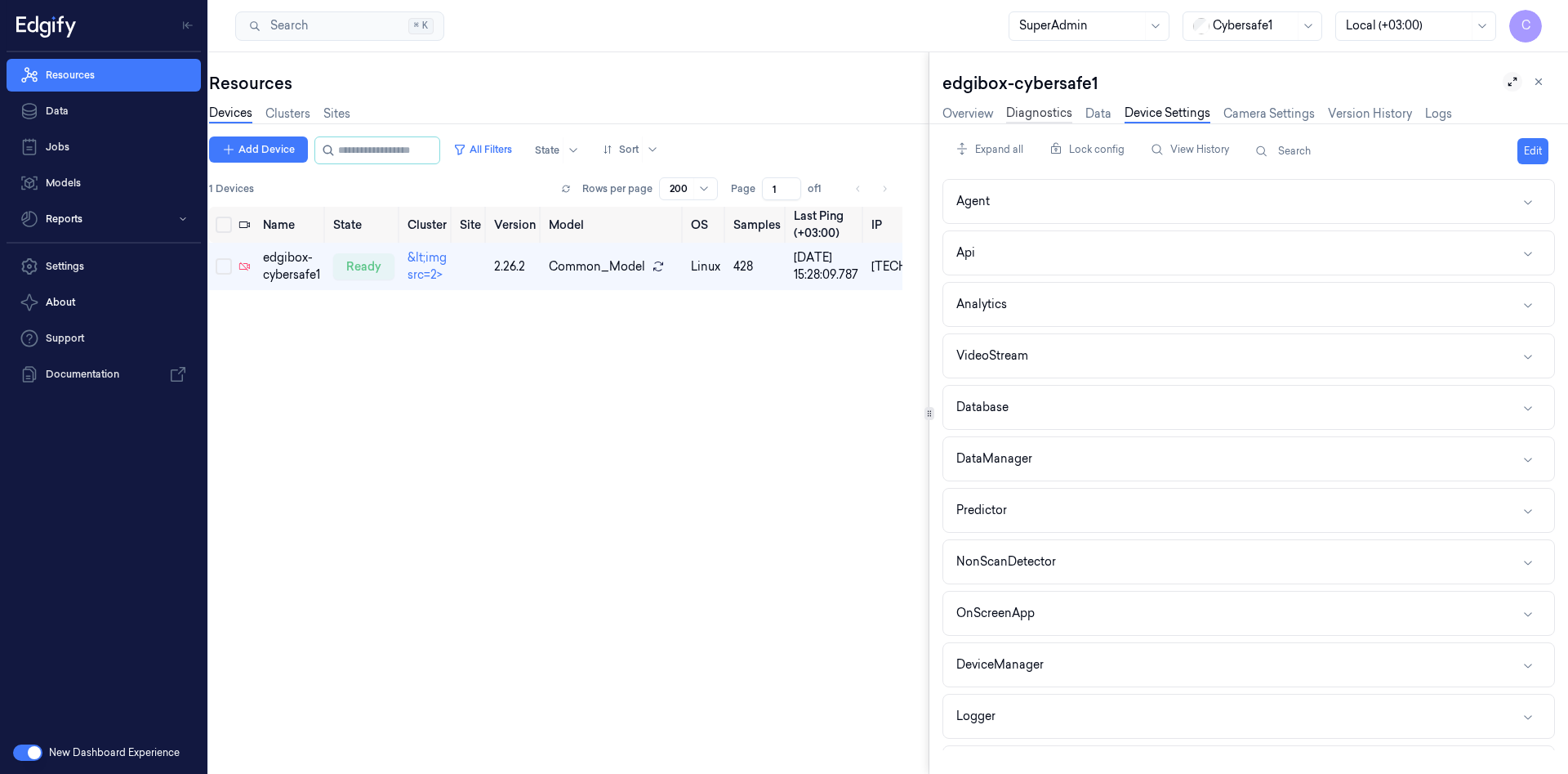
click at [1049, 115] on link "Diagnostics" at bounding box center [1040, 113] width 66 height 18
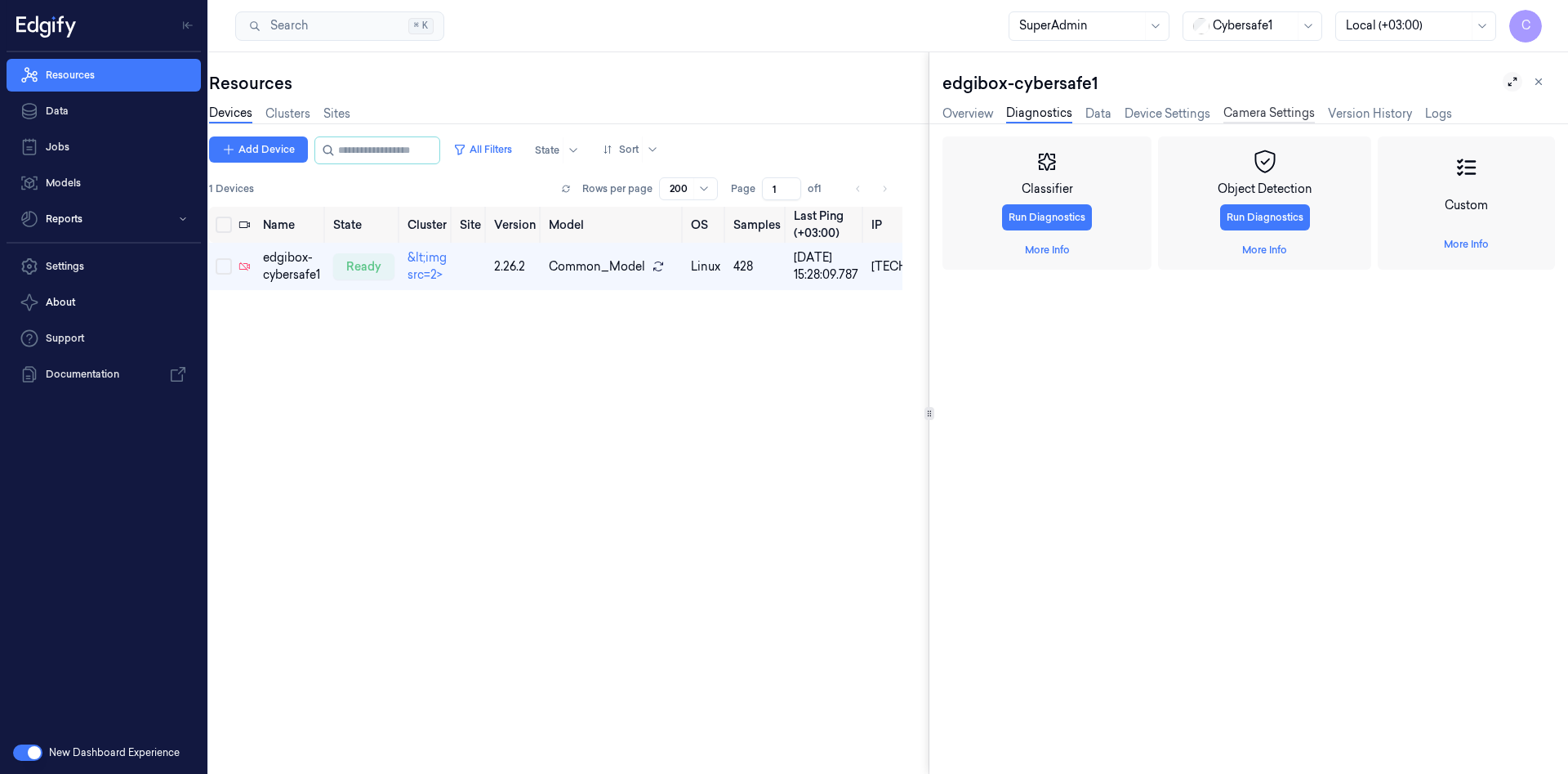
click at [1260, 113] on link "Camera Settings" at bounding box center [1269, 113] width 91 height 18
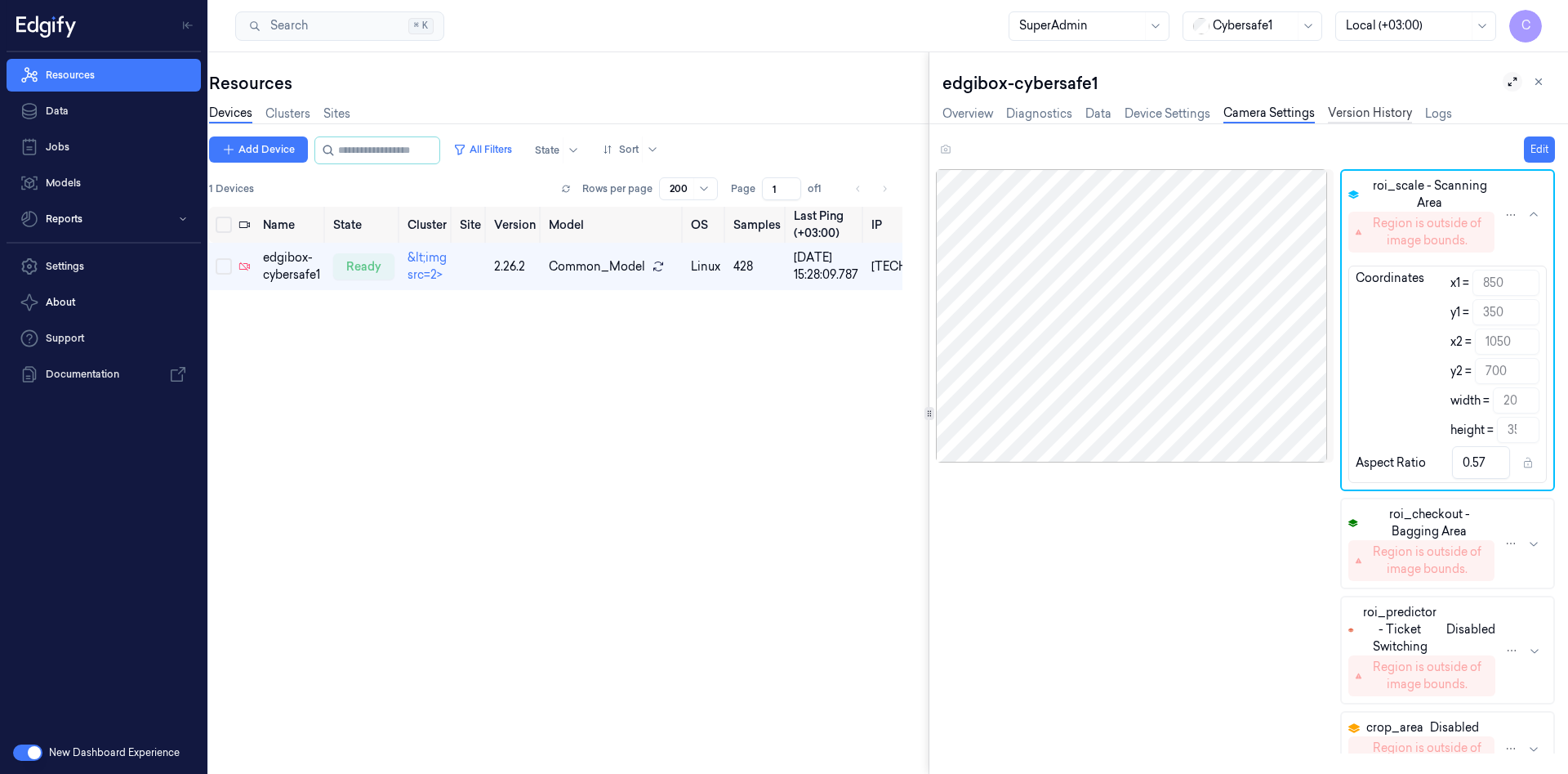
click at [1346, 114] on link "Version History" at bounding box center [1370, 113] width 84 height 18
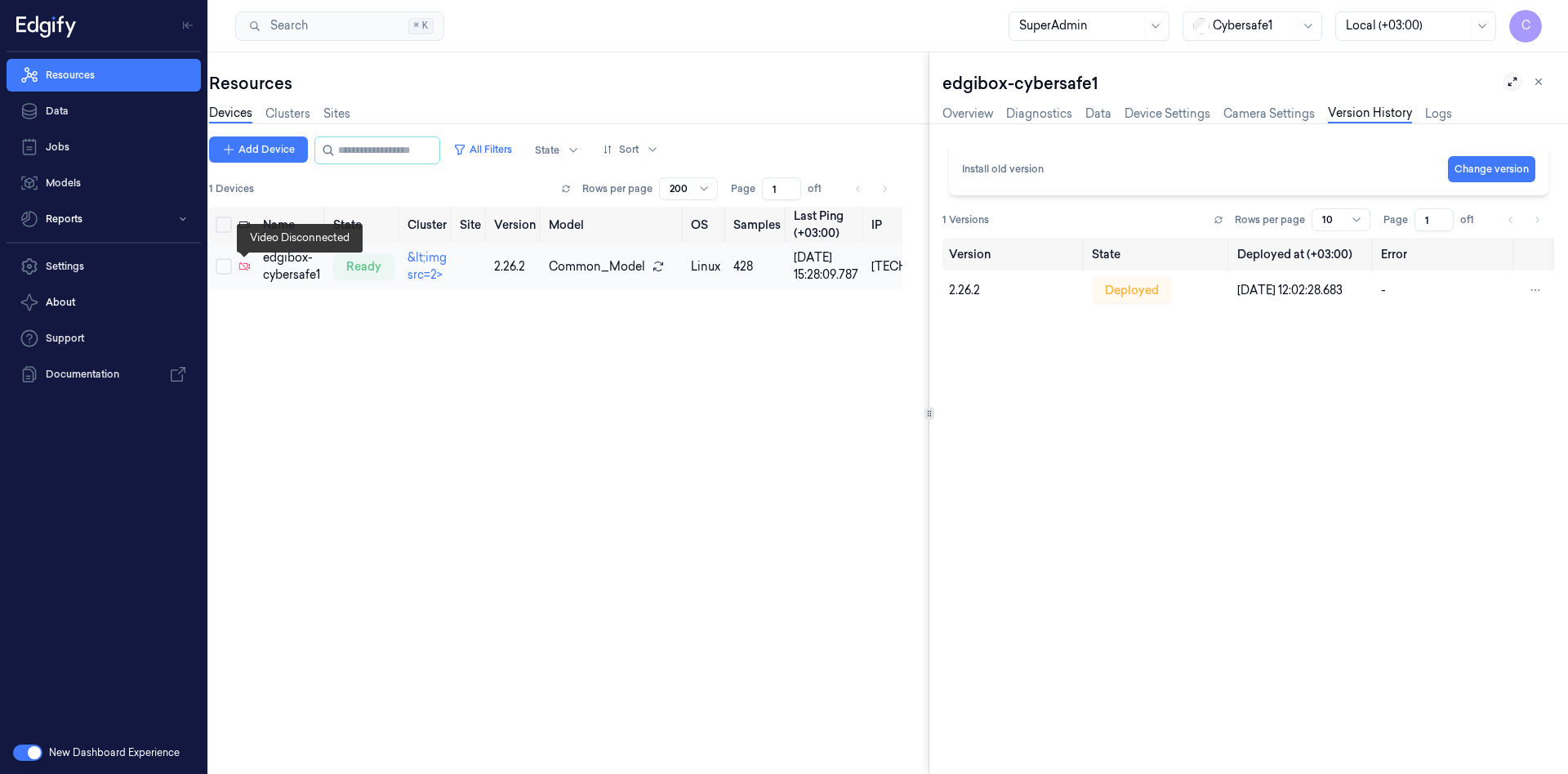
click at [242, 267] on icon at bounding box center [244, 267] width 12 height 12
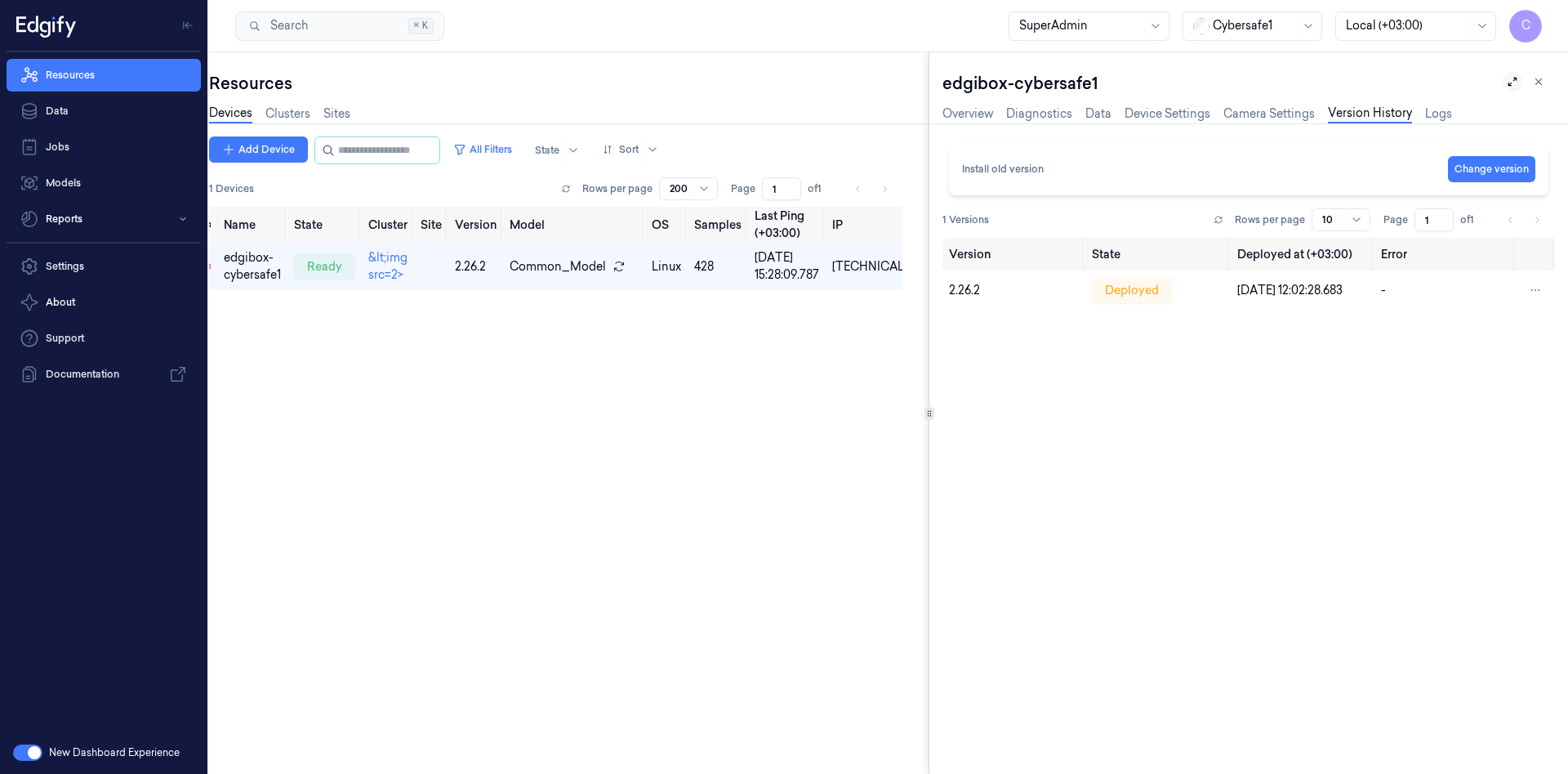
click at [1525, 30] on span "C" at bounding box center [1526, 26] width 33 height 33
